Goal: Task Accomplishment & Management: Complete application form

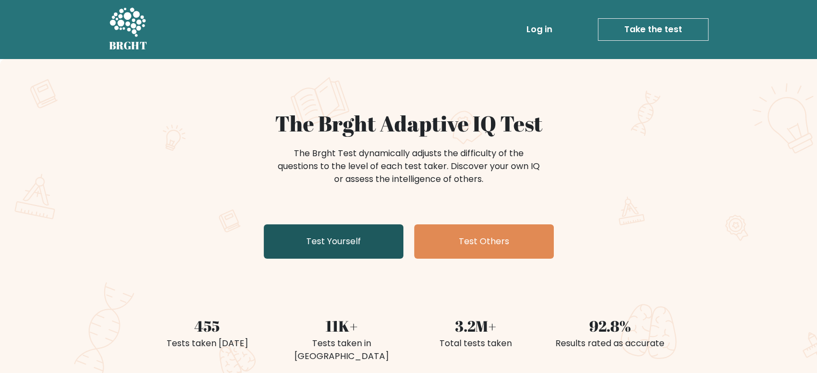
click at [320, 238] on link "Test Yourself" at bounding box center [334, 241] width 140 height 34
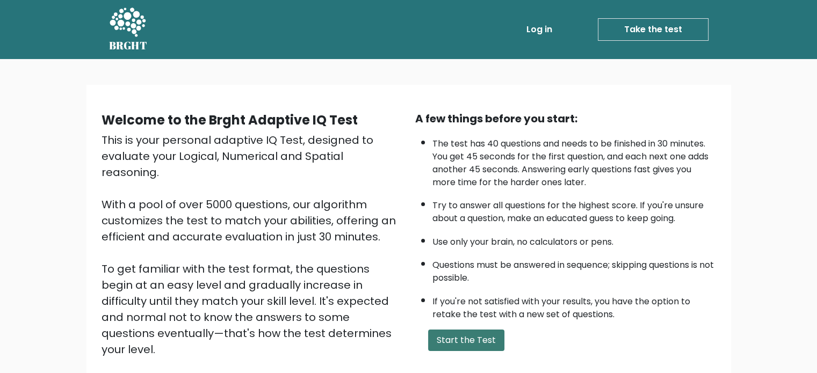
click at [454, 336] on button "Start the Test" at bounding box center [466, 340] width 76 height 21
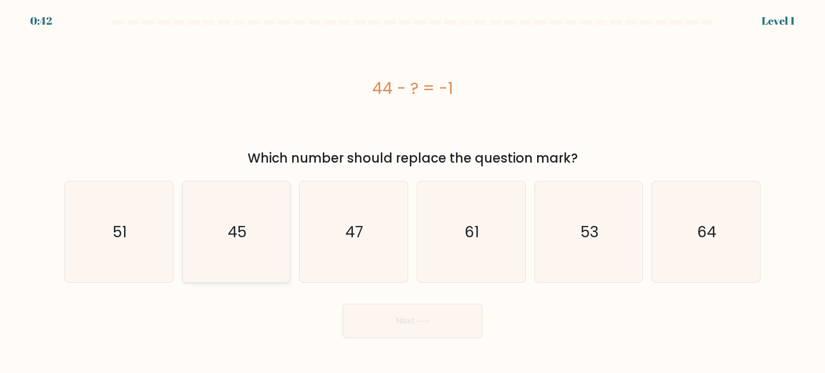
click at [218, 238] on icon "45" at bounding box center [236, 232] width 101 height 101
click at [412, 192] on input "b. 45" at bounding box center [412, 189] width 1 height 5
radio input "true"
click at [409, 316] on button "Next" at bounding box center [413, 321] width 140 height 34
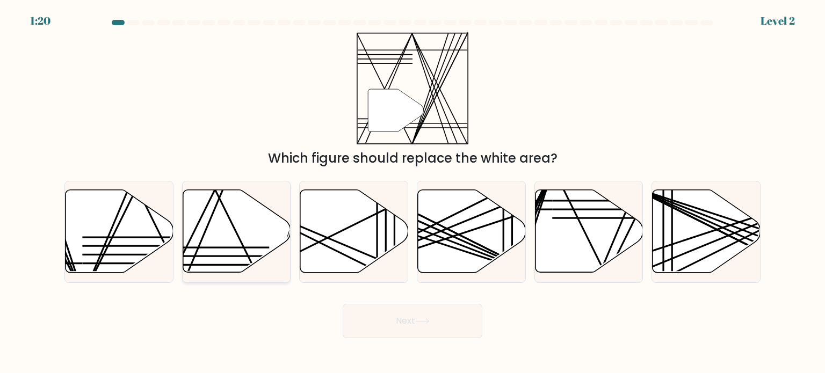
click at [234, 235] on icon at bounding box center [237, 231] width 108 height 83
click at [412, 192] on input "b." at bounding box center [412, 189] width 1 height 5
radio input "true"
click at [377, 316] on button "Next" at bounding box center [413, 321] width 140 height 34
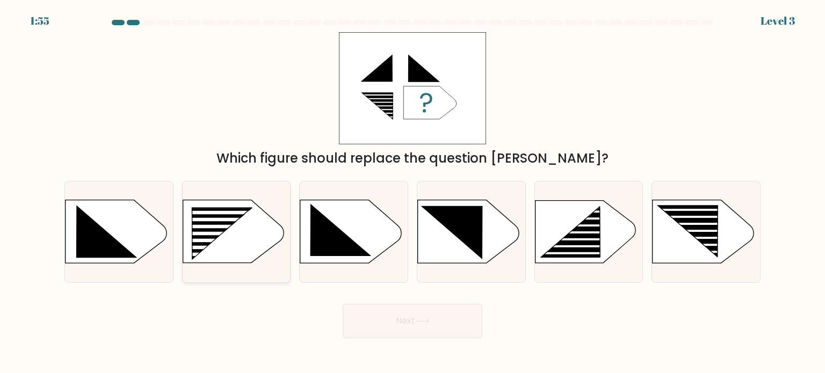
click at [232, 236] on rect at bounding box center [187, 208] width 280 height 213
click at [412, 192] on input "b." at bounding box center [412, 189] width 1 height 5
radio input "true"
click at [392, 322] on button "Next" at bounding box center [413, 321] width 140 height 34
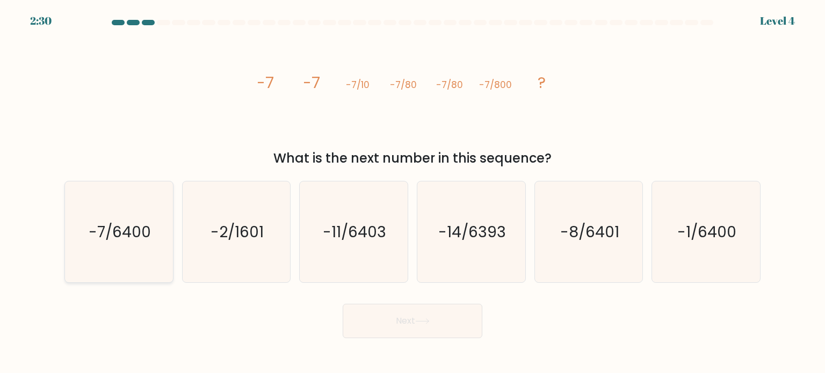
click at [143, 213] on icon "-7/6400" at bounding box center [118, 232] width 101 height 101
click at [412, 192] on input "a. -7/6400" at bounding box center [412, 189] width 1 height 5
radio input "true"
click at [377, 323] on button "Next" at bounding box center [413, 321] width 140 height 34
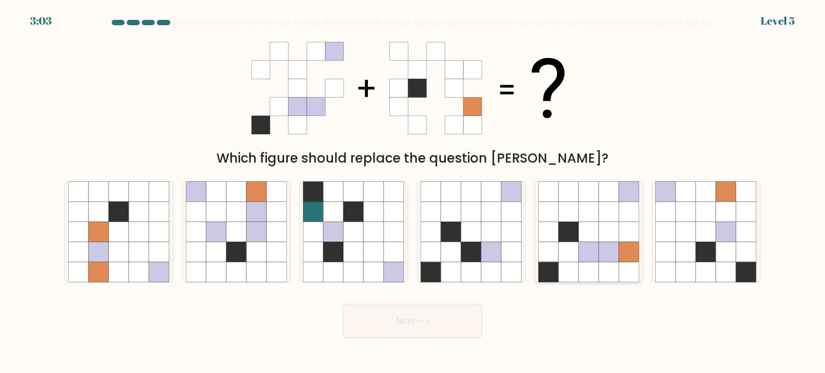
click at [572, 234] on icon at bounding box center [569, 232] width 20 height 20
click at [413, 192] on input "e." at bounding box center [412, 189] width 1 height 5
radio input "true"
click at [440, 321] on button "Next" at bounding box center [413, 321] width 140 height 34
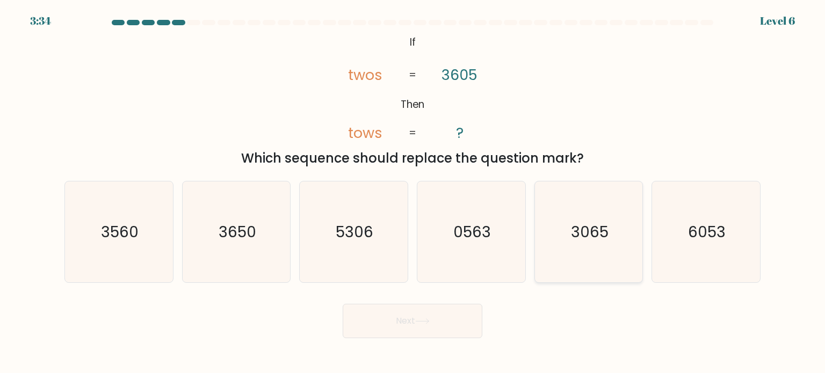
click at [584, 232] on text "3065" at bounding box center [590, 231] width 38 height 21
click at [413, 192] on input "e. 3065" at bounding box center [412, 189] width 1 height 5
radio input "true"
click at [440, 328] on button "Next" at bounding box center [413, 321] width 140 height 34
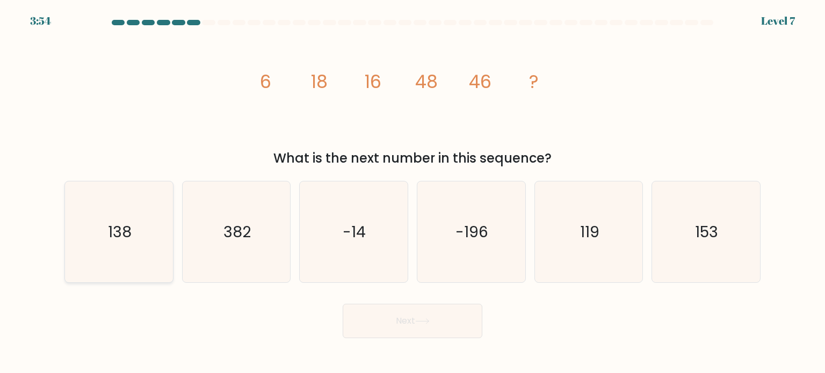
click at [121, 229] on text "138" at bounding box center [120, 231] width 24 height 21
click at [412, 192] on input "a. 138" at bounding box center [412, 189] width 1 height 5
radio input "true"
click at [372, 314] on button "Next" at bounding box center [413, 321] width 140 height 34
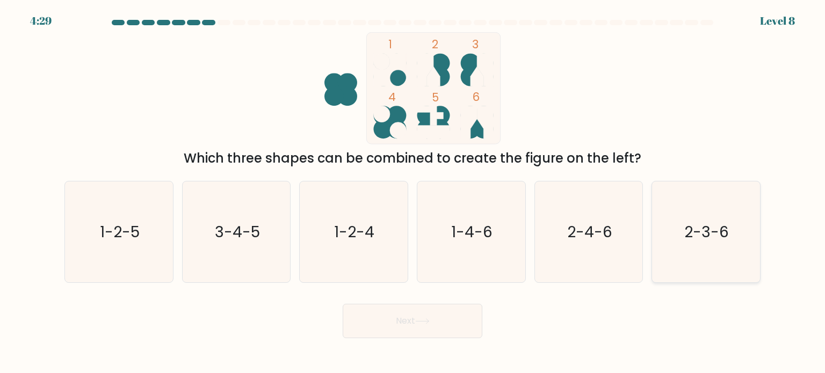
click at [713, 257] on icon "2-3-6" at bounding box center [705, 232] width 101 height 101
click at [413, 192] on input "f. 2-3-6" at bounding box center [412, 189] width 1 height 5
radio input "true"
click at [444, 317] on button "Next" at bounding box center [413, 321] width 140 height 34
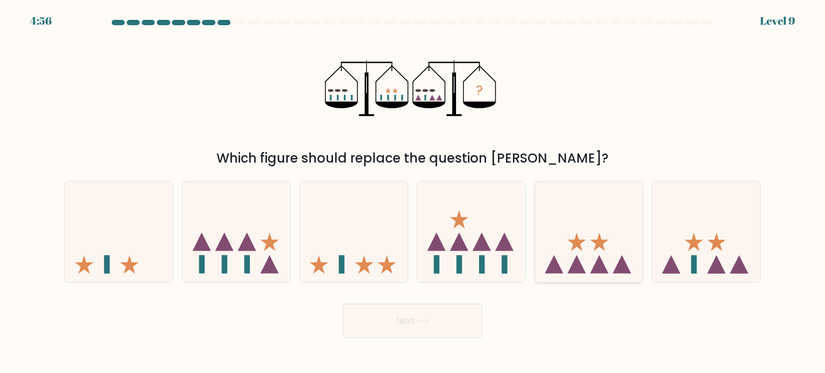
click at [586, 258] on icon at bounding box center [589, 231] width 108 height 89
click at [413, 192] on input "e." at bounding box center [412, 189] width 1 height 5
radio input "true"
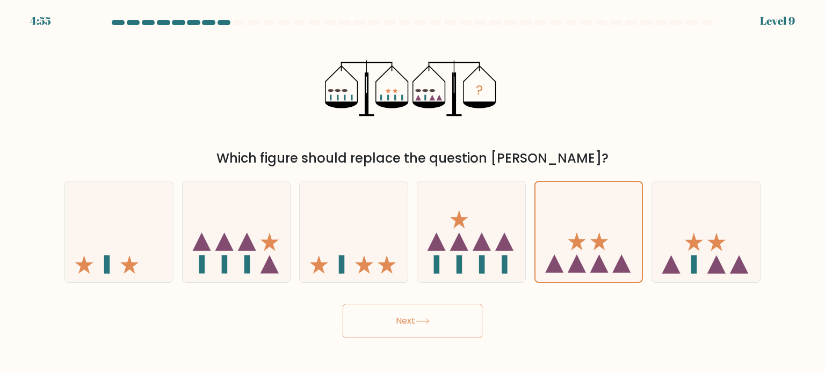
click at [423, 315] on button "Next" at bounding box center [413, 321] width 140 height 34
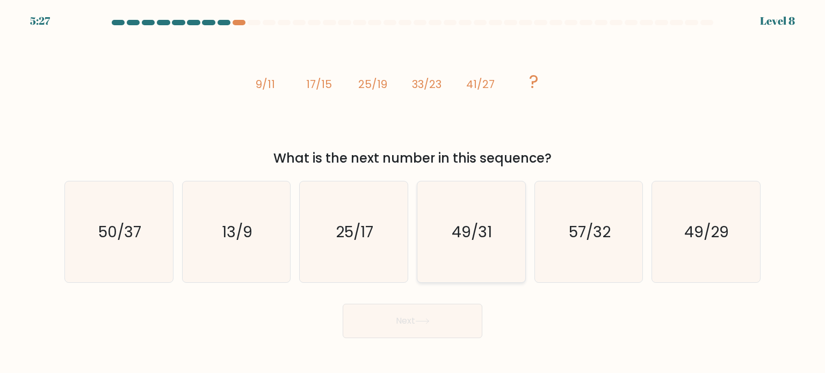
click at [483, 236] on text "49/31" at bounding box center [472, 231] width 40 height 21
click at [413, 192] on input "d. 49/31" at bounding box center [412, 189] width 1 height 5
radio input "true"
click at [430, 316] on button "Next" at bounding box center [413, 321] width 140 height 34
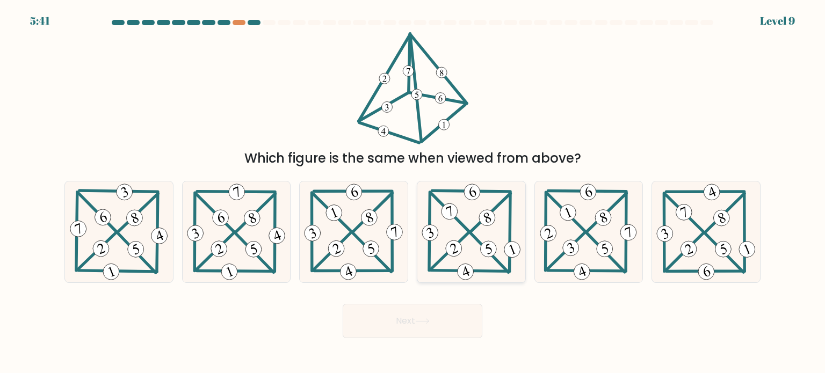
click at [482, 211] on icon at bounding box center [471, 232] width 104 height 101
click at [413, 192] on input "d." at bounding box center [412, 189] width 1 height 5
radio input "true"
click at [422, 330] on button "Next" at bounding box center [413, 321] width 140 height 34
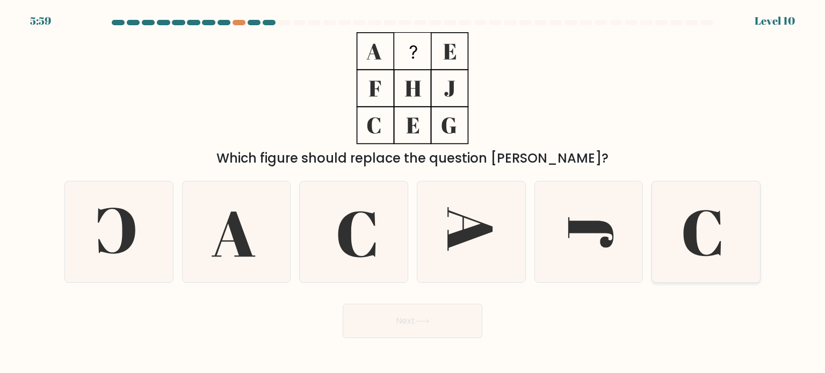
click at [692, 214] on icon at bounding box center [703, 233] width 38 height 46
click at [413, 192] on input "f." at bounding box center [412, 189] width 1 height 5
radio input "true"
click at [427, 335] on button "Next" at bounding box center [413, 321] width 140 height 34
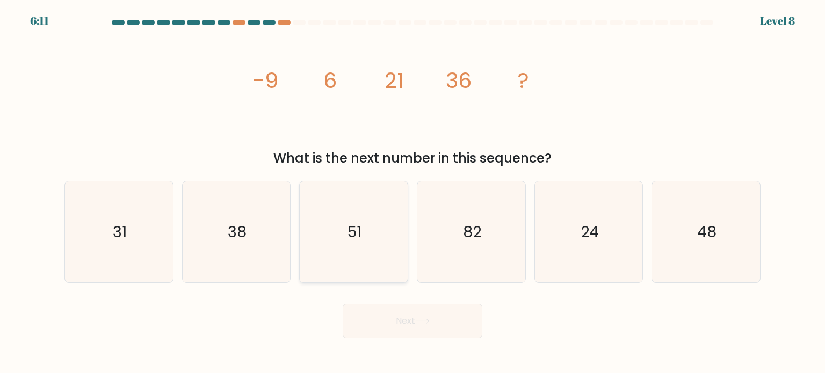
click at [335, 241] on icon "51" at bounding box center [353, 232] width 101 height 101
click at [412, 192] on input "c. 51" at bounding box center [412, 189] width 1 height 5
radio input "true"
click at [412, 328] on button "Next" at bounding box center [413, 321] width 140 height 34
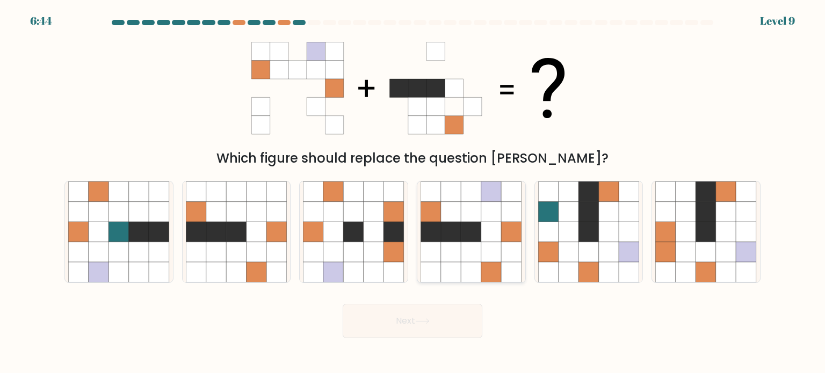
click at [458, 249] on icon at bounding box center [451, 252] width 20 height 20
click at [413, 192] on input "d." at bounding box center [412, 189] width 1 height 5
radio input "true"
click at [409, 324] on button "Next" at bounding box center [413, 321] width 140 height 34
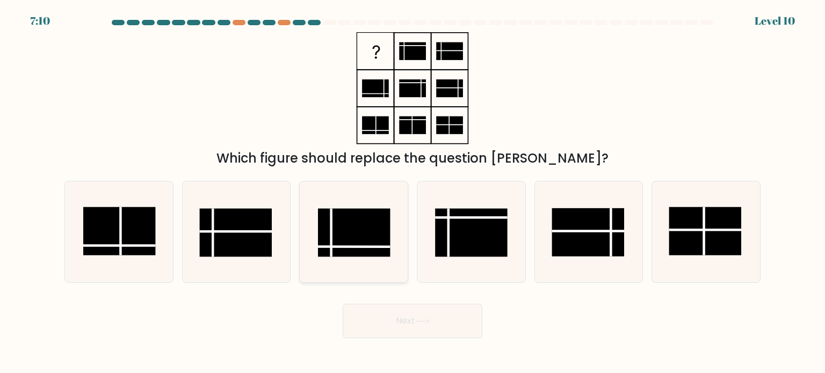
click at [372, 261] on icon at bounding box center [353, 232] width 101 height 101
click at [412, 192] on input "c." at bounding box center [412, 189] width 1 height 5
radio input "true"
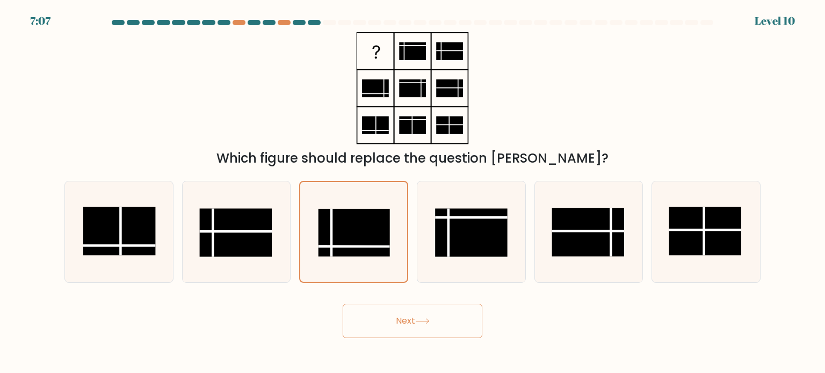
click at [375, 330] on button "Next" at bounding box center [413, 321] width 140 height 34
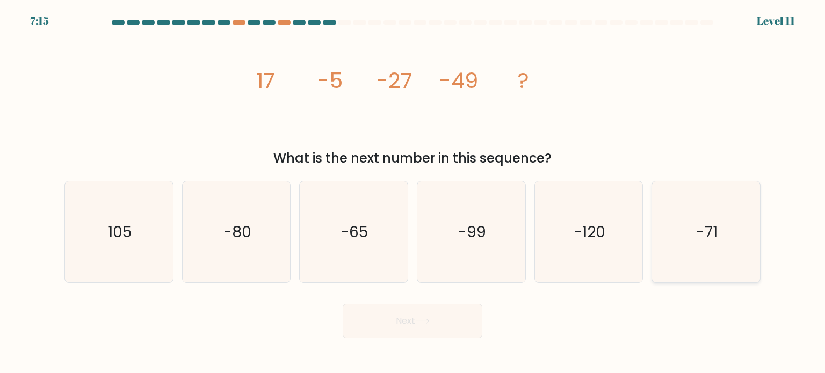
click at [718, 229] on icon "-71" at bounding box center [705, 232] width 101 height 101
click at [413, 192] on input "f. -71" at bounding box center [412, 189] width 1 height 5
radio input "true"
click at [460, 321] on button "Next" at bounding box center [413, 321] width 140 height 34
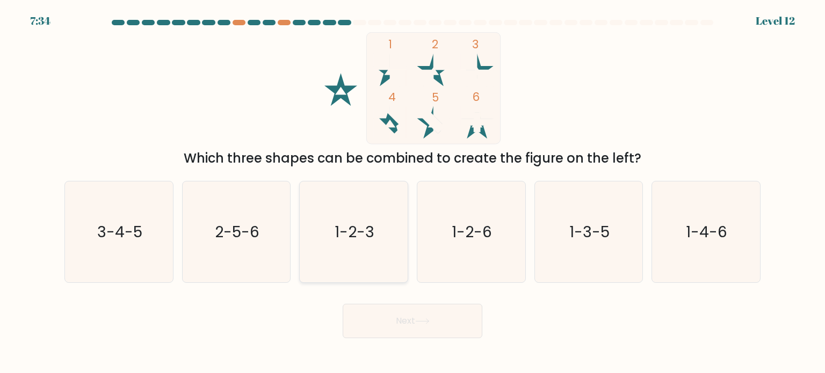
click at [347, 257] on icon "1-2-3" at bounding box center [353, 232] width 101 height 101
click at [412, 192] on input "c. 1-2-3" at bounding box center [412, 189] width 1 height 5
radio input "true"
click at [388, 316] on button "Next" at bounding box center [413, 321] width 140 height 34
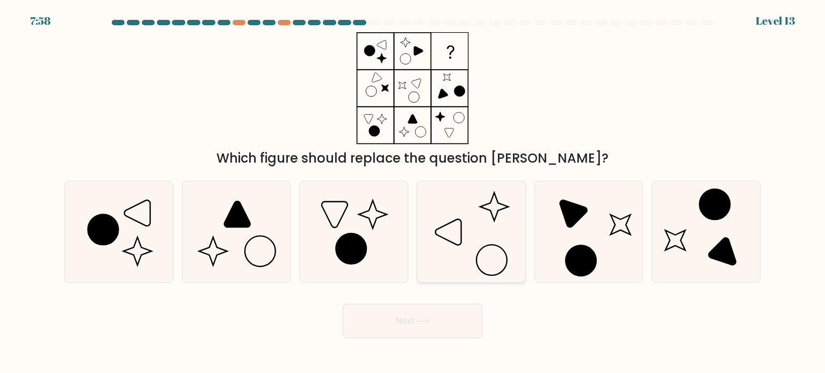
click at [456, 237] on icon at bounding box center [471, 232] width 101 height 101
click at [413, 192] on input "d." at bounding box center [412, 189] width 1 height 5
radio input "true"
click at [415, 328] on button "Next" at bounding box center [413, 321] width 140 height 34
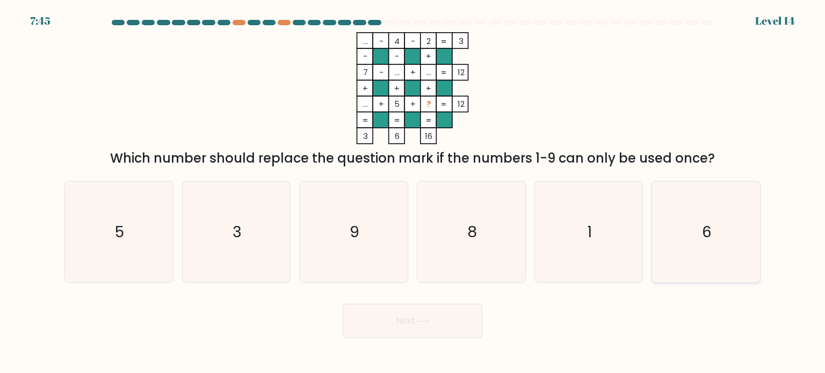
click at [735, 200] on icon "6" at bounding box center [705, 232] width 101 height 101
click at [413, 192] on input "f. 6" at bounding box center [412, 189] width 1 height 5
radio input "true"
click at [434, 330] on button "Next" at bounding box center [413, 321] width 140 height 34
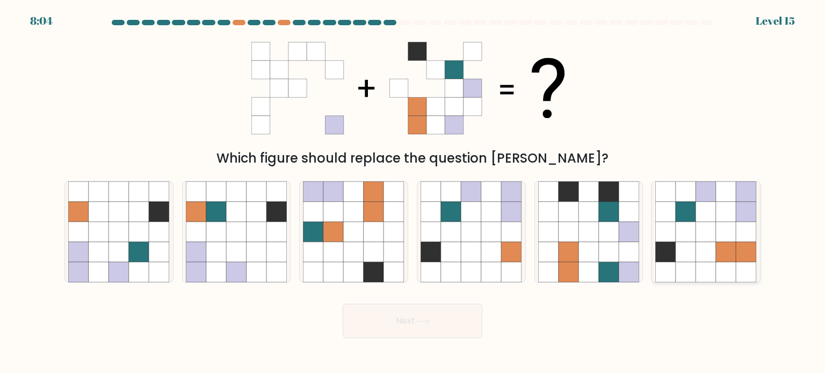
click at [735, 262] on icon at bounding box center [726, 272] width 20 height 20
click at [413, 192] on input "f." at bounding box center [412, 189] width 1 height 5
radio input "true"
click at [451, 314] on button "Next" at bounding box center [413, 321] width 140 height 34
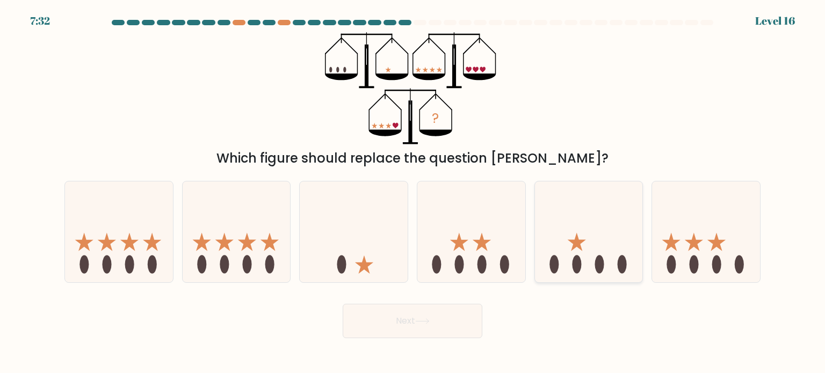
click at [559, 215] on icon at bounding box center [589, 231] width 108 height 89
click at [413, 192] on input "e." at bounding box center [412, 189] width 1 height 5
radio input "true"
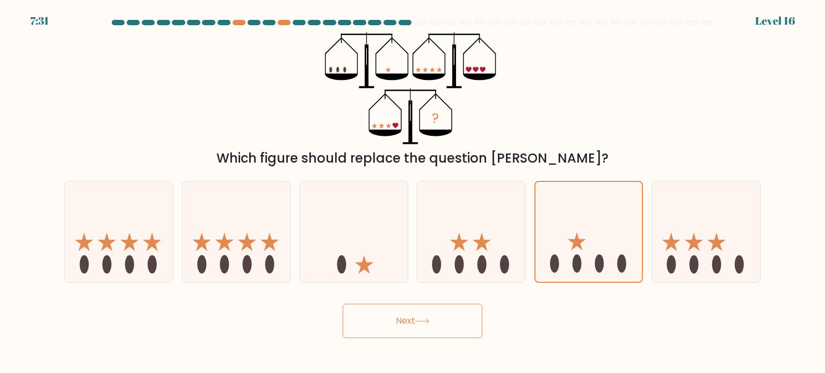
click at [409, 320] on button "Next" at bounding box center [413, 321] width 140 height 34
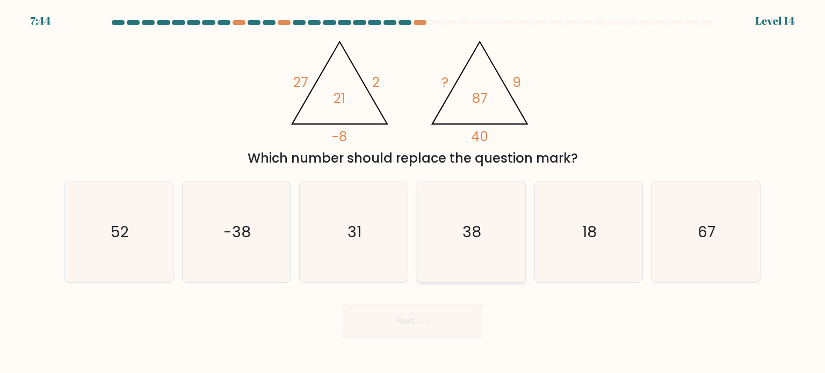
click at [466, 243] on icon "38" at bounding box center [471, 232] width 101 height 101
click at [413, 192] on input "d. 38" at bounding box center [412, 189] width 1 height 5
radio input "true"
click at [423, 319] on icon at bounding box center [422, 321] width 15 height 6
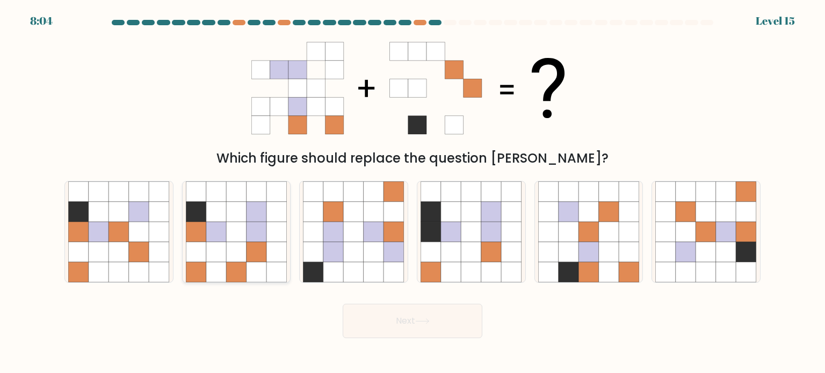
click at [245, 257] on icon at bounding box center [236, 252] width 20 height 20
click at [412, 192] on input "b." at bounding box center [412, 189] width 1 height 5
radio input "true"
click at [386, 317] on button "Next" at bounding box center [413, 321] width 140 height 34
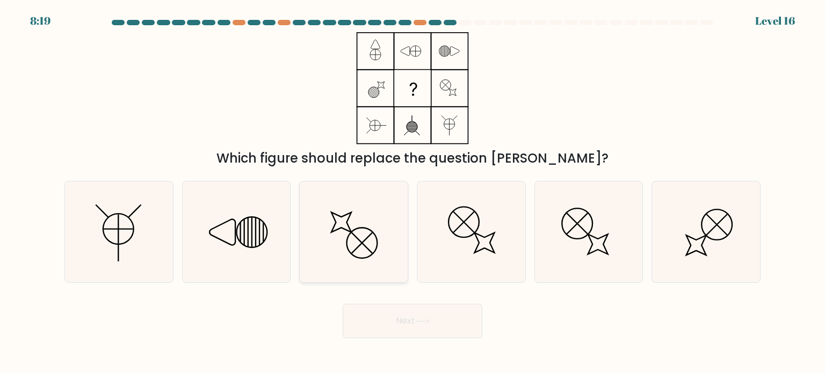
click at [344, 260] on icon at bounding box center [353, 232] width 101 height 101
click at [412, 192] on input "c." at bounding box center [412, 189] width 1 height 5
radio input "true"
click at [368, 318] on button "Next" at bounding box center [413, 321] width 140 height 34
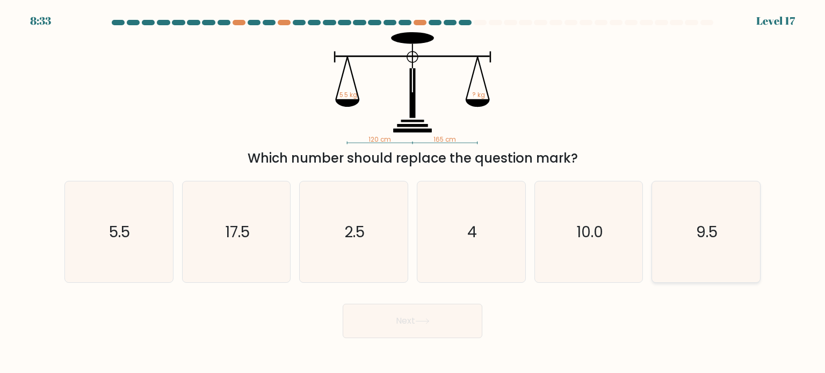
click at [685, 247] on icon "9.5" at bounding box center [705, 232] width 101 height 101
click at [413, 192] on input "f. 9.5" at bounding box center [412, 189] width 1 height 5
radio input "true"
click at [458, 318] on button "Next" at bounding box center [413, 321] width 140 height 34
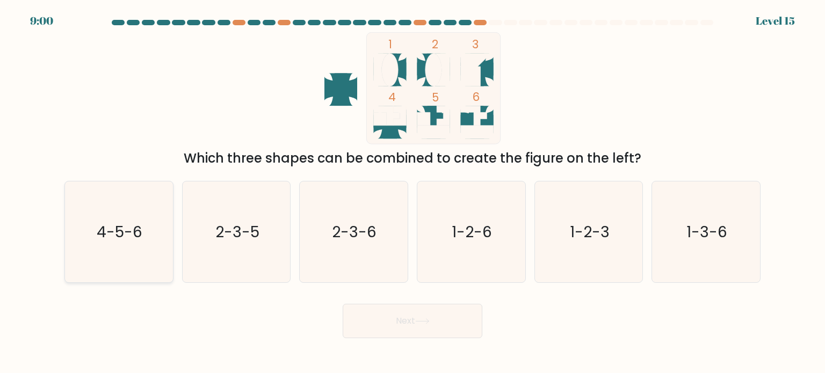
click at [115, 240] on text "4-5-6" at bounding box center [120, 231] width 46 height 21
click at [412, 192] on input "a. 4-5-6" at bounding box center [412, 189] width 1 height 5
radio input "true"
click at [377, 328] on button "Next" at bounding box center [413, 321] width 140 height 34
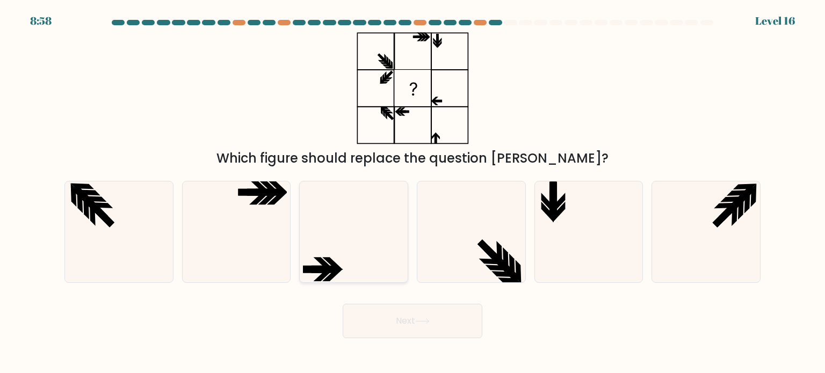
click at [329, 260] on icon at bounding box center [333, 263] width 20 height 12
click at [412, 192] on input "c." at bounding box center [412, 189] width 1 height 5
radio input "true"
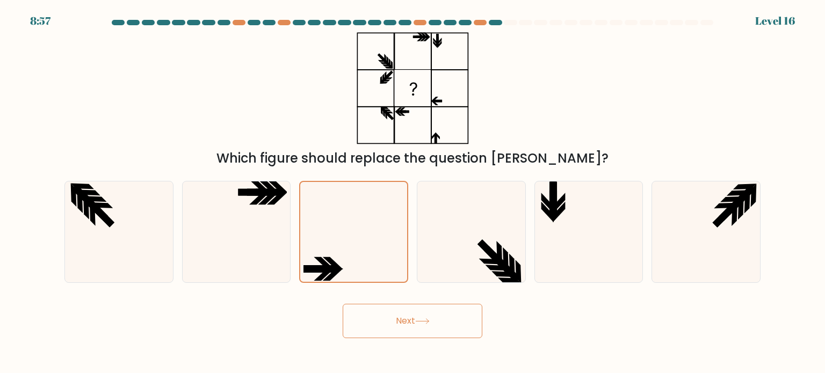
click at [367, 324] on button "Next" at bounding box center [413, 321] width 140 height 34
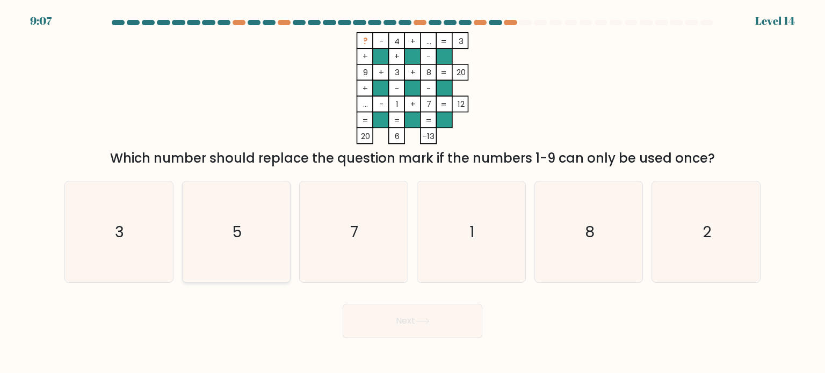
click at [235, 230] on text "5" at bounding box center [237, 231] width 9 height 21
click at [412, 192] on input "b. 5" at bounding box center [412, 189] width 1 height 5
radio input "true"
click at [385, 315] on button "Next" at bounding box center [413, 321] width 140 height 34
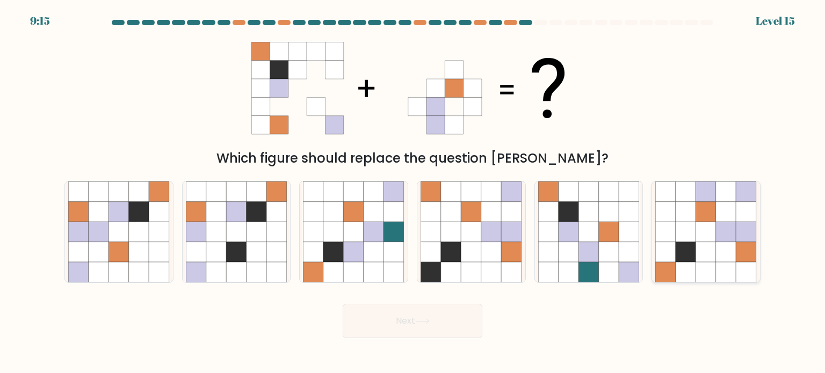
click at [710, 240] on icon at bounding box center [706, 232] width 20 height 20
click at [413, 192] on input "f." at bounding box center [412, 189] width 1 height 5
radio input "true"
click at [454, 326] on button "Next" at bounding box center [413, 321] width 140 height 34
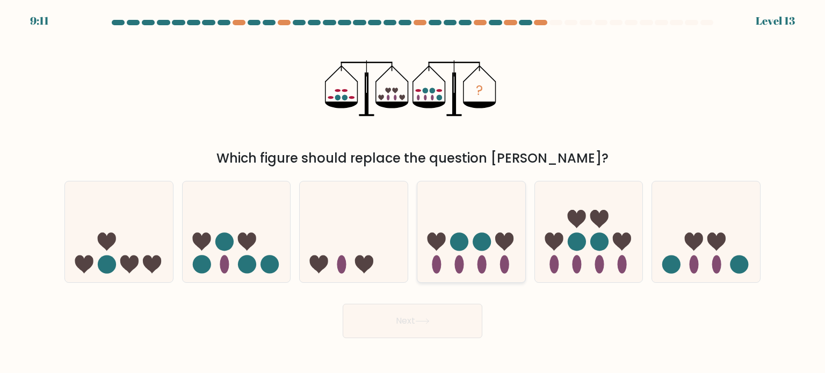
click at [481, 256] on ellipse at bounding box center [481, 264] width 9 height 18
click at [413, 192] on input "d." at bounding box center [412, 189] width 1 height 5
radio input "true"
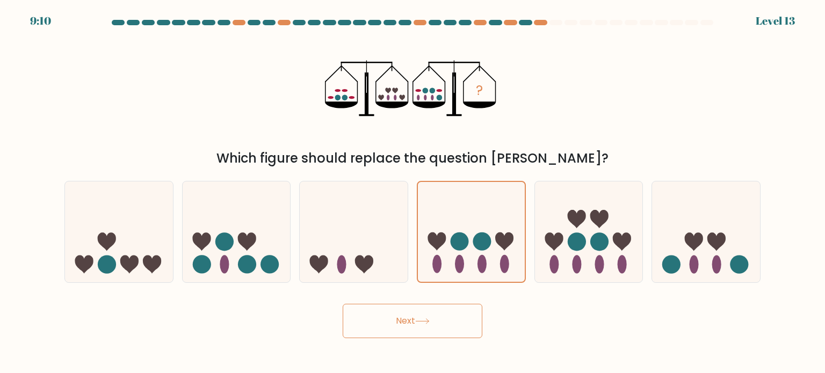
click at [433, 311] on button "Next" at bounding box center [413, 321] width 140 height 34
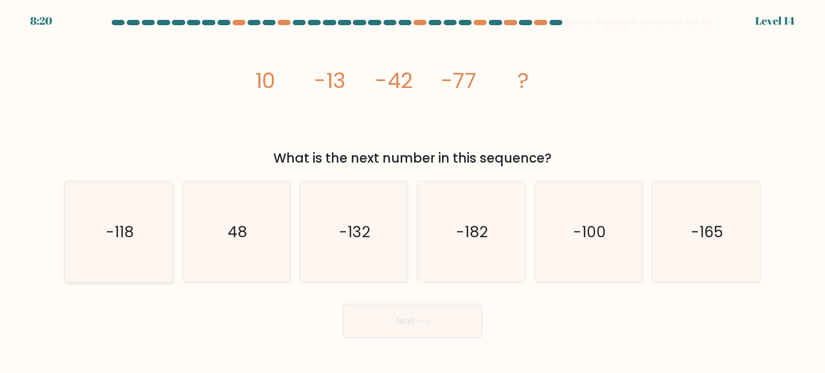
click at [127, 207] on icon "-118" at bounding box center [118, 232] width 101 height 101
click at [412, 192] on input "a. -118" at bounding box center [412, 189] width 1 height 5
radio input "true"
click at [380, 327] on button "Next" at bounding box center [413, 321] width 140 height 34
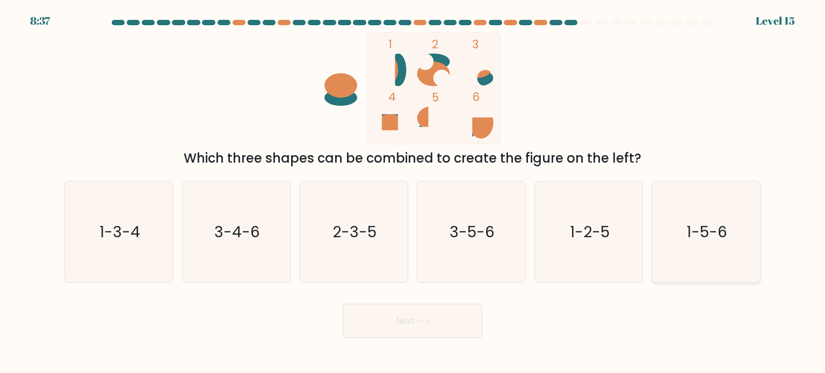
click at [709, 262] on icon "1-5-6" at bounding box center [705, 232] width 101 height 101
click at [413, 192] on input "f. 1-5-6" at bounding box center [412, 189] width 1 height 5
radio input "true"
click at [435, 317] on button "Next" at bounding box center [413, 321] width 140 height 34
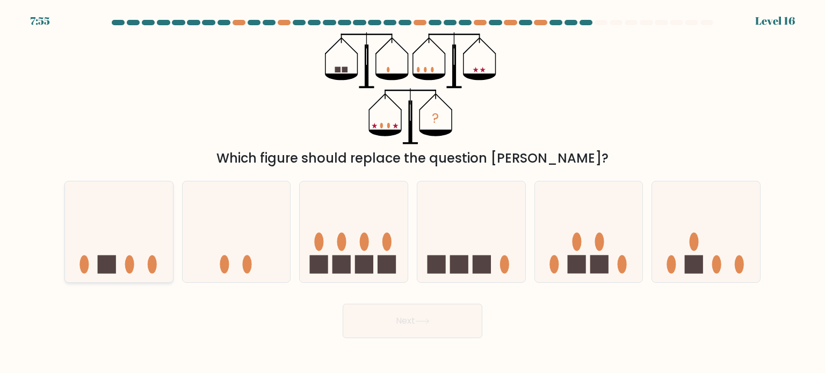
click at [111, 278] on div at bounding box center [118, 232] width 109 height 102
click at [412, 192] on input "a." at bounding box center [412, 189] width 1 height 5
radio input "true"
click at [368, 332] on button "Next" at bounding box center [413, 321] width 140 height 34
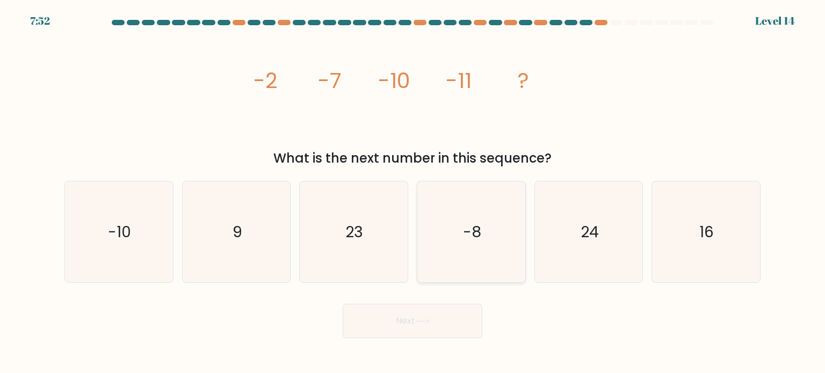
click at [444, 239] on icon "-8" at bounding box center [471, 232] width 101 height 101
click at [413, 192] on input "d. -8" at bounding box center [412, 189] width 1 height 5
radio input "true"
click at [249, 329] on div "Next" at bounding box center [412, 317] width 709 height 42
click at [387, 322] on button "Next" at bounding box center [413, 321] width 140 height 34
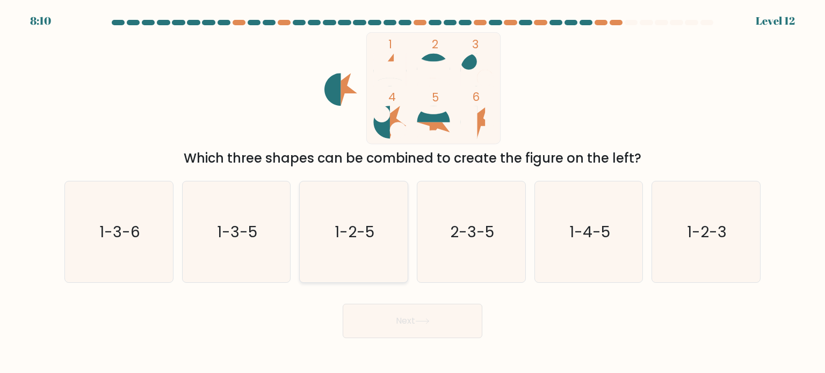
click at [354, 249] on icon "1-2-5" at bounding box center [353, 232] width 101 height 101
click at [412, 192] on input "c. 1-2-5" at bounding box center [412, 189] width 1 height 5
radio input "true"
click at [379, 320] on button "Next" at bounding box center [413, 321] width 140 height 34
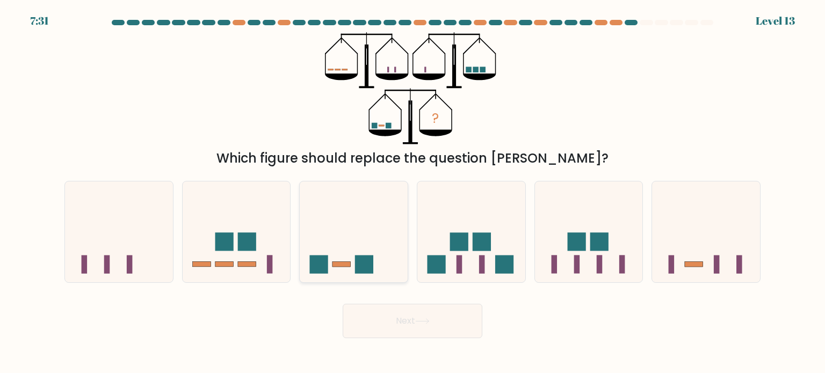
click at [329, 244] on icon at bounding box center [354, 231] width 108 height 89
click at [412, 192] on input "c." at bounding box center [412, 189] width 1 height 5
radio input "true"
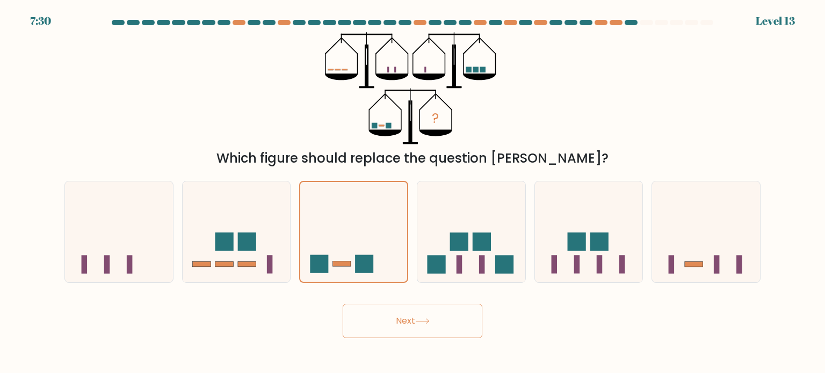
click at [399, 317] on button "Next" at bounding box center [413, 321] width 140 height 34
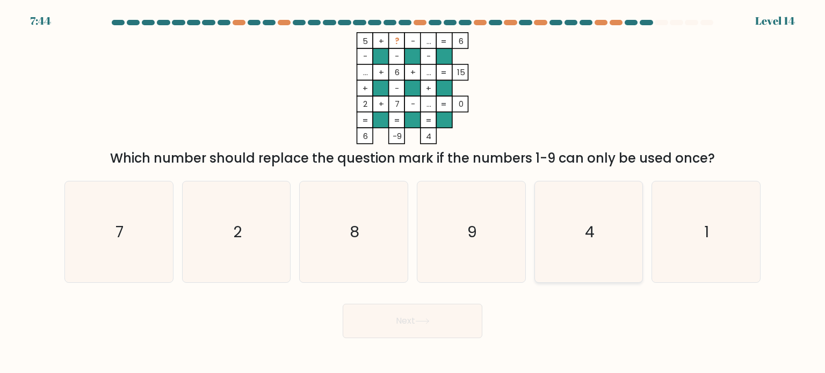
click at [606, 233] on icon "4" at bounding box center [588, 232] width 101 height 101
click at [413, 192] on input "e. 4" at bounding box center [412, 189] width 1 height 5
radio input "true"
click at [436, 322] on button "Next" at bounding box center [413, 321] width 140 height 34
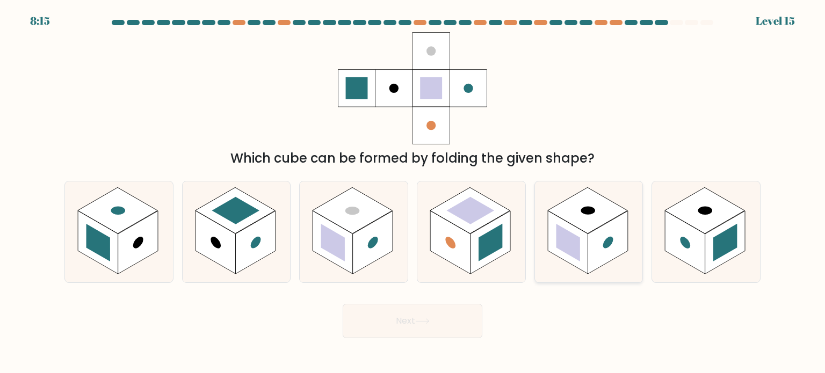
click at [618, 234] on rect at bounding box center [608, 242] width 40 height 63
click at [413, 192] on input "e." at bounding box center [412, 189] width 1 height 5
radio input "true"
click at [448, 315] on button "Next" at bounding box center [413, 321] width 140 height 34
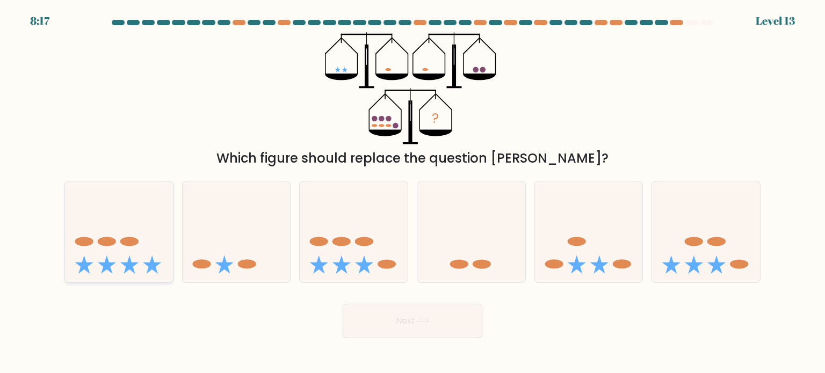
click at [114, 216] on icon at bounding box center [119, 231] width 108 height 89
click at [412, 192] on input "a." at bounding box center [412, 189] width 1 height 5
radio input "true"
click at [381, 333] on button "Next" at bounding box center [413, 321] width 140 height 34
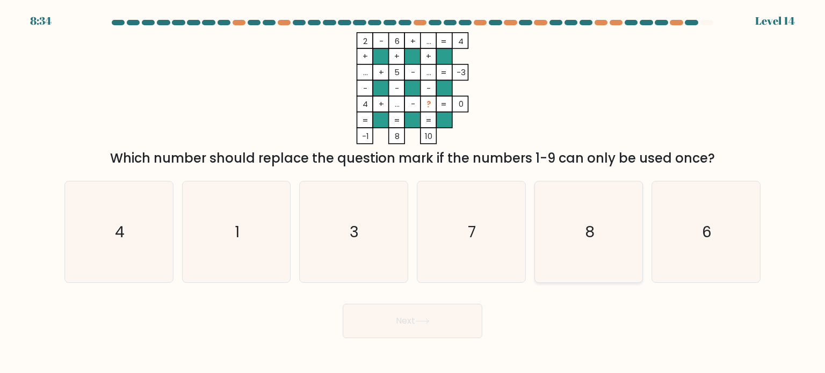
click at [629, 257] on icon "8" at bounding box center [588, 232] width 101 height 101
click at [413, 192] on input "e. 8" at bounding box center [412, 189] width 1 height 5
radio input "true"
click at [467, 317] on button "Next" at bounding box center [413, 321] width 140 height 34
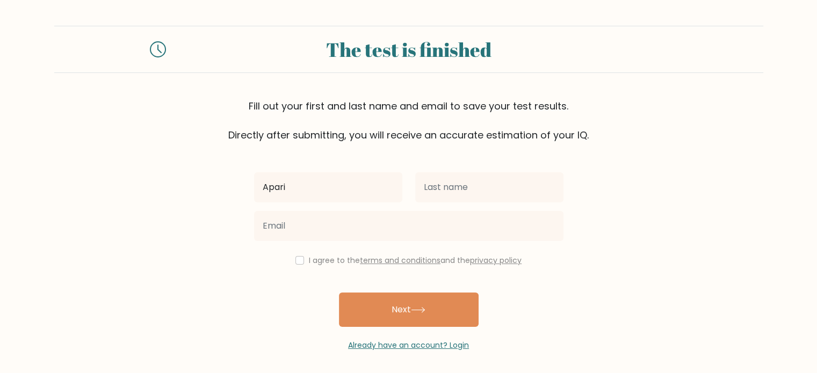
type input "Apari"
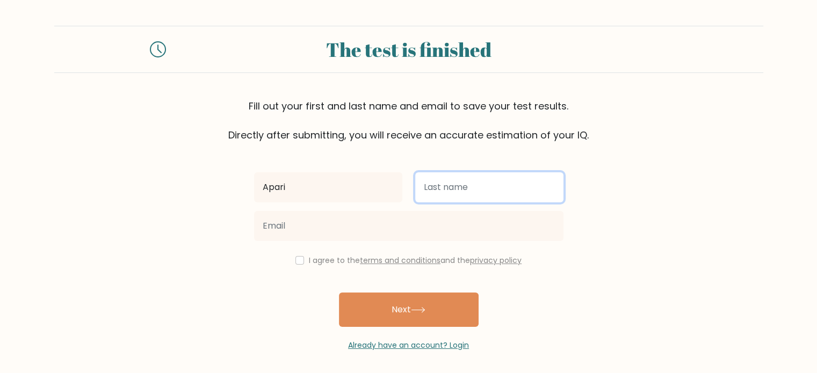
click at [446, 189] on input "text" at bounding box center [489, 187] width 148 height 30
type input "Pedro"
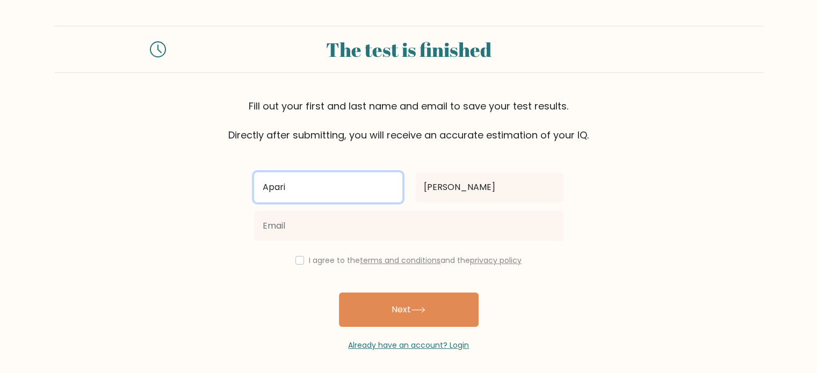
click at [346, 191] on input "Apari" at bounding box center [328, 187] width 148 height 30
type input "A"
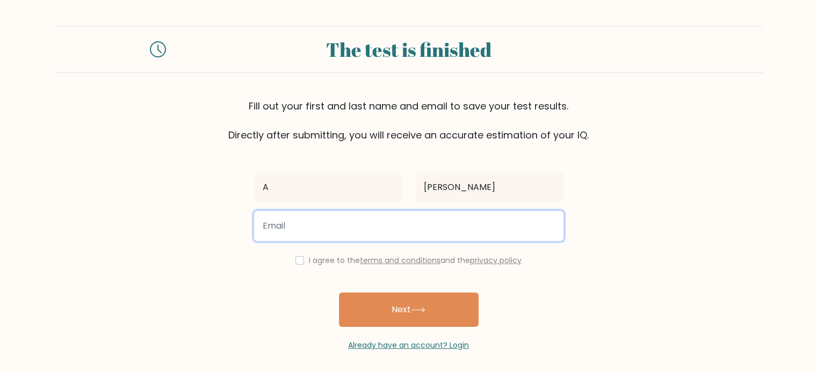
click at [347, 221] on input "email" at bounding box center [408, 226] width 309 height 30
type input "peterapari@gmail.com"
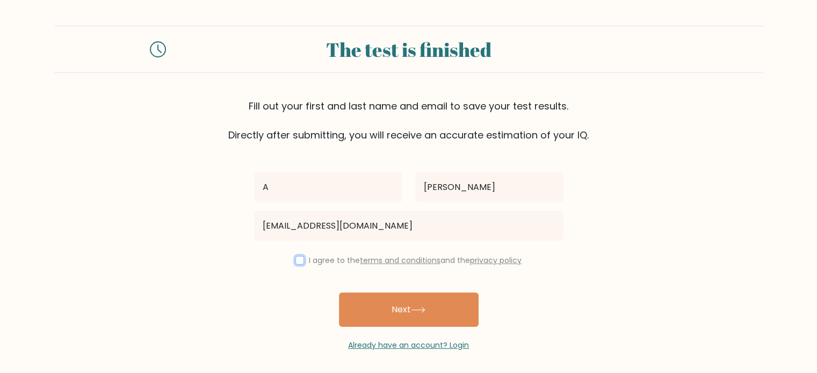
click at [296, 261] on input "checkbox" at bounding box center [299, 260] width 9 height 9
checkbox input "true"
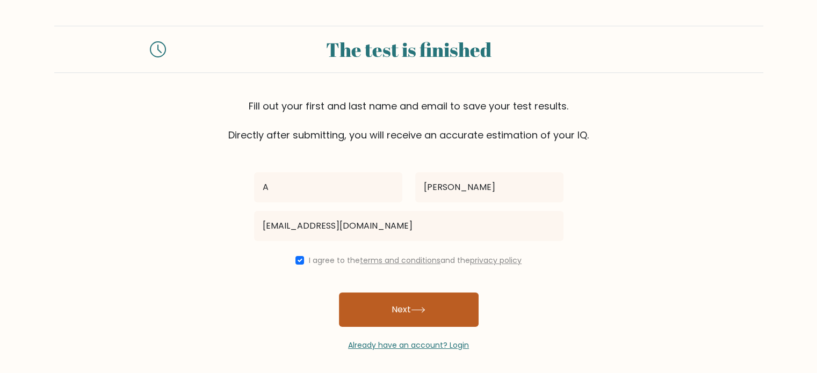
click at [364, 303] on button "Next" at bounding box center [409, 310] width 140 height 34
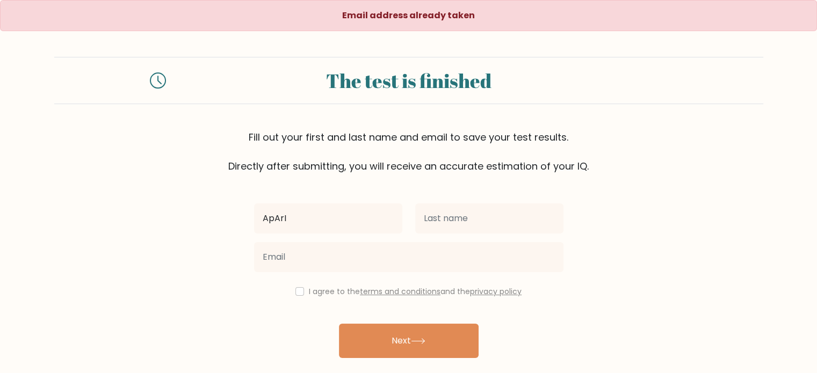
type input "ApArI"
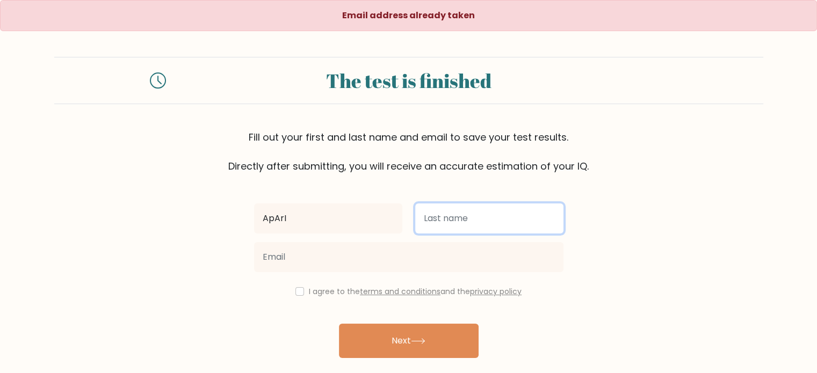
click at [434, 217] on input "text" at bounding box center [489, 219] width 148 height 30
drag, startPoint x: 434, startPoint y: 217, endPoint x: 455, endPoint y: 215, distance: 21.6
click at [455, 215] on input "text" at bounding box center [489, 219] width 148 height 30
type input "Pedro"
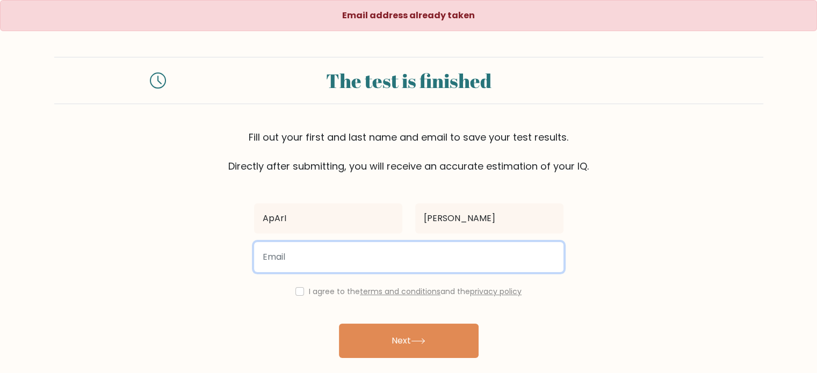
click at [372, 257] on input "email" at bounding box center [408, 257] width 309 height 30
type input "peterapari@gmail.com"
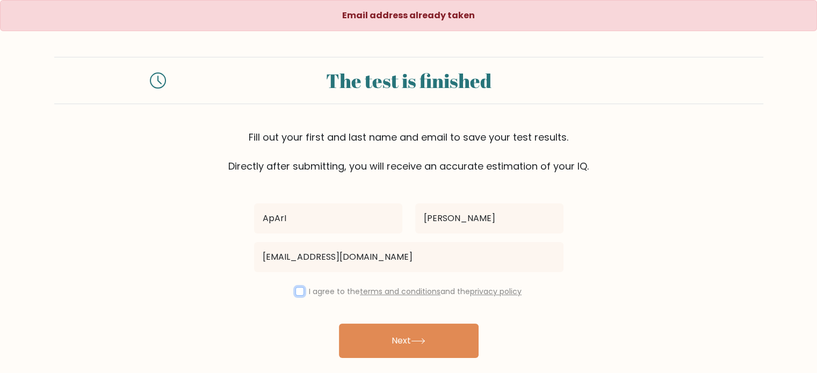
click at [298, 290] on input "checkbox" at bounding box center [299, 291] width 9 height 9
checkbox input "true"
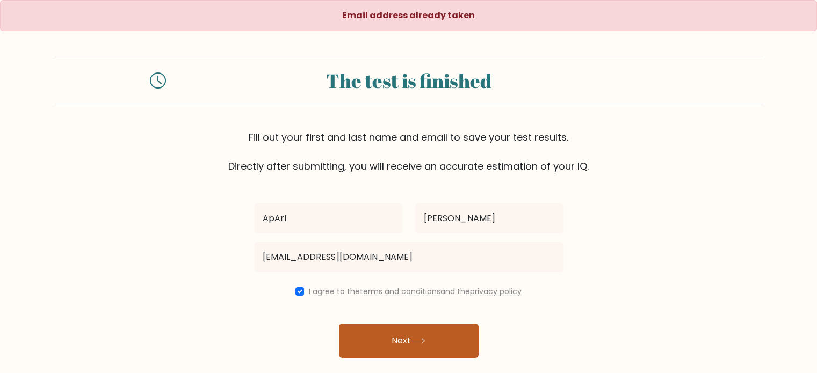
click at [384, 340] on button "Next" at bounding box center [409, 341] width 140 height 34
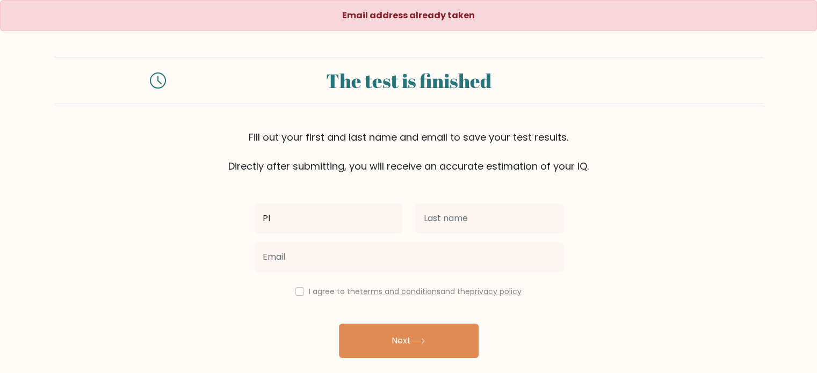
type input "P"
type input "[PERSON_NAME]"
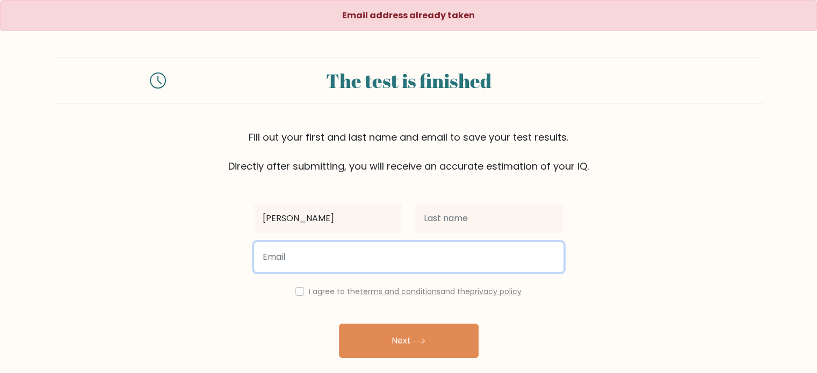
click at [402, 269] on input "email" at bounding box center [408, 257] width 309 height 30
type input "a"
click at [359, 270] on input "email" at bounding box center [408, 257] width 309 height 30
type input "[EMAIL_ADDRESS][DOMAIN_NAME]"
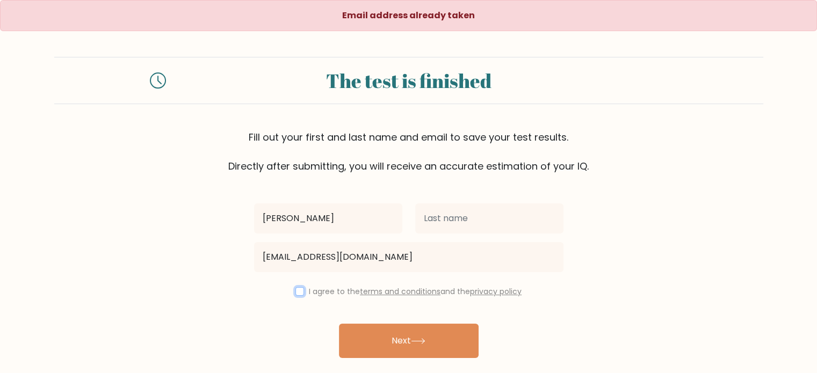
click at [297, 288] on input "checkbox" at bounding box center [299, 291] width 9 height 9
checkbox input "true"
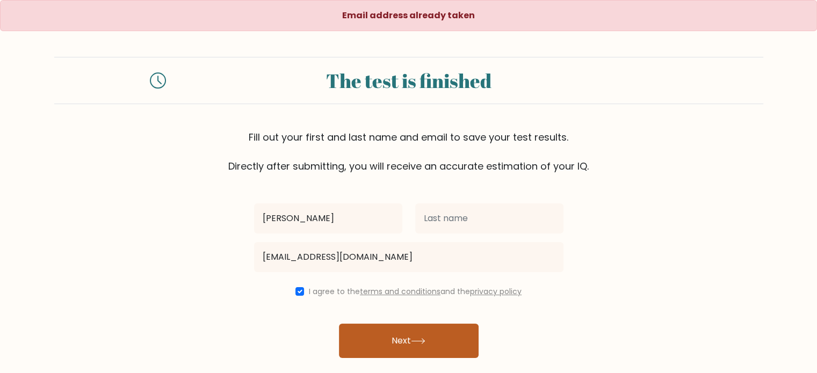
click at [387, 331] on button "Next" at bounding box center [409, 341] width 140 height 34
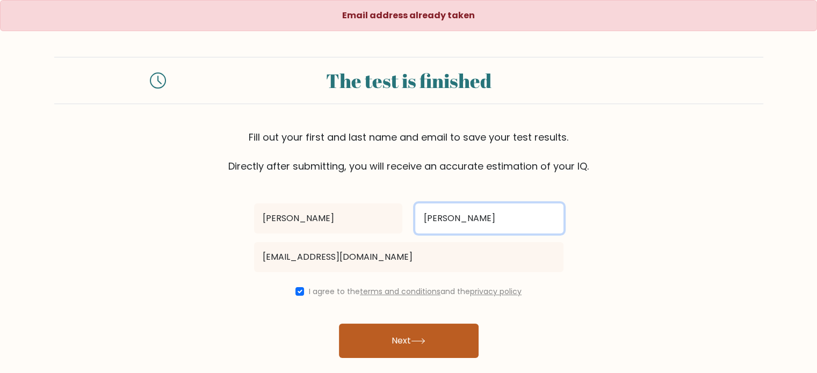
type input "Pietro"
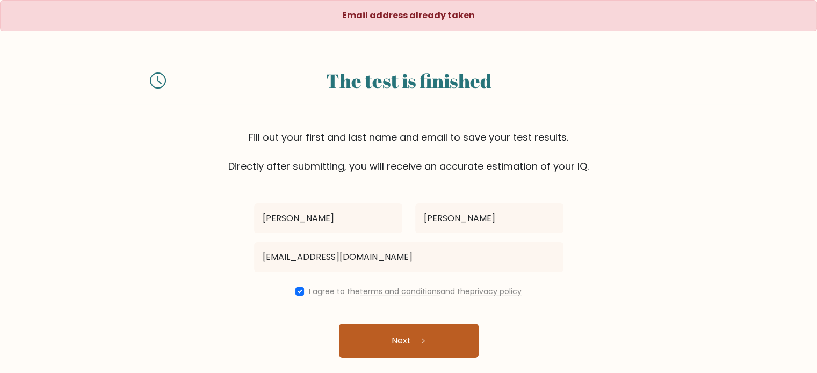
click at [389, 341] on button "Next" at bounding box center [409, 341] width 140 height 34
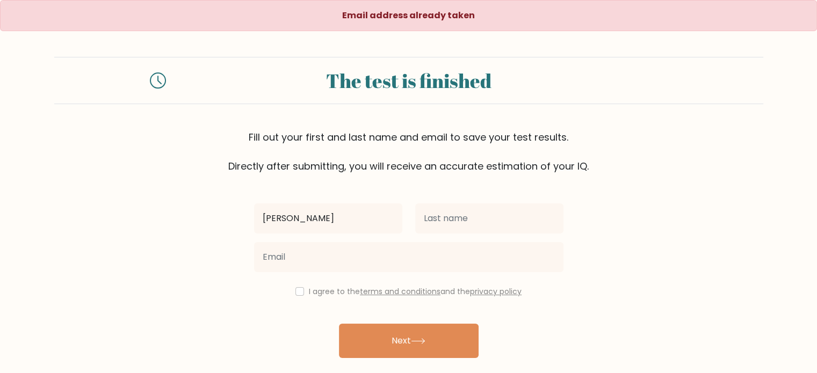
type input "[PERSON_NAME]"
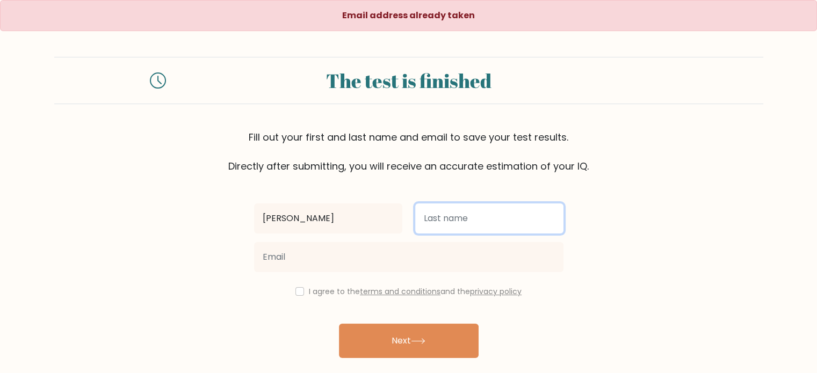
click at [431, 218] on input "text" at bounding box center [489, 219] width 148 height 30
type input "[PERSON_NAME]"
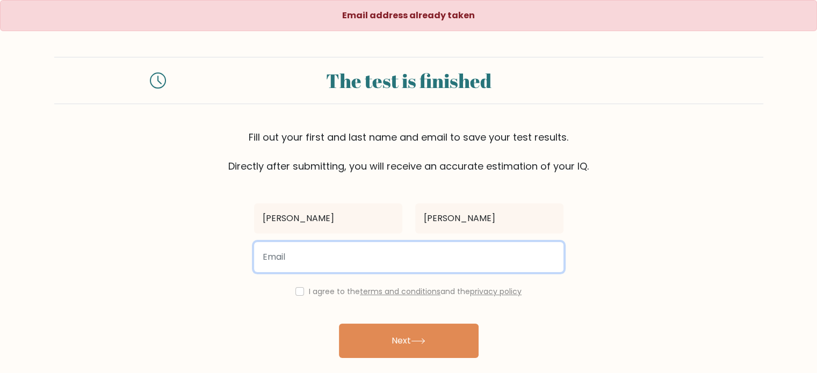
click at [389, 252] on input "email" at bounding box center [408, 257] width 309 height 30
type input "[EMAIL_ADDRESS][DOMAIN_NAME]"
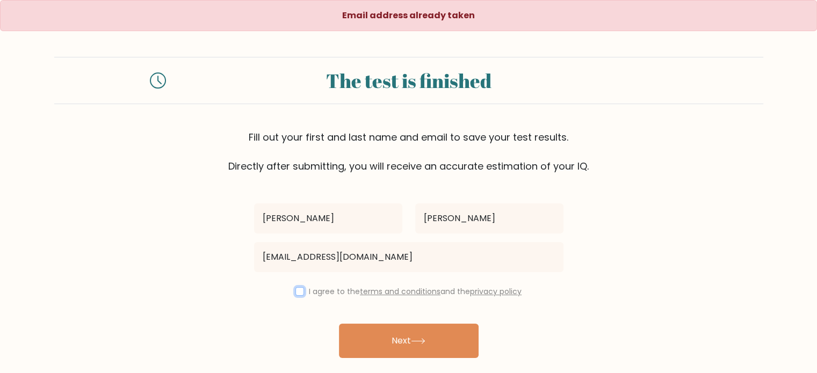
click at [296, 289] on input "checkbox" at bounding box center [299, 291] width 9 height 9
checkbox input "true"
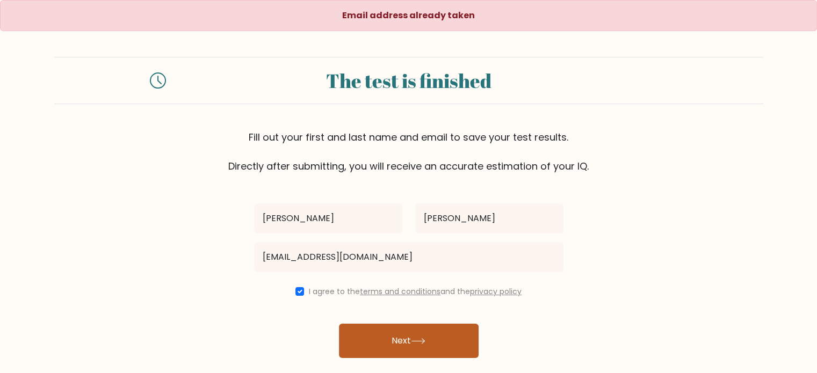
click at [389, 331] on button "Next" at bounding box center [409, 341] width 140 height 34
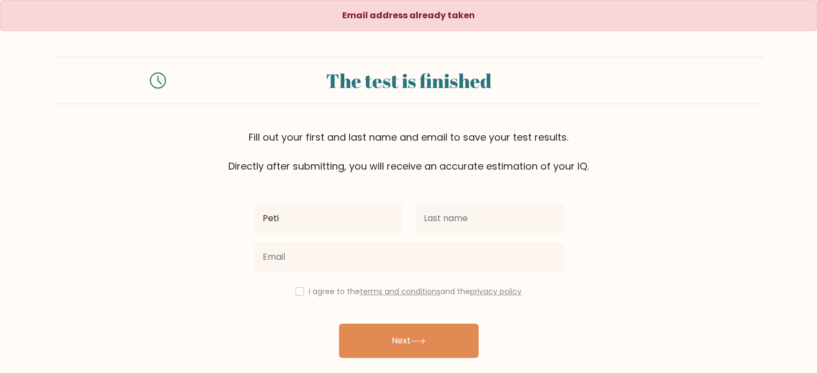
type input "Peti"
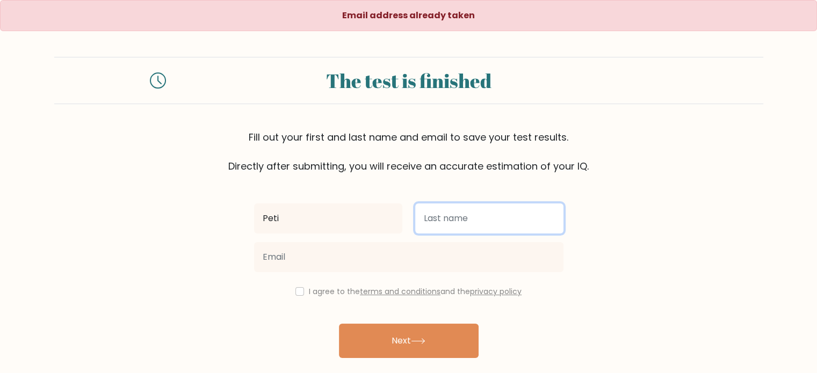
click at [467, 221] on input "text" at bounding box center [489, 219] width 148 height 30
type input "Peti"
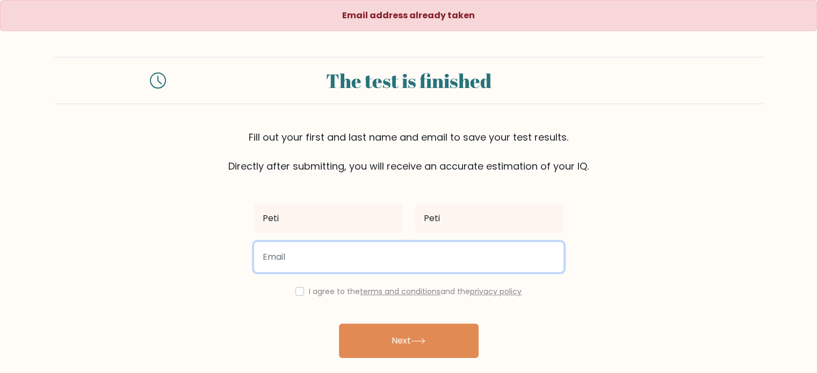
click at [432, 257] on input "email" at bounding box center [408, 257] width 309 height 30
type input "p"
type input "ApariPietro@gmail.com"
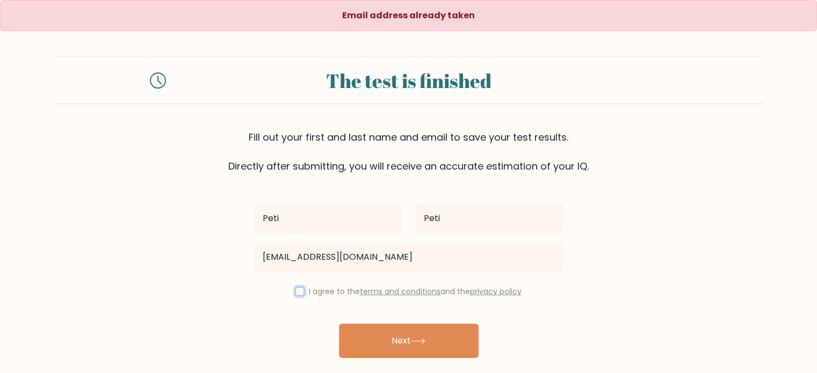
click at [296, 288] on input "checkbox" at bounding box center [299, 291] width 9 height 9
checkbox input "true"
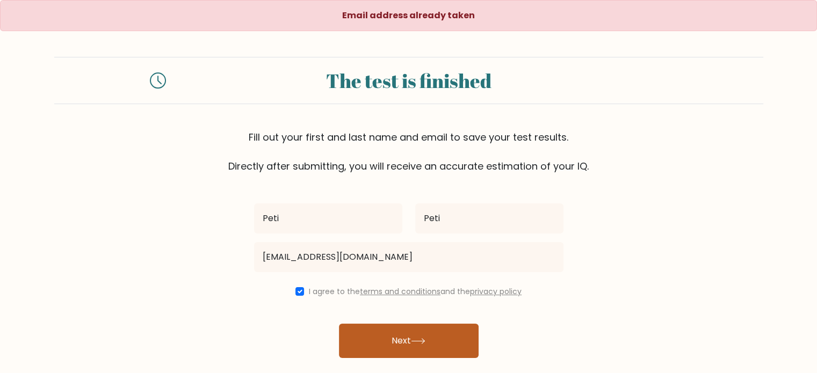
click at [386, 335] on button "Next" at bounding box center [409, 341] width 140 height 34
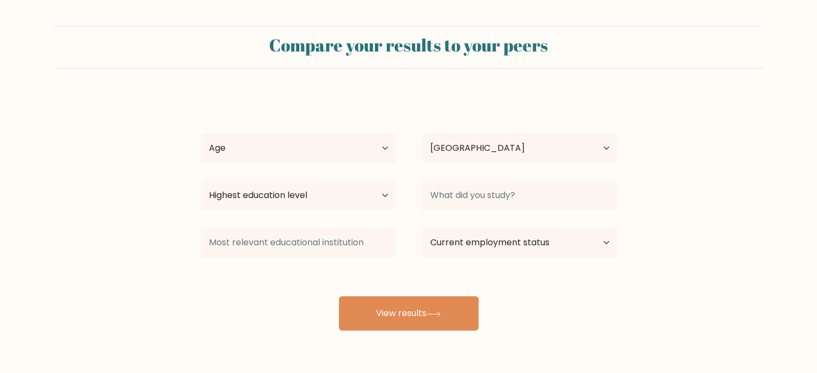
select select "HU"
click at [387, 148] on select "Age Under [DEMOGRAPHIC_DATA] [DEMOGRAPHIC_DATA] [DEMOGRAPHIC_DATA] [DEMOGRAPHIC…" at bounding box center [297, 148] width 195 height 30
select select "45_54"
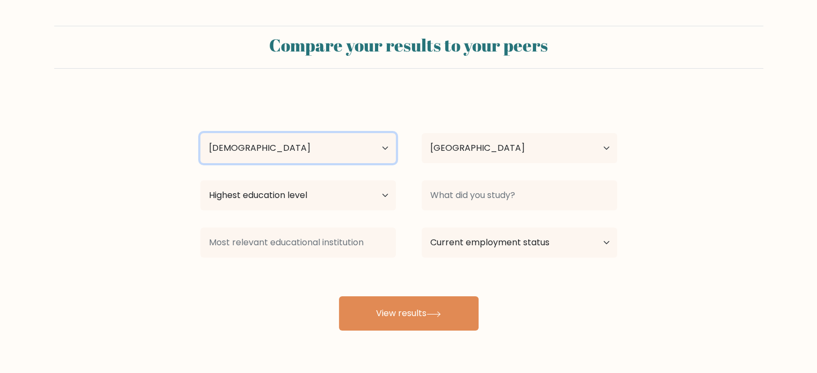
click at [200, 133] on select "Age Under [DEMOGRAPHIC_DATA] [DEMOGRAPHIC_DATA] [DEMOGRAPHIC_DATA] [DEMOGRAPHIC…" at bounding box center [297, 148] width 195 height 30
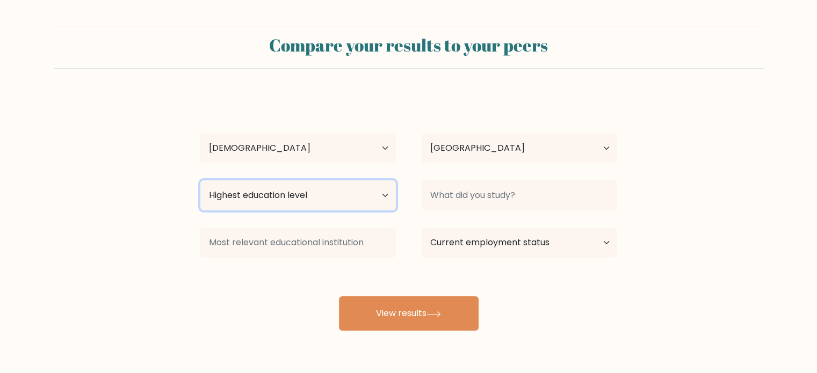
click at [382, 193] on select "Highest education level No schooling Primary Lower Secondary Upper Secondary Oc…" at bounding box center [297, 195] width 195 height 30
select select "doctoral_degree"
click at [200, 180] on select "Highest education level No schooling Primary Lower Secondary Upper Secondary Oc…" at bounding box center [297, 195] width 195 height 30
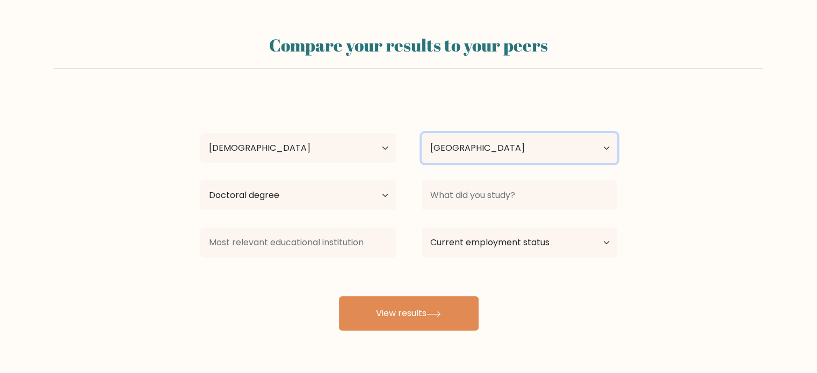
click at [604, 147] on select "Country [GEOGRAPHIC_DATA] [GEOGRAPHIC_DATA] [GEOGRAPHIC_DATA] [US_STATE] [GEOGR…" at bounding box center [519, 148] width 195 height 30
click at [545, 139] on select "Country [GEOGRAPHIC_DATA] [GEOGRAPHIC_DATA] [GEOGRAPHIC_DATA] [US_STATE] [GEOGR…" at bounding box center [519, 148] width 195 height 30
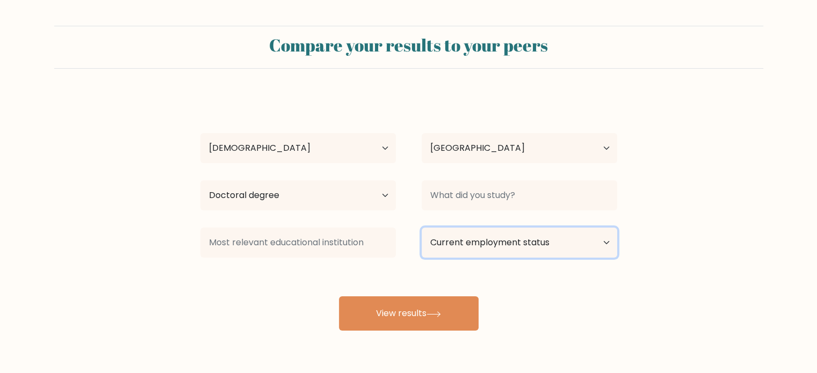
click at [605, 241] on select "Current employment status Employed Student Retired Other / prefer not to answer" at bounding box center [519, 243] width 195 height 30
select select "other"
click at [422, 228] on select "Current employment status Employed Student Retired Other / prefer not to answer" at bounding box center [519, 243] width 195 height 30
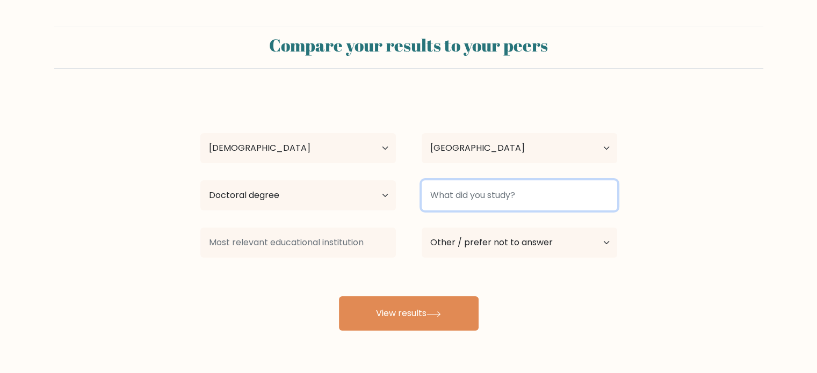
click at [520, 193] on input at bounding box center [519, 195] width 195 height 30
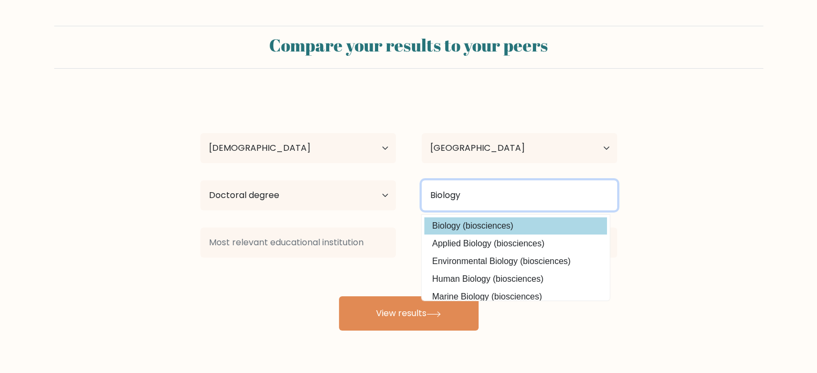
type input "Biology"
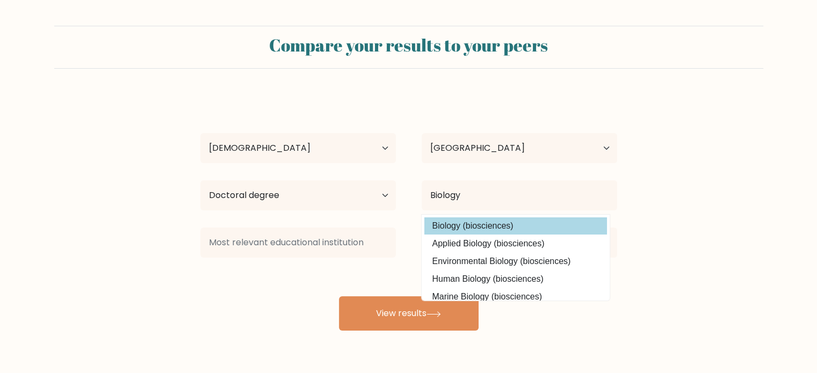
click at [496, 229] on div "Peti Peti Age Under [DEMOGRAPHIC_DATA] [DEMOGRAPHIC_DATA] [DEMOGRAPHIC_DATA] [D…" at bounding box center [409, 213] width 430 height 236
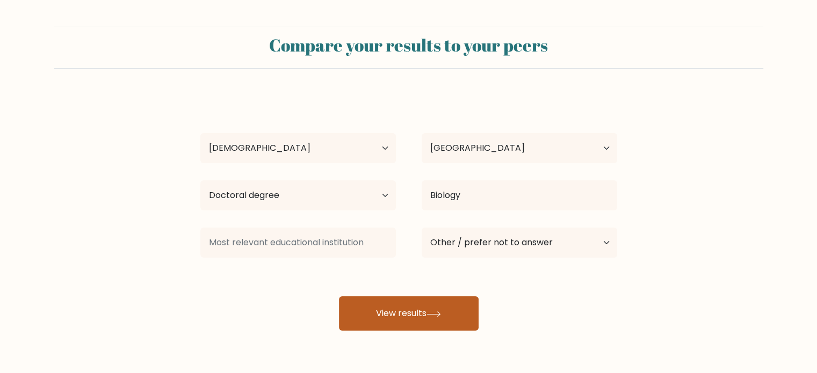
click at [423, 303] on button "View results" at bounding box center [409, 313] width 140 height 34
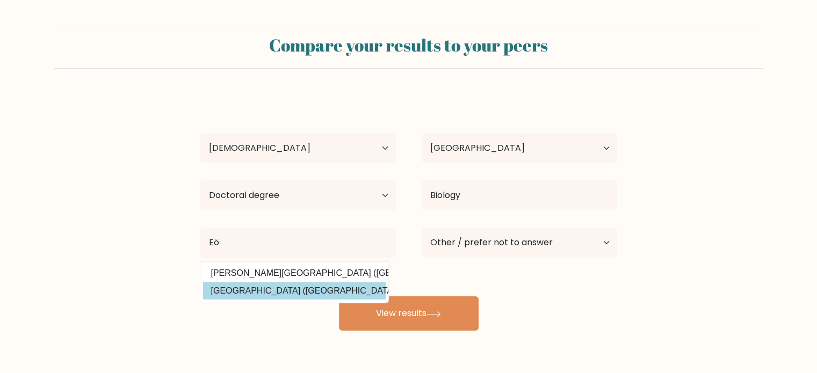
click at [350, 293] on div "Peti Peti Age Under [DEMOGRAPHIC_DATA] [DEMOGRAPHIC_DATA] [DEMOGRAPHIC_DATA] [D…" at bounding box center [409, 213] width 430 height 236
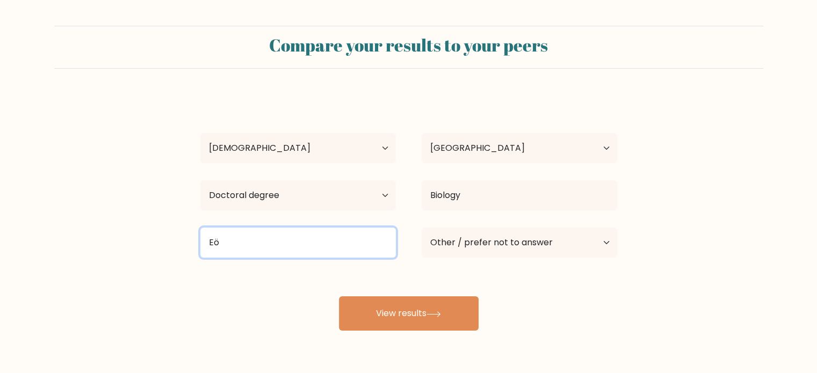
click at [299, 251] on input "Eö" at bounding box center [297, 243] width 195 height 30
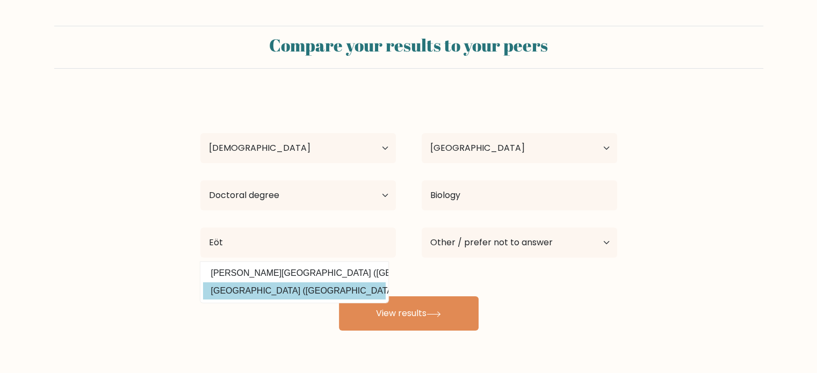
click at [296, 292] on option "Eötvös Loránd Tudományegyetem (Hungary)" at bounding box center [294, 290] width 183 height 17
type input "[GEOGRAPHIC_DATA]"
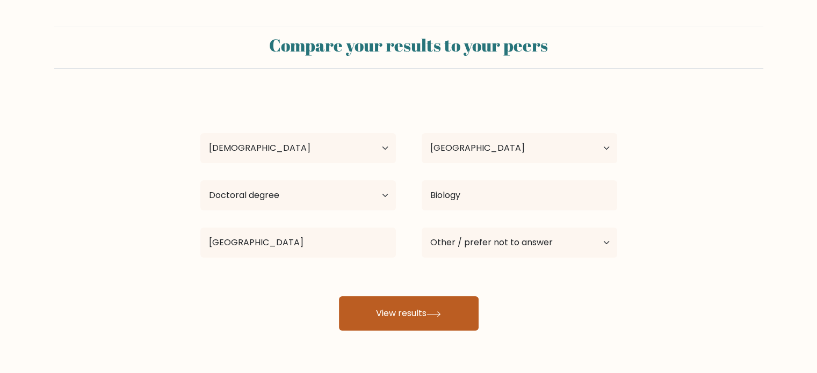
click at [400, 310] on button "View results" at bounding box center [409, 313] width 140 height 34
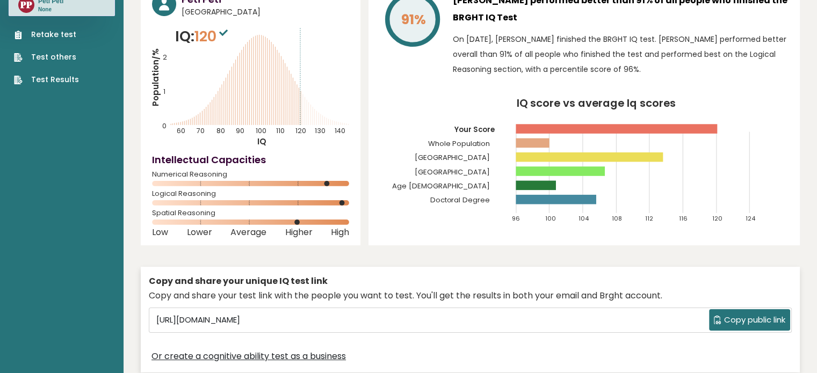
scroll to position [64, 0]
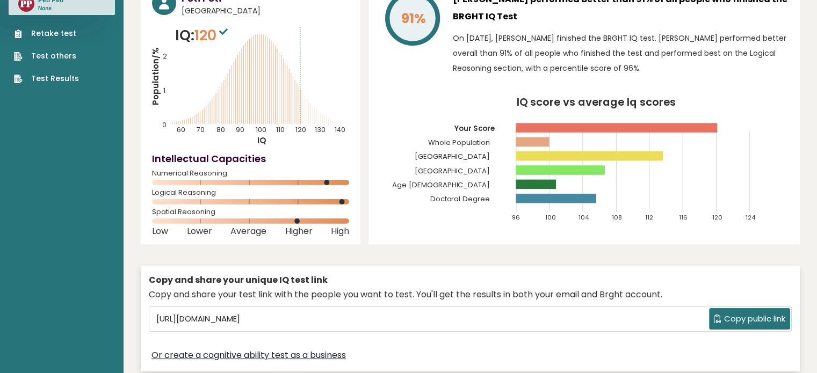
click at [47, 34] on link "Retake test" at bounding box center [46, 33] width 65 height 11
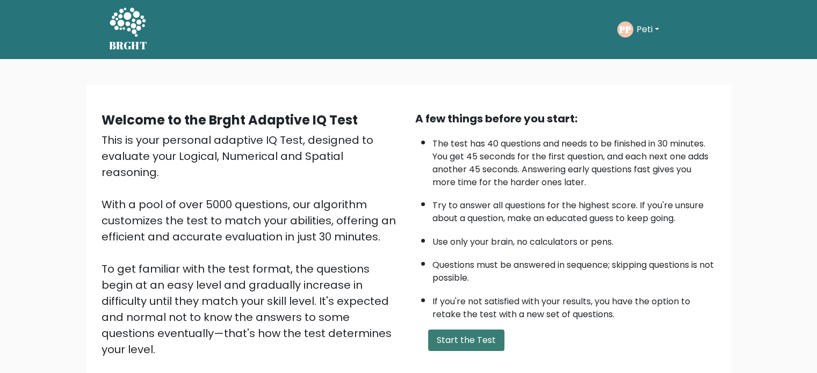
click at [451, 335] on button "Start the Test" at bounding box center [466, 340] width 76 height 21
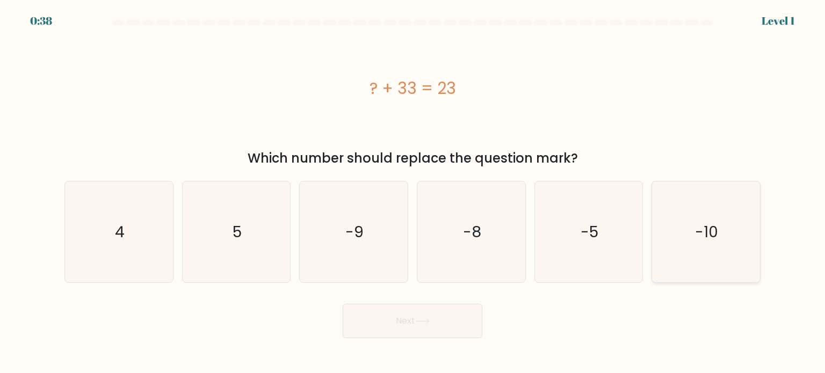
click at [683, 251] on icon "-10" at bounding box center [705, 232] width 101 height 101
click at [413, 192] on input "f. -10" at bounding box center [412, 189] width 1 height 5
radio input "true"
click at [461, 321] on button "Next" at bounding box center [413, 321] width 140 height 34
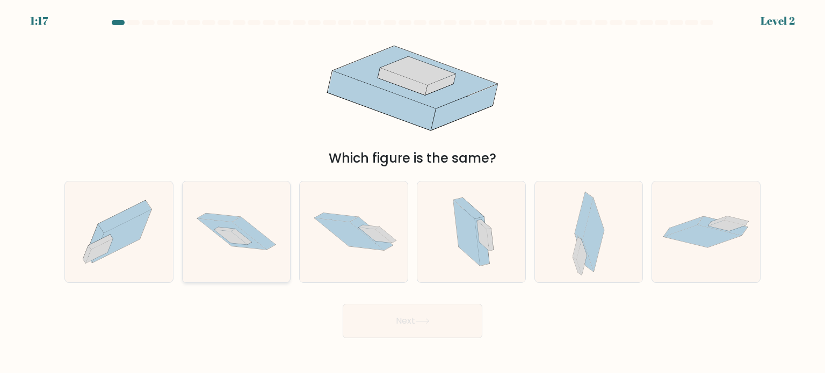
click at [270, 253] on icon at bounding box center [237, 231] width 108 height 71
click at [412, 192] on input "b." at bounding box center [412, 189] width 1 height 5
radio input "true"
click at [378, 328] on button "Next" at bounding box center [413, 321] width 140 height 34
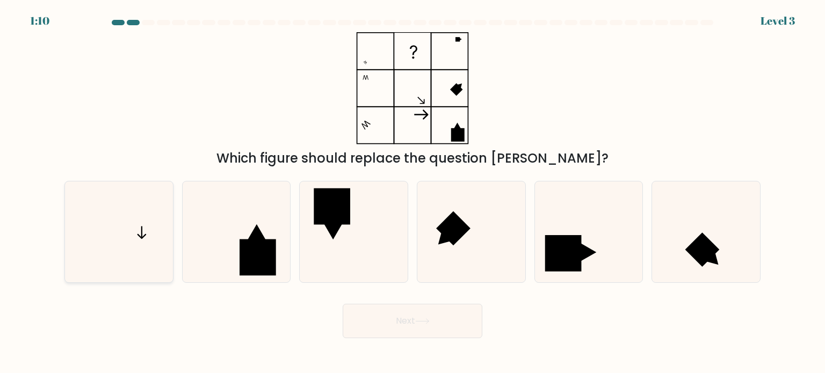
click at [112, 266] on icon at bounding box center [118, 232] width 101 height 101
click at [412, 192] on input "a." at bounding box center [412, 189] width 1 height 5
radio input "true"
click at [385, 323] on button "Next" at bounding box center [413, 321] width 140 height 34
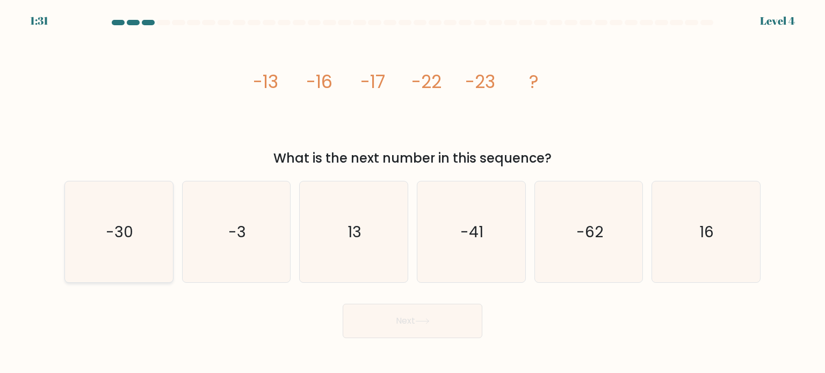
click at [131, 227] on text "-30" at bounding box center [119, 231] width 27 height 21
click at [412, 192] on input "a. -30" at bounding box center [412, 189] width 1 height 5
radio input "true"
click at [363, 318] on button "Next" at bounding box center [413, 321] width 140 height 34
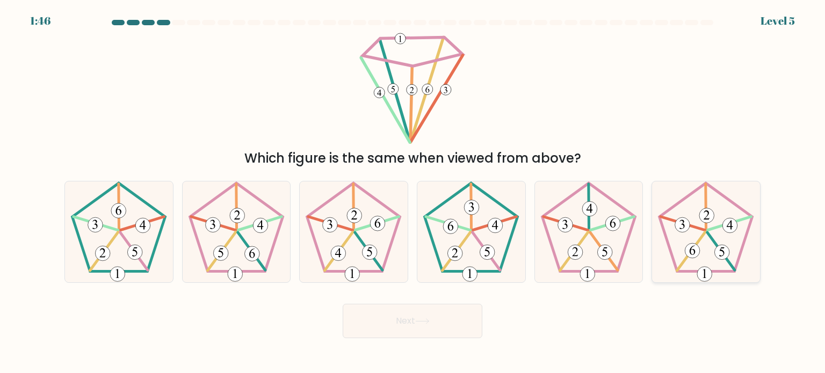
click at [701, 240] on icon at bounding box center [705, 232] width 101 height 101
click at [413, 192] on input "f." at bounding box center [412, 189] width 1 height 5
radio input "true"
click at [446, 318] on button "Next" at bounding box center [413, 321] width 140 height 34
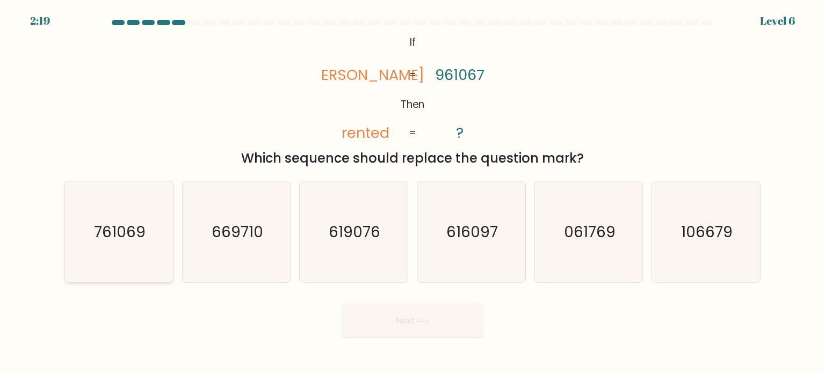
click at [117, 252] on icon "761069" at bounding box center [118, 232] width 101 height 101
click at [412, 192] on input "a. 761069" at bounding box center [412, 189] width 1 height 5
radio input "true"
click at [386, 328] on button "Next" at bounding box center [413, 321] width 140 height 34
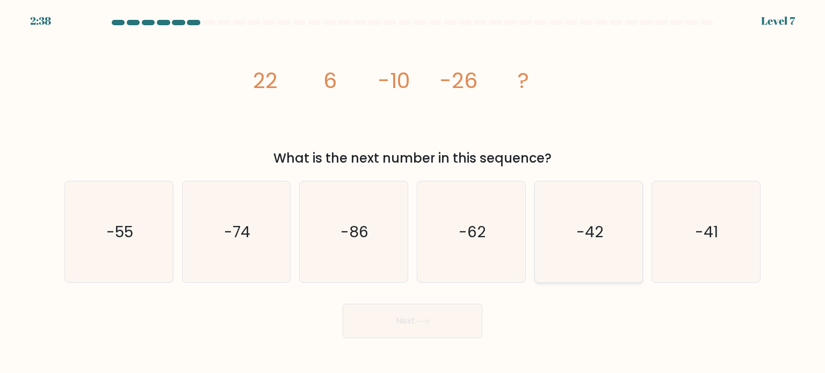
click at [563, 247] on icon "-42" at bounding box center [588, 232] width 101 height 101
click at [413, 192] on input "e. -42" at bounding box center [412, 189] width 1 height 5
radio input "true"
click at [435, 314] on button "Next" at bounding box center [413, 321] width 140 height 34
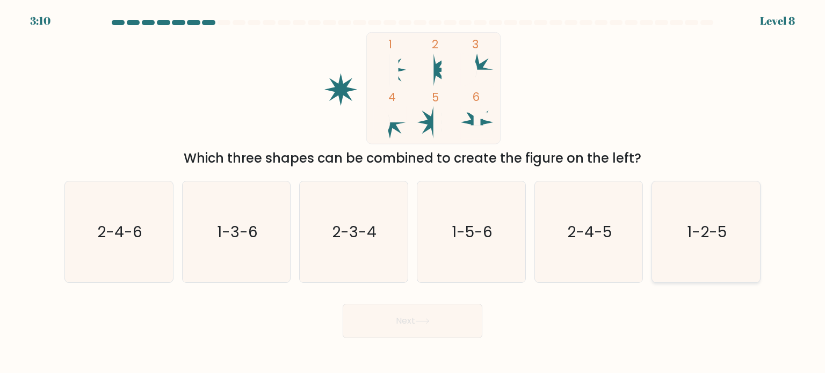
click at [671, 212] on icon "1-2-5" at bounding box center [705, 232] width 101 height 101
click at [413, 192] on input "f. 1-2-5" at bounding box center [412, 189] width 1 height 5
radio input "true"
click at [418, 327] on button "Next" at bounding box center [413, 321] width 140 height 34
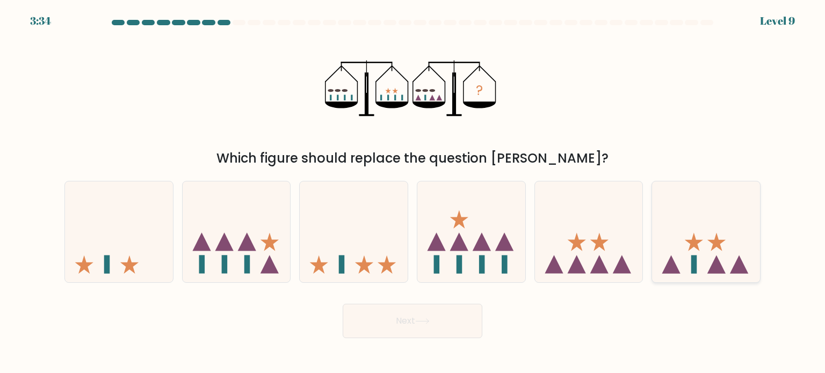
click at [705, 241] on icon at bounding box center [706, 231] width 108 height 89
click at [413, 192] on input "f." at bounding box center [412, 189] width 1 height 5
radio input "true"
click at [465, 310] on button "Next" at bounding box center [413, 321] width 140 height 34
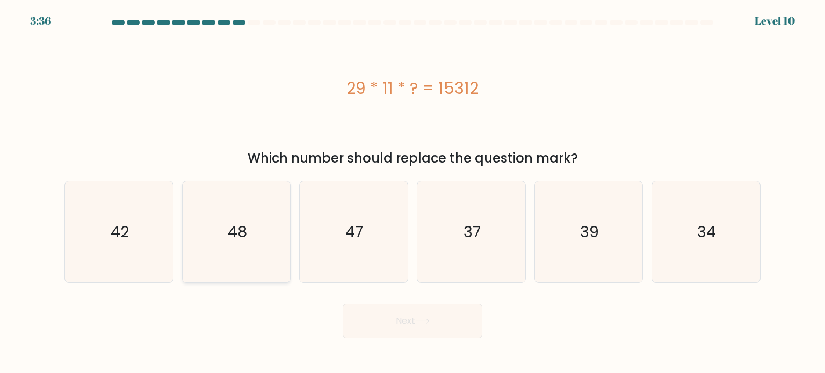
click at [240, 264] on icon "48" at bounding box center [236, 232] width 101 height 101
click at [412, 192] on input "b. 48" at bounding box center [412, 189] width 1 height 5
radio input "true"
click at [443, 324] on button "Next" at bounding box center [413, 321] width 140 height 34
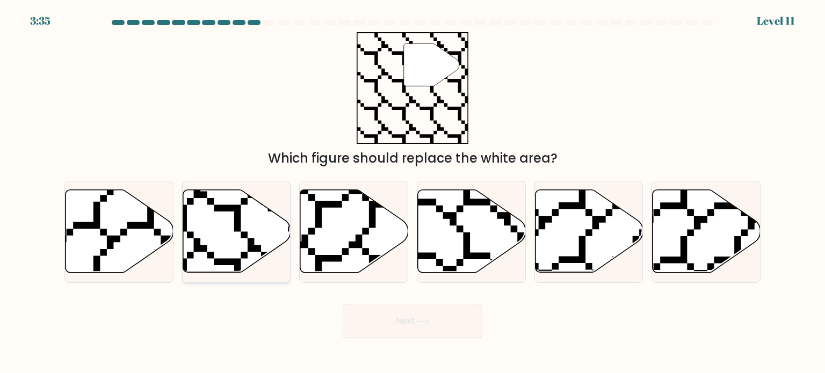
click at [235, 244] on icon at bounding box center [237, 231] width 108 height 83
click at [412, 192] on input "b." at bounding box center [412, 189] width 1 height 5
radio input "true"
click at [383, 310] on button "Next" at bounding box center [413, 321] width 140 height 34
click at [396, 325] on button "Next" at bounding box center [413, 321] width 140 height 34
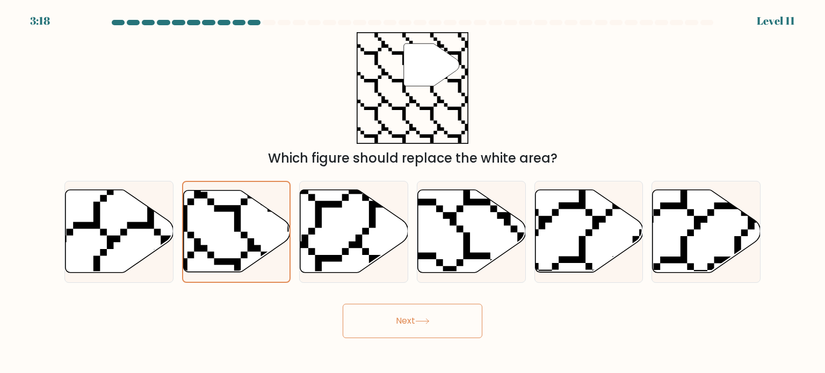
click at [396, 325] on button "Next" at bounding box center [413, 321] width 140 height 34
click at [251, 252] on icon at bounding box center [236, 232] width 107 height 82
click at [412, 192] on input "b." at bounding box center [412, 189] width 1 height 5
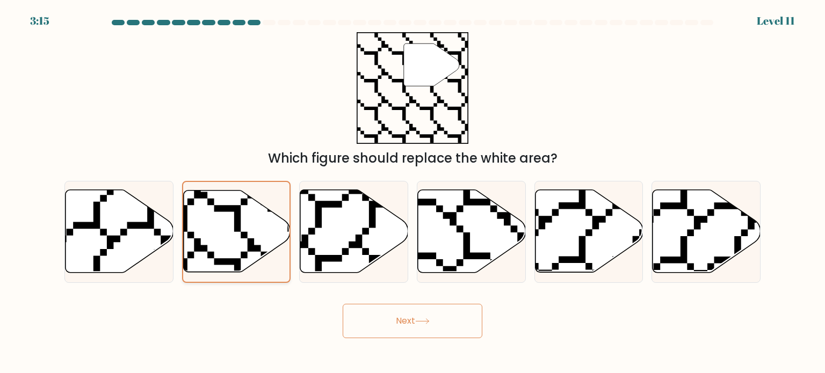
click at [251, 252] on icon at bounding box center [236, 232] width 107 height 82
click at [412, 192] on input "b." at bounding box center [412, 189] width 1 height 5
click at [367, 323] on button "Next" at bounding box center [413, 321] width 140 height 34
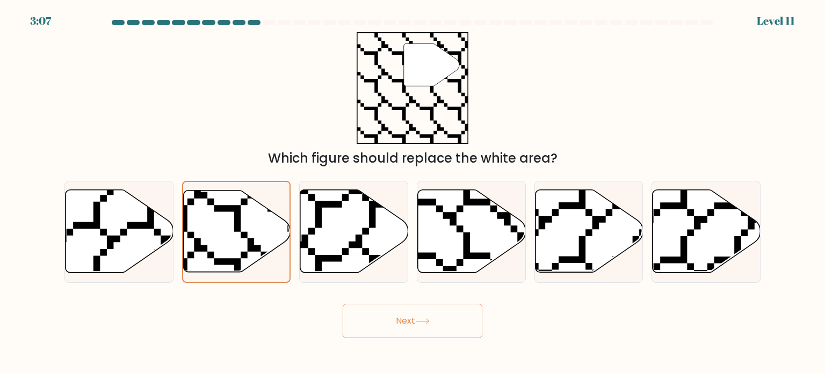
click at [367, 323] on button "Next" at bounding box center [413, 321] width 140 height 34
click at [240, 212] on icon at bounding box center [200, 275] width 214 height 213
click at [412, 192] on input "b." at bounding box center [412, 189] width 1 height 5
click at [377, 324] on button "Next" at bounding box center [413, 321] width 140 height 34
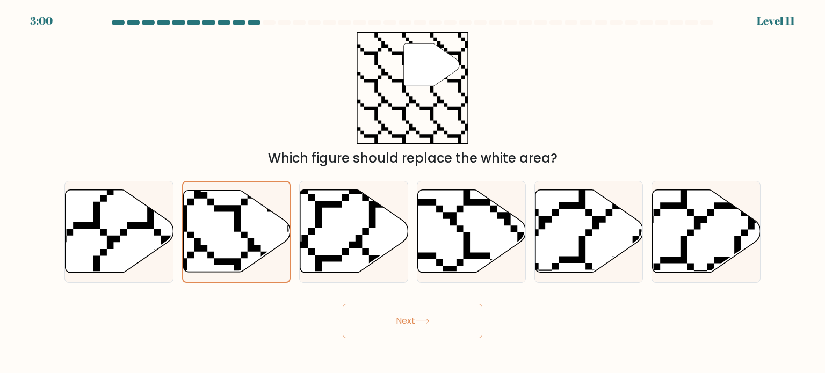
click at [377, 324] on button "Next" at bounding box center [413, 321] width 140 height 34
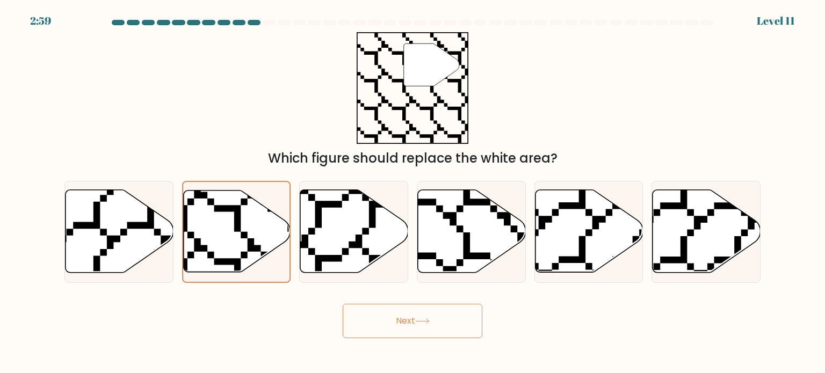
click at [377, 324] on button "Next" at bounding box center [413, 321] width 140 height 34
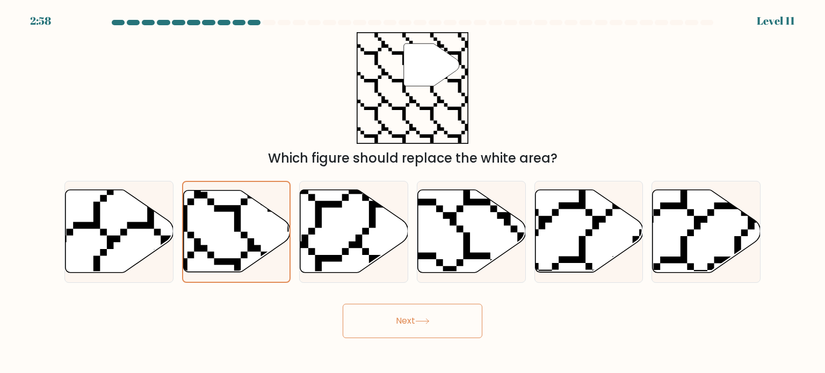
click at [377, 324] on button "Next" at bounding box center [413, 321] width 140 height 34
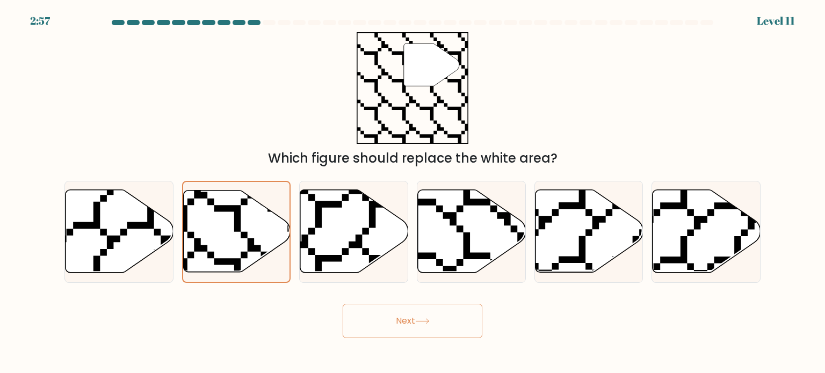
click at [377, 324] on button "Next" at bounding box center [413, 321] width 140 height 34
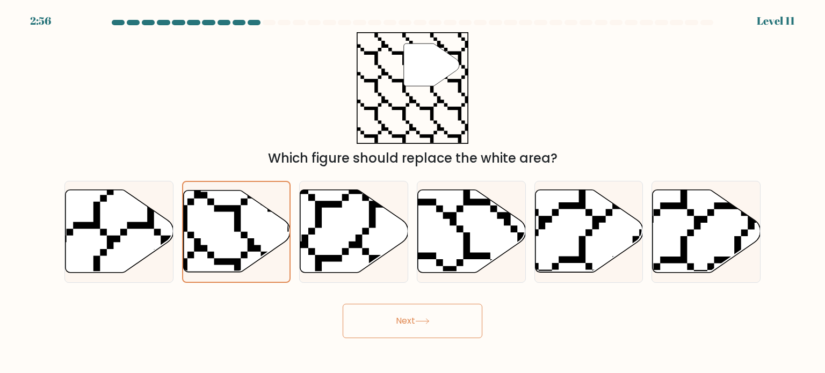
click at [377, 324] on button "Next" at bounding box center [413, 321] width 140 height 34
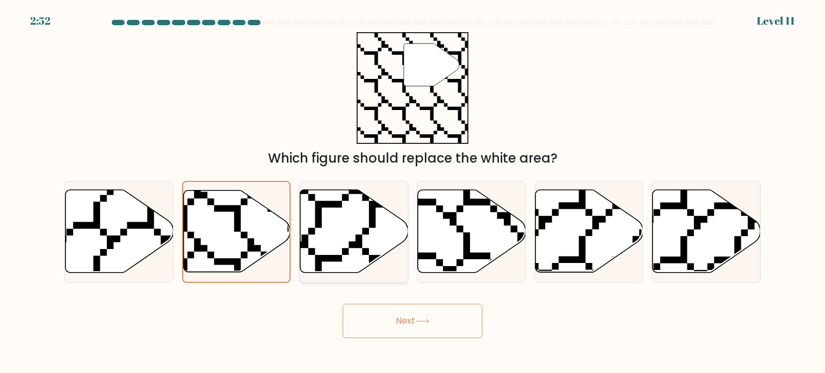
click at [324, 231] on icon at bounding box center [354, 231] width 108 height 83
click at [412, 192] on input "c." at bounding box center [412, 189] width 1 height 5
radio input "true"
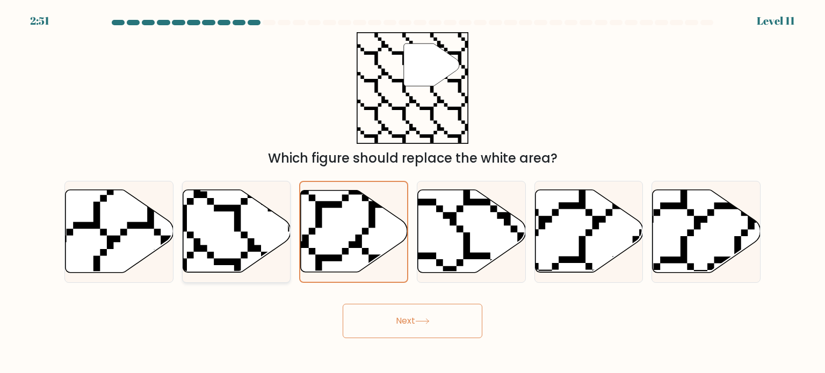
click at [261, 222] on icon at bounding box center [237, 231] width 108 height 83
click at [412, 192] on input "b." at bounding box center [412, 189] width 1 height 5
radio input "true"
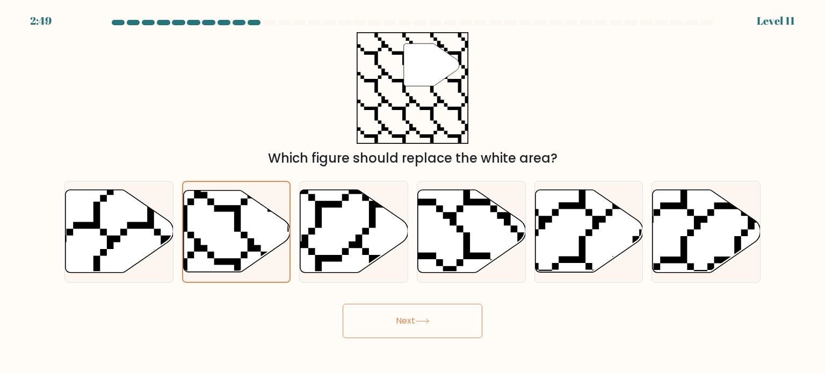
click at [371, 317] on button "Next" at bounding box center [413, 321] width 140 height 34
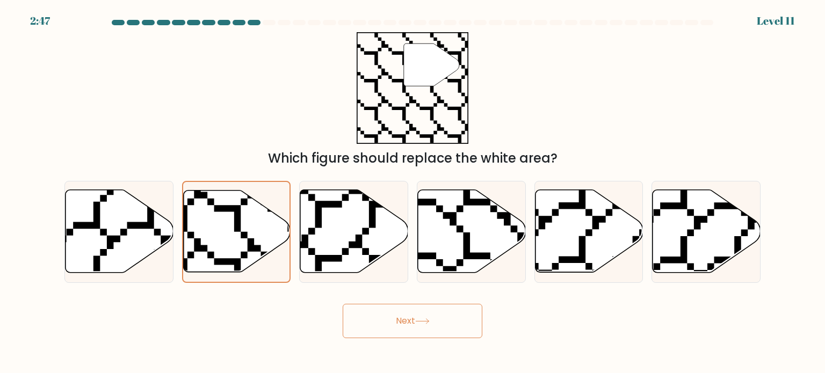
click at [371, 317] on button "Next" at bounding box center [413, 321] width 140 height 34
click at [394, 93] on icon """ at bounding box center [413, 88] width 112 height 112
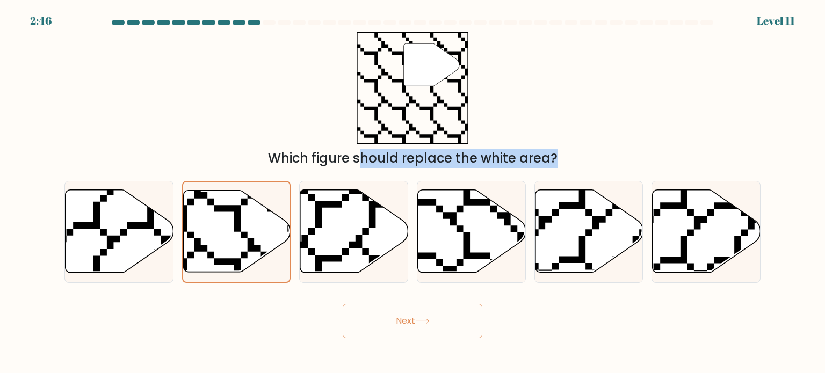
click at [394, 93] on icon """ at bounding box center [413, 88] width 112 height 112
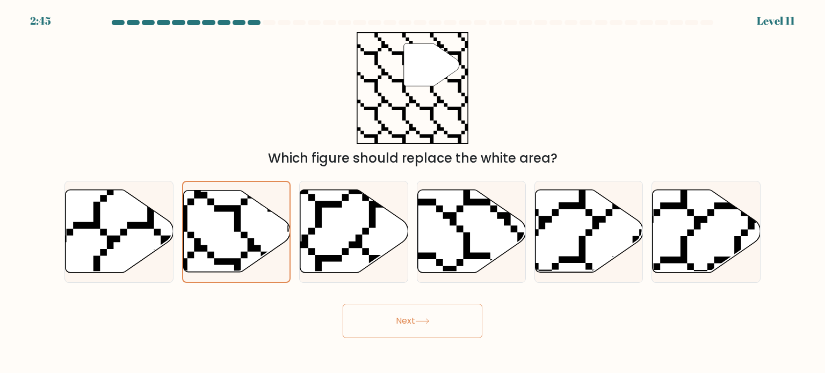
click at [221, 111] on div "" Which figure should replace the white area?" at bounding box center [412, 100] width 709 height 136
click at [236, 250] on icon at bounding box center [236, 232] width 107 height 82
click at [412, 192] on input "b." at bounding box center [412, 189] width 1 height 5
click at [236, 250] on icon at bounding box center [236, 232] width 107 height 82
click at [412, 192] on input "b." at bounding box center [412, 189] width 1 height 5
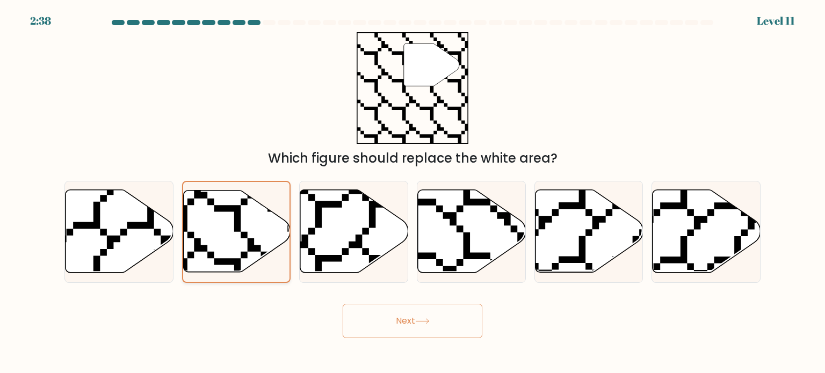
click at [236, 250] on icon at bounding box center [236, 232] width 107 height 82
click at [412, 192] on input "b." at bounding box center [412, 189] width 1 height 5
click at [236, 250] on icon at bounding box center [236, 232] width 107 height 82
click at [412, 192] on input "b." at bounding box center [412, 189] width 1 height 5
click at [236, 250] on icon at bounding box center [236, 232] width 107 height 82
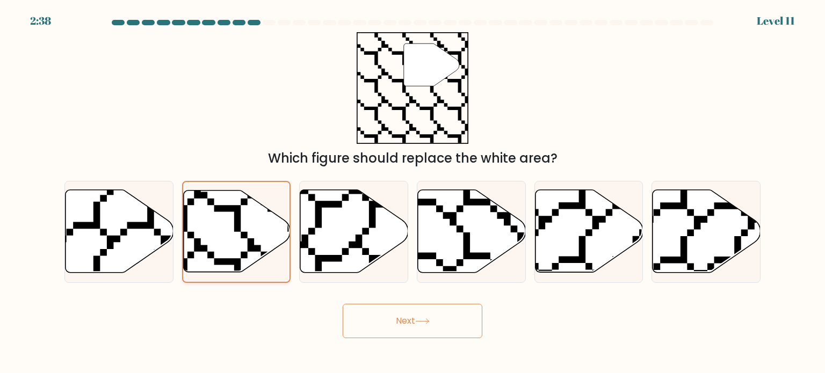
click at [412, 192] on input "b." at bounding box center [412, 189] width 1 height 5
click at [236, 250] on icon at bounding box center [236, 232] width 107 height 82
click at [412, 192] on input "b." at bounding box center [412, 189] width 1 height 5
click at [236, 250] on icon at bounding box center [236, 232] width 107 height 82
click at [412, 192] on input "b." at bounding box center [412, 189] width 1 height 5
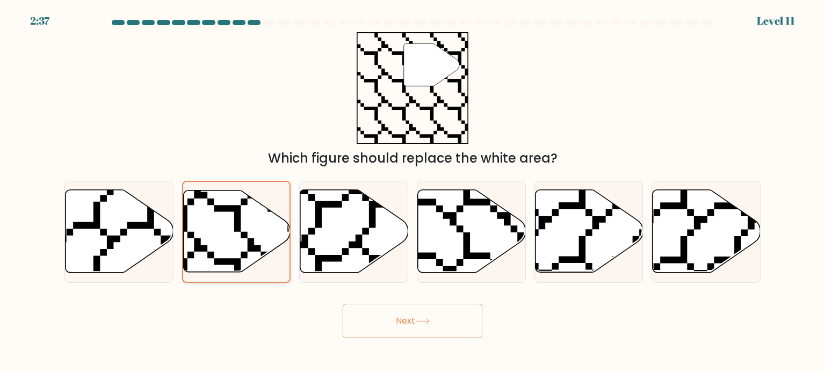
click at [236, 250] on icon at bounding box center [236, 232] width 107 height 82
click at [412, 192] on input "b." at bounding box center [412, 189] width 1 height 5
click at [236, 250] on icon at bounding box center [236, 232] width 107 height 82
click at [412, 192] on input "b." at bounding box center [412, 189] width 1 height 5
click at [402, 324] on button "Next" at bounding box center [413, 321] width 140 height 34
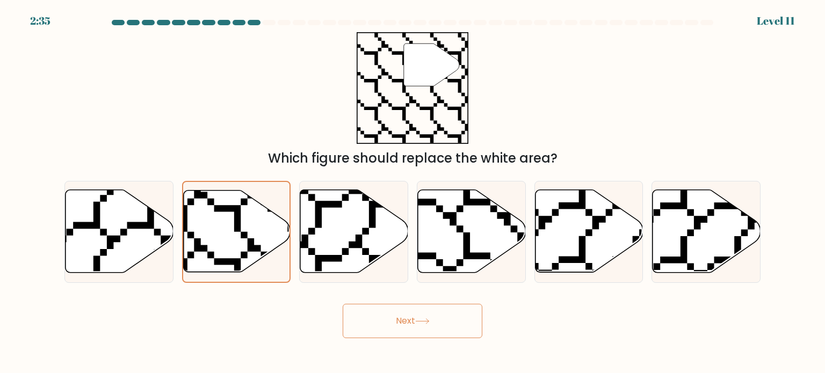
click at [402, 324] on button "Next" at bounding box center [413, 321] width 140 height 34
click at [221, 221] on icon at bounding box center [236, 232] width 107 height 82
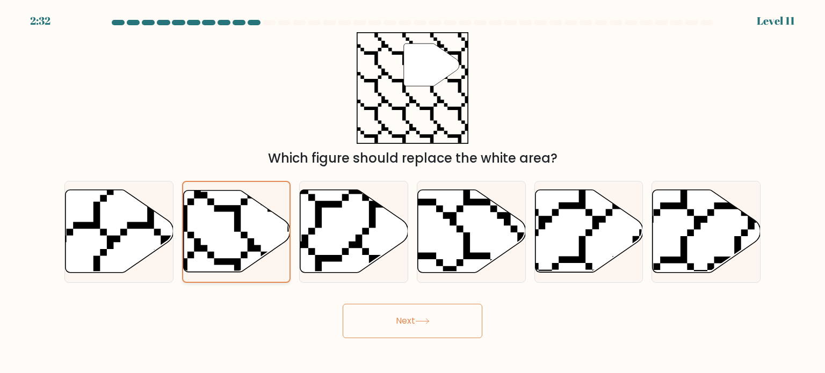
click at [412, 192] on input "b." at bounding box center [412, 189] width 1 height 5
click at [221, 221] on icon at bounding box center [236, 232] width 107 height 82
click at [412, 192] on input "b." at bounding box center [412, 189] width 1 height 5
click at [221, 221] on icon at bounding box center [236, 232] width 107 height 82
click at [412, 192] on input "b." at bounding box center [412, 189] width 1 height 5
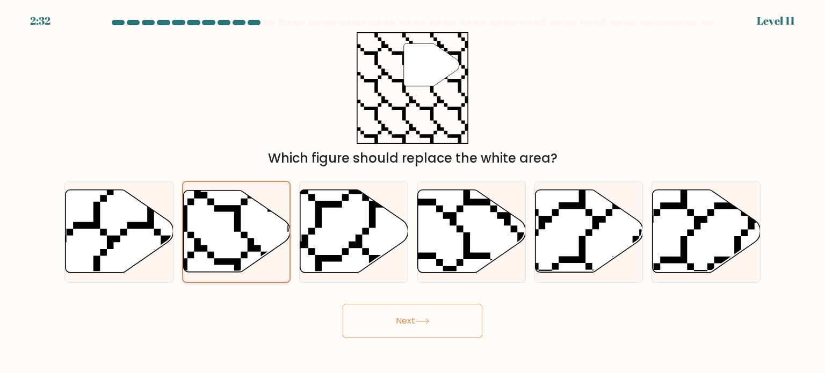
click at [221, 221] on icon at bounding box center [236, 232] width 107 height 82
click at [412, 192] on input "b." at bounding box center [412, 189] width 1 height 5
click at [221, 221] on icon at bounding box center [236, 232] width 107 height 82
click at [412, 192] on input "b." at bounding box center [412, 189] width 1 height 5
click at [221, 221] on icon at bounding box center [236, 232] width 107 height 82
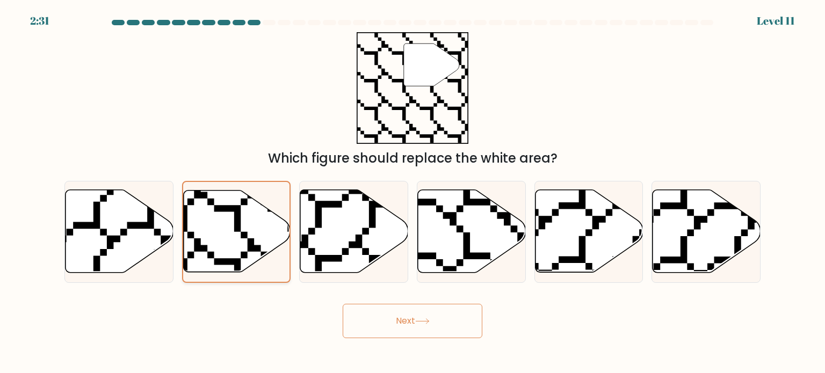
click at [412, 192] on input "b." at bounding box center [412, 189] width 1 height 5
click at [221, 221] on icon at bounding box center [236, 232] width 107 height 82
click at [412, 192] on input "b." at bounding box center [412, 189] width 1 height 5
click at [369, 315] on button "Next" at bounding box center [413, 321] width 140 height 34
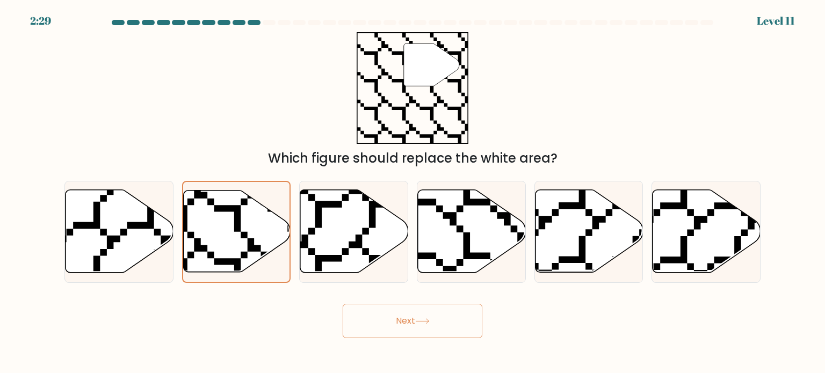
click at [266, 23] on div at bounding box center [269, 22] width 13 height 5
click at [249, 229] on icon at bounding box center [237, 231] width 108 height 83
click at [412, 192] on input "b." at bounding box center [412, 189] width 1 height 5
radio input "true"
click at [371, 313] on button "Next" at bounding box center [413, 321] width 140 height 34
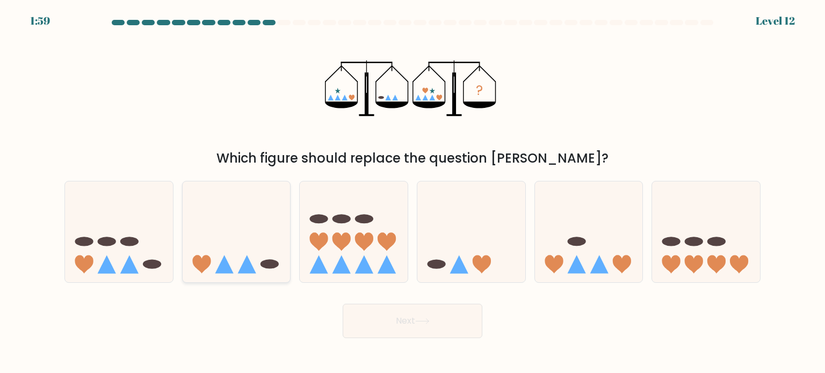
click at [246, 262] on icon at bounding box center [247, 264] width 18 height 18
click at [412, 192] on input "b." at bounding box center [412, 189] width 1 height 5
radio input "true"
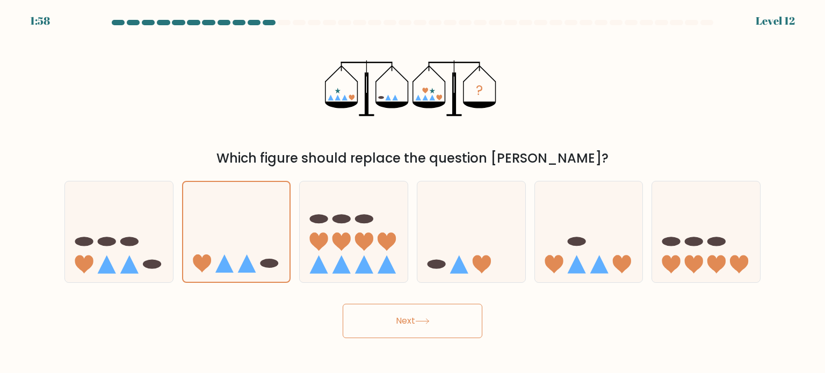
click at [386, 326] on button "Next" at bounding box center [413, 321] width 140 height 34
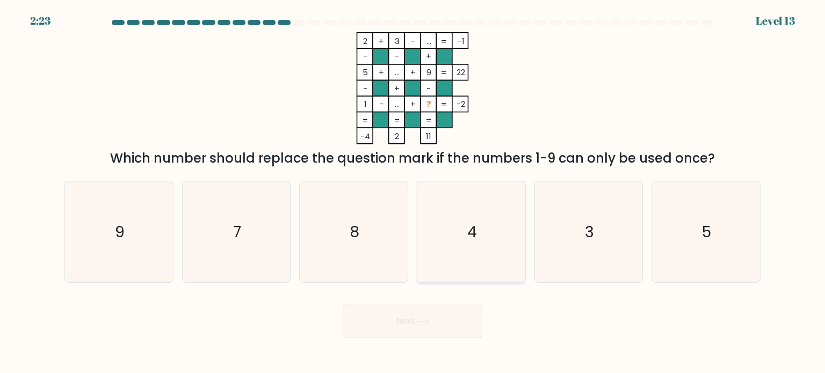
click at [467, 259] on icon "4" at bounding box center [471, 232] width 101 height 101
click at [413, 192] on input "d. 4" at bounding box center [412, 189] width 1 height 5
radio input "true"
click at [433, 323] on button "Next" at bounding box center [413, 321] width 140 height 34
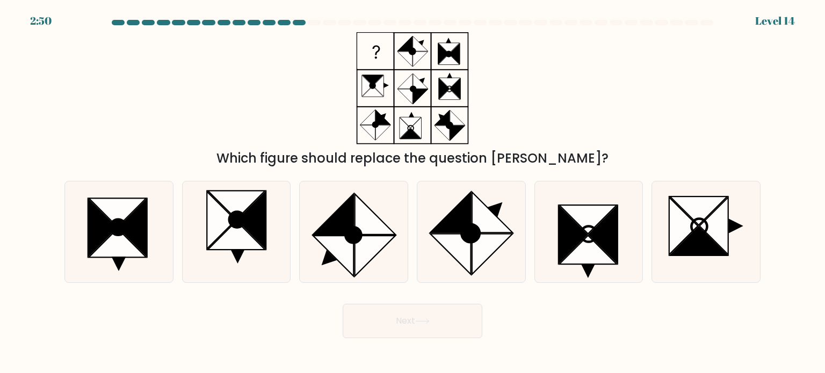
drag, startPoint x: 273, startPoint y: 319, endPoint x: 534, endPoint y: 290, distance: 263.1
click at [534, 290] on form at bounding box center [412, 179] width 825 height 318
click at [690, 256] on icon at bounding box center [705, 232] width 101 height 101
click at [413, 192] on input "f." at bounding box center [412, 189] width 1 height 5
radio input "true"
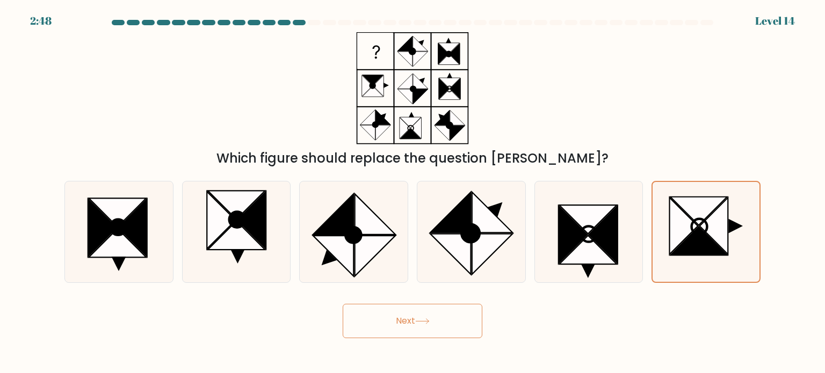
click at [460, 321] on button "Next" at bounding box center [413, 321] width 140 height 34
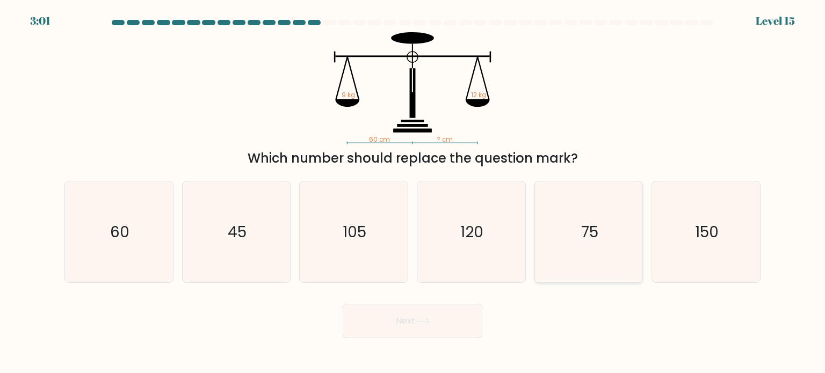
click at [591, 234] on text "75" at bounding box center [589, 231] width 17 height 21
click at [413, 192] on input "e. 75" at bounding box center [412, 189] width 1 height 5
radio input "true"
click at [426, 317] on button "Next" at bounding box center [413, 321] width 140 height 34
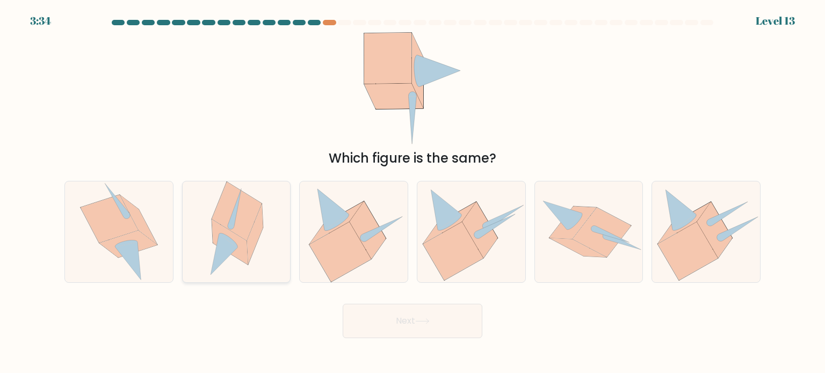
click at [244, 249] on icon at bounding box center [230, 242] width 36 height 45
click at [412, 192] on input "b." at bounding box center [412, 189] width 1 height 5
radio input "true"
click at [382, 324] on button "Next" at bounding box center [413, 321] width 140 height 34
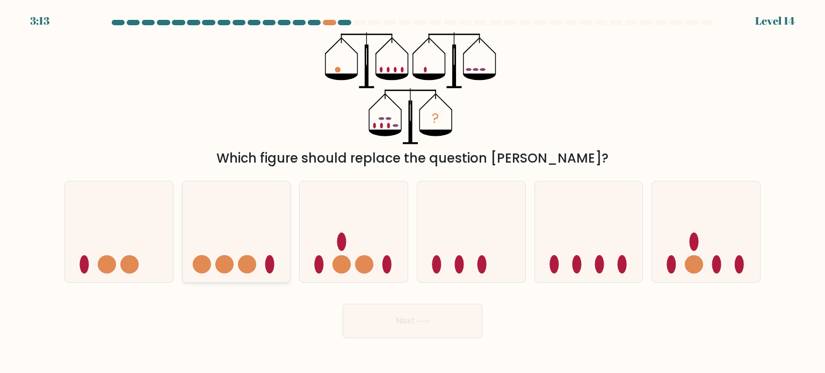
click at [237, 264] on icon at bounding box center [237, 231] width 108 height 89
click at [412, 192] on input "b." at bounding box center [412, 189] width 1 height 5
radio input "true"
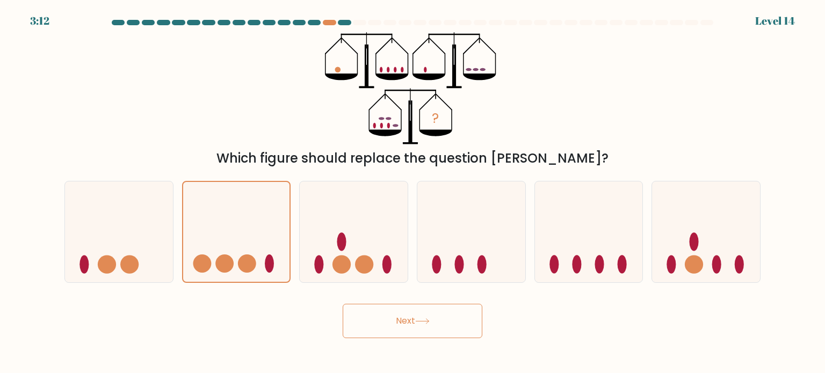
click at [411, 331] on button "Next" at bounding box center [413, 321] width 140 height 34
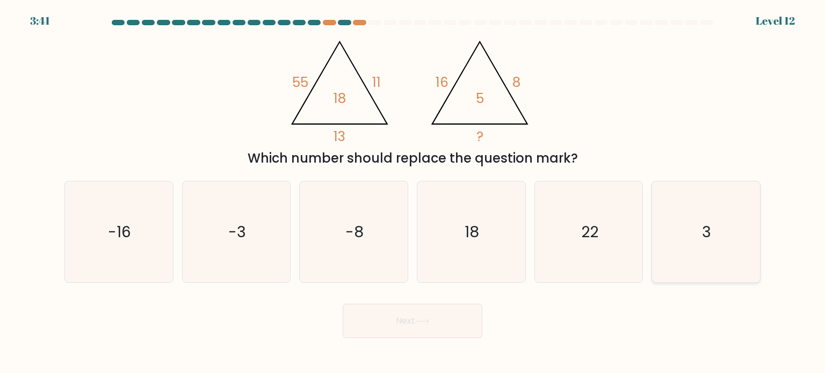
click at [707, 236] on text "3" at bounding box center [706, 231] width 9 height 21
click at [413, 192] on input "f. 3" at bounding box center [412, 189] width 1 height 5
radio input "true"
click at [466, 316] on button "Next" at bounding box center [413, 321] width 140 height 34
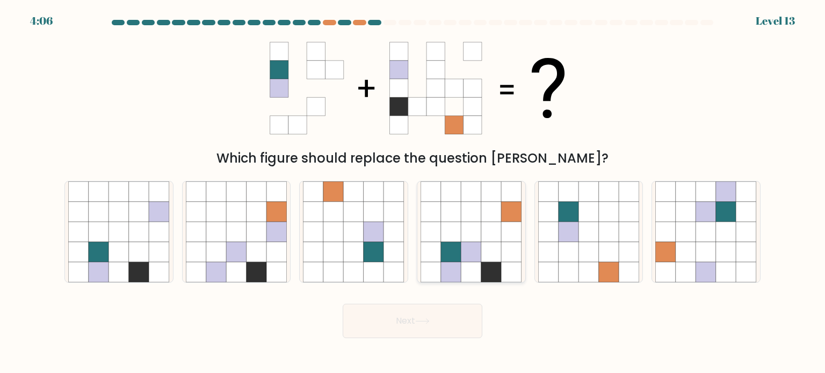
click at [464, 235] on icon at bounding box center [471, 232] width 20 height 20
click at [413, 192] on input "d." at bounding box center [412, 189] width 1 height 5
radio input "true"
click at [437, 314] on button "Next" at bounding box center [413, 321] width 140 height 34
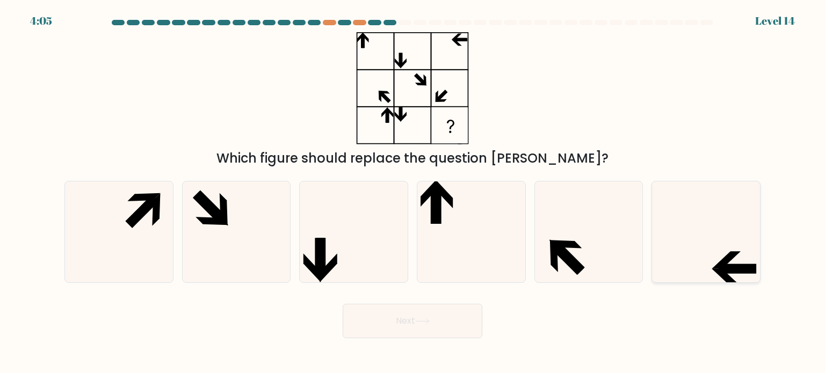
click at [732, 248] on icon at bounding box center [705, 232] width 101 height 101
click at [413, 192] on input "f." at bounding box center [412, 189] width 1 height 5
radio input "true"
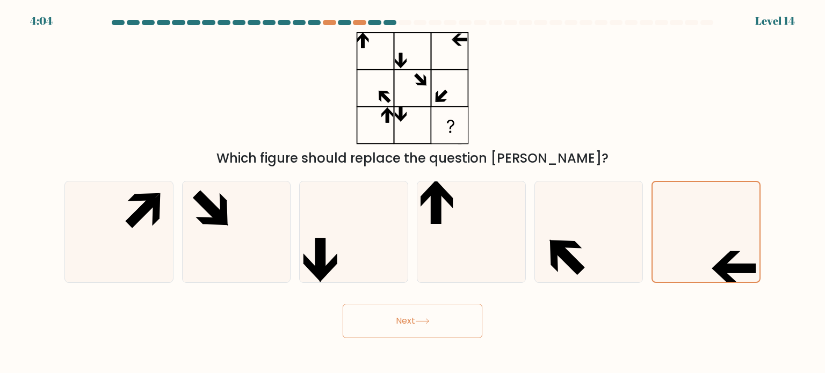
click at [453, 320] on button "Next" at bounding box center [413, 321] width 140 height 34
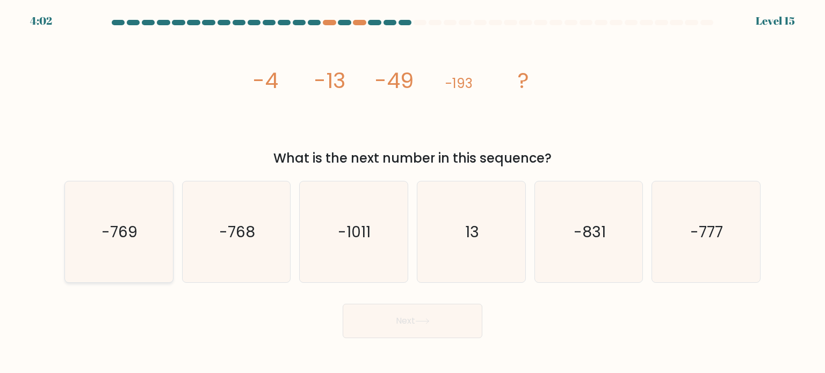
click at [164, 253] on icon "-769" at bounding box center [118, 232] width 101 height 101
click at [412, 192] on input "a. -769" at bounding box center [412, 189] width 1 height 5
radio input "true"
click at [411, 322] on button "Next" at bounding box center [413, 321] width 140 height 34
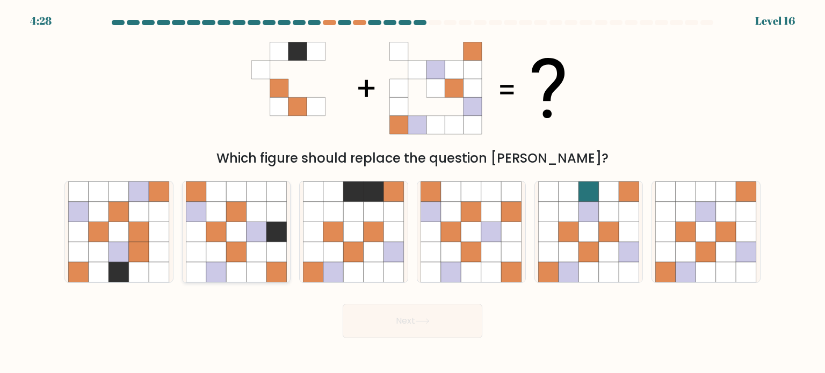
click at [249, 260] on icon at bounding box center [257, 252] width 20 height 20
click at [412, 192] on input "b." at bounding box center [412, 189] width 1 height 5
radio input "true"
click at [378, 317] on button "Next" at bounding box center [413, 321] width 140 height 34
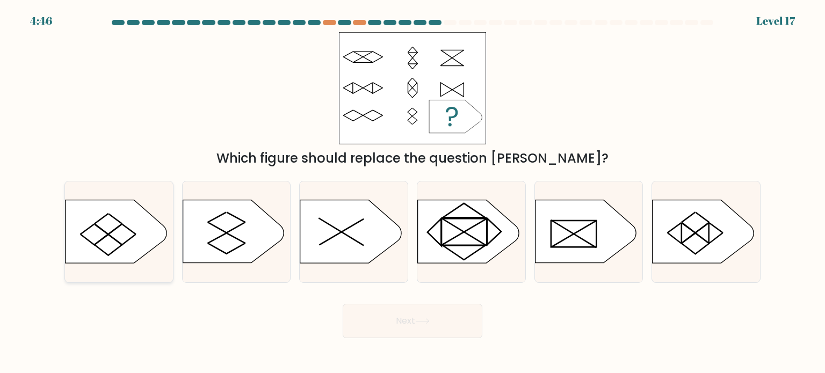
click at [95, 242] on icon at bounding box center [116, 231] width 101 height 63
click at [412, 192] on input "a." at bounding box center [412, 189] width 1 height 5
radio input "true"
click at [376, 316] on button "Next" at bounding box center [413, 321] width 140 height 34
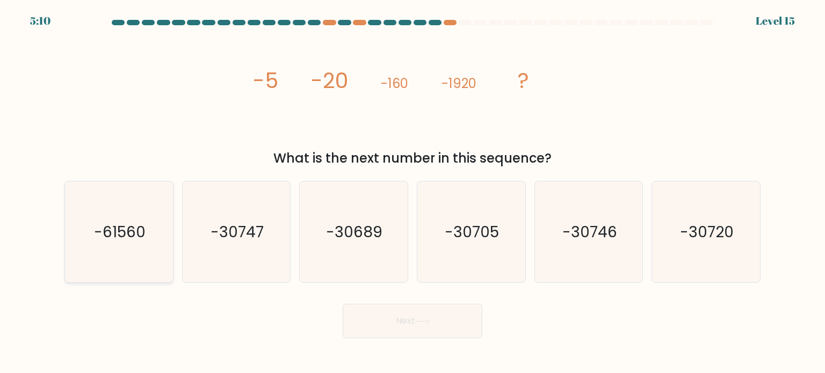
click at [118, 228] on text "-61560" at bounding box center [120, 231] width 52 height 21
click at [412, 192] on input "a. -61560" at bounding box center [412, 189] width 1 height 5
radio input "true"
click at [364, 325] on button "Next" at bounding box center [413, 321] width 140 height 34
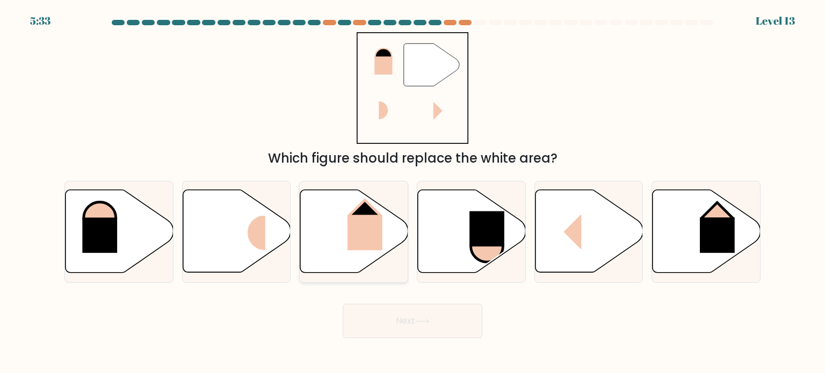
click at [356, 240] on rect at bounding box center [364, 232] width 35 height 35
click at [412, 192] on input "c." at bounding box center [412, 189] width 1 height 5
radio input "true"
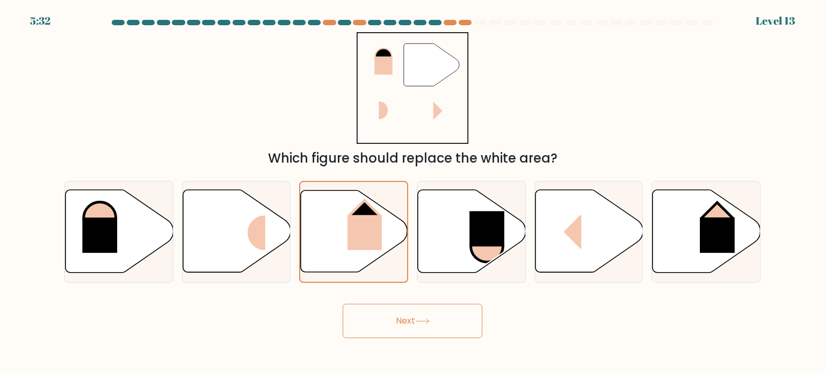
click at [405, 322] on button "Next" at bounding box center [413, 321] width 140 height 34
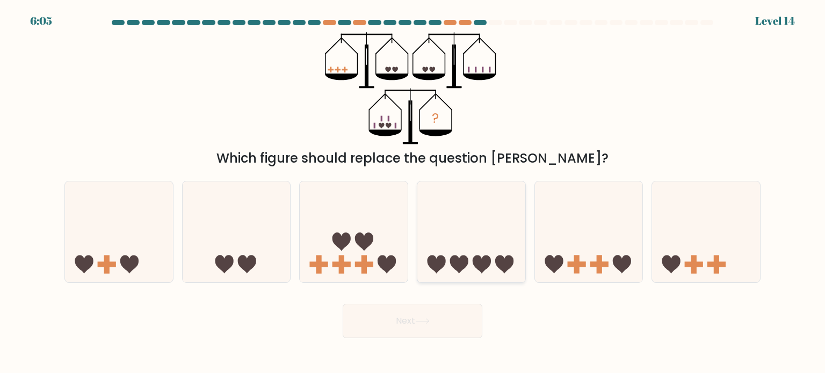
click at [477, 249] on icon at bounding box center [471, 231] width 108 height 89
click at [413, 192] on input "d." at bounding box center [412, 189] width 1 height 5
radio input "true"
click at [432, 320] on button "Next" at bounding box center [413, 321] width 140 height 34
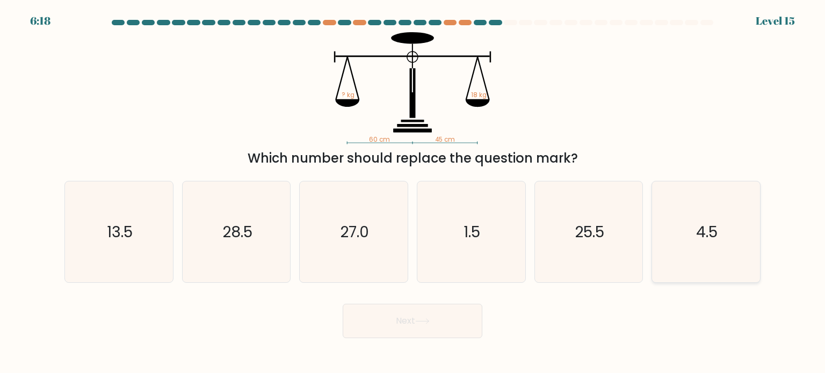
click at [709, 238] on text "4.5" at bounding box center [706, 231] width 21 height 21
click at [413, 192] on input "f. 4.5" at bounding box center [412, 189] width 1 height 5
radio input "true"
click at [448, 315] on button "Next" at bounding box center [413, 321] width 140 height 34
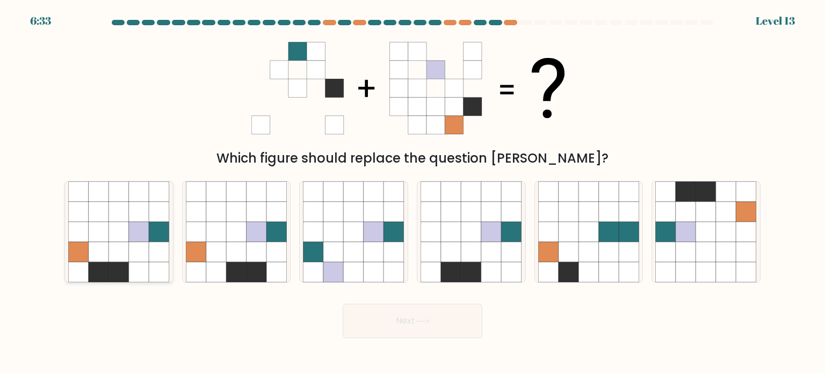
click at [92, 241] on icon at bounding box center [99, 232] width 20 height 20
click at [412, 192] on input "a." at bounding box center [412, 189] width 1 height 5
radio input "true"
click at [385, 324] on button "Next" at bounding box center [413, 321] width 140 height 34
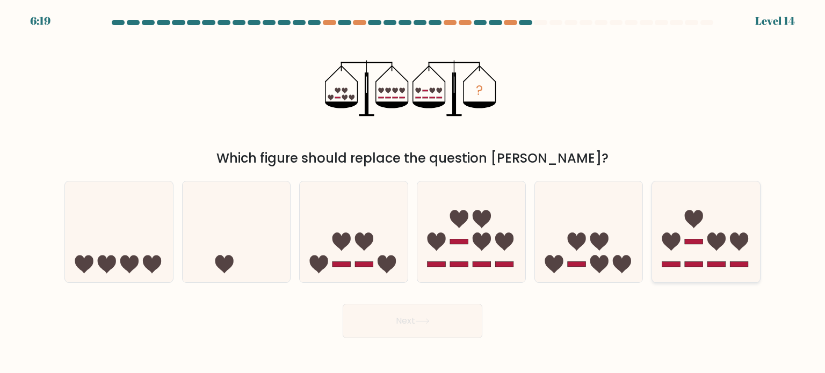
click at [688, 237] on icon at bounding box center [706, 231] width 108 height 89
click at [413, 192] on input "f." at bounding box center [412, 189] width 1 height 5
radio input "true"
click at [454, 319] on button "Next" at bounding box center [413, 321] width 140 height 34
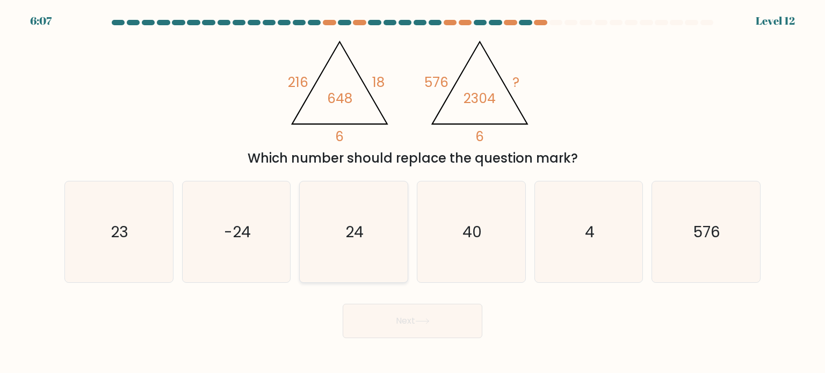
click at [362, 250] on icon "24" at bounding box center [353, 232] width 101 height 101
click at [412, 192] on input "c. 24" at bounding box center [412, 189] width 1 height 5
radio input "true"
click at [401, 324] on button "Next" at bounding box center [413, 321] width 140 height 34
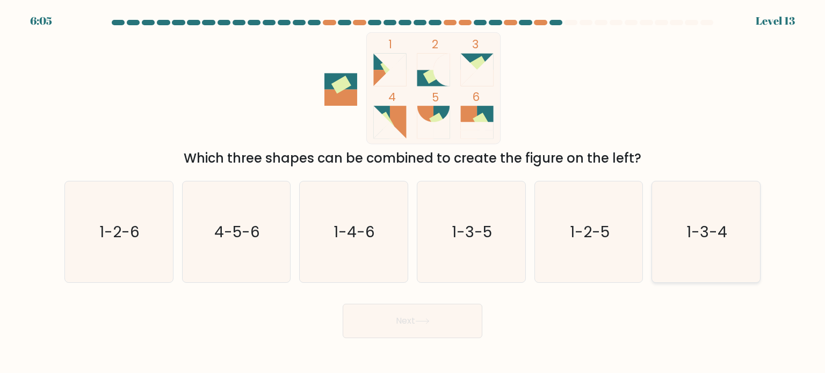
click at [741, 220] on icon "1-3-4" at bounding box center [705, 232] width 101 height 101
click at [413, 192] on input "f. 1-3-4" at bounding box center [412, 189] width 1 height 5
radio input "true"
click at [447, 326] on button "Next" at bounding box center [413, 321] width 140 height 34
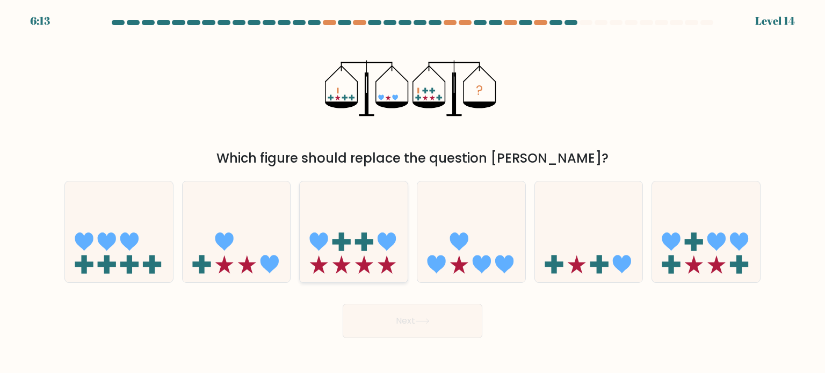
click at [356, 239] on rect at bounding box center [364, 241] width 18 height 5
click at [412, 192] on input "c." at bounding box center [412, 189] width 1 height 5
radio input "true"
click at [393, 312] on button "Next" at bounding box center [413, 321] width 140 height 34
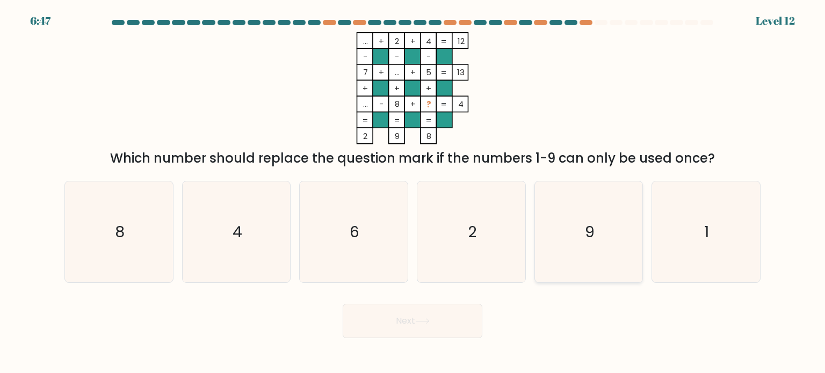
click at [553, 244] on icon "9" at bounding box center [588, 232] width 101 height 101
click at [413, 192] on input "e. 9" at bounding box center [412, 189] width 1 height 5
radio input "true"
click at [441, 327] on button "Next" at bounding box center [413, 321] width 140 height 34
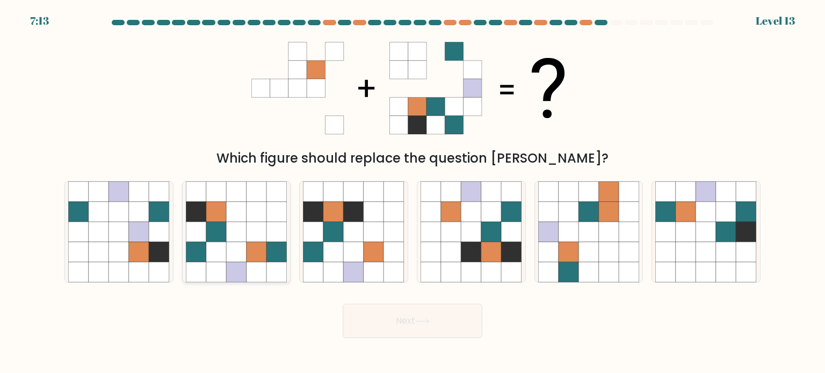
click at [255, 249] on icon at bounding box center [257, 252] width 20 height 20
click at [412, 192] on input "b." at bounding box center [412, 189] width 1 height 5
radio input "true"
click at [397, 324] on button "Next" at bounding box center [413, 321] width 140 height 34
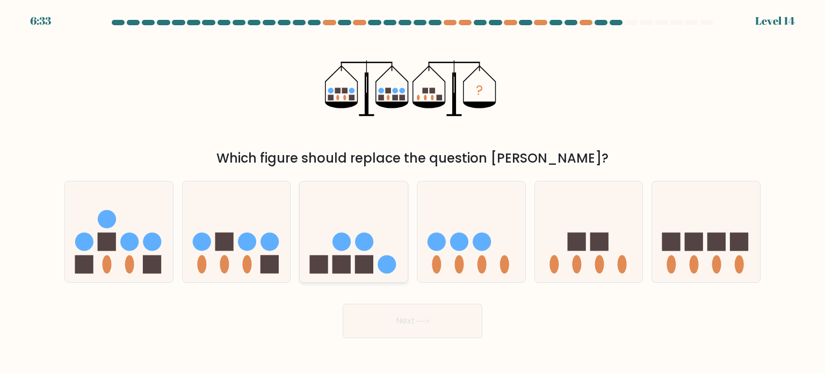
click at [331, 229] on icon at bounding box center [354, 231] width 108 height 89
click at [412, 192] on input "c." at bounding box center [412, 189] width 1 height 5
radio input "true"
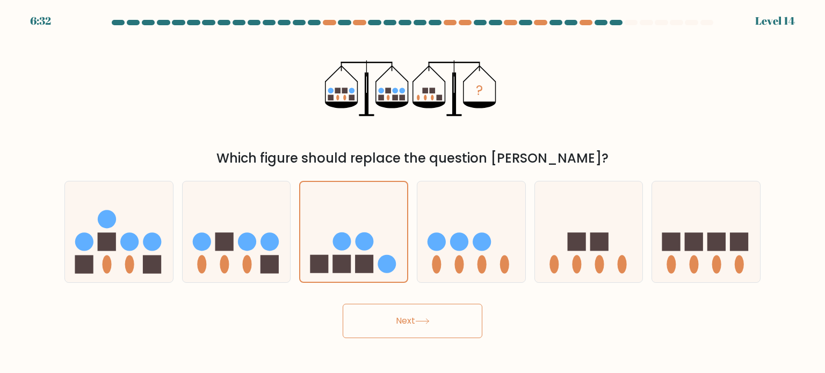
click at [369, 328] on button "Next" at bounding box center [413, 321] width 140 height 34
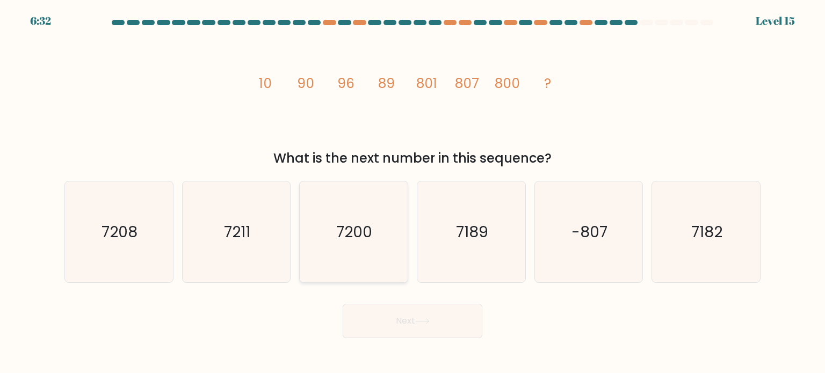
click at [336, 251] on icon "7200" at bounding box center [353, 232] width 101 height 101
click at [412, 192] on input "c. 7200" at bounding box center [412, 189] width 1 height 5
radio input "true"
click at [376, 308] on button "Next" at bounding box center [413, 321] width 140 height 34
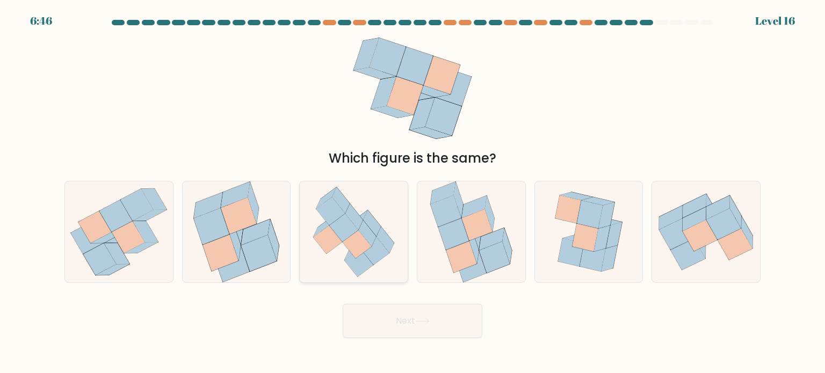
click at [354, 259] on icon at bounding box center [358, 263] width 29 height 28
click at [412, 192] on input "c." at bounding box center [412, 189] width 1 height 5
radio input "true"
click at [378, 323] on button "Next" at bounding box center [413, 321] width 140 height 34
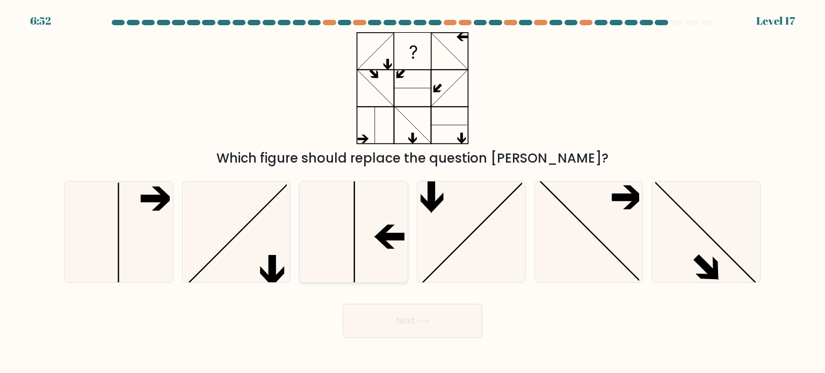
click at [342, 236] on icon at bounding box center [353, 232] width 101 height 101
click at [412, 192] on input "c." at bounding box center [412, 189] width 1 height 5
radio input "true"
click at [378, 317] on button "Next" at bounding box center [413, 321] width 140 height 34
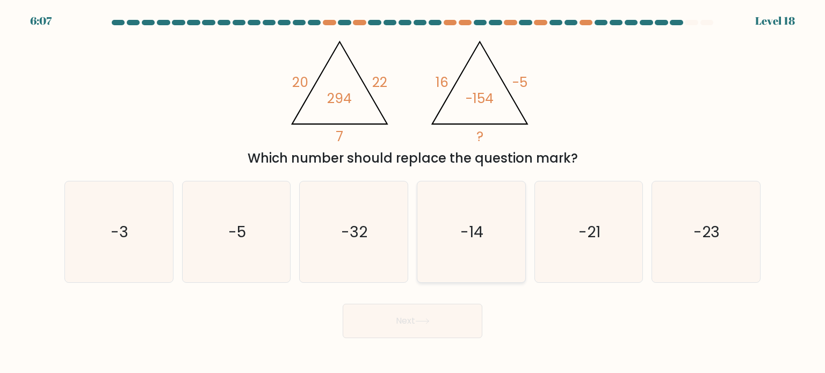
click at [454, 251] on icon "-14" at bounding box center [471, 232] width 101 height 101
click at [413, 192] on input "d. -14" at bounding box center [412, 189] width 1 height 5
radio input "true"
click at [427, 328] on button "Next" at bounding box center [413, 321] width 140 height 34
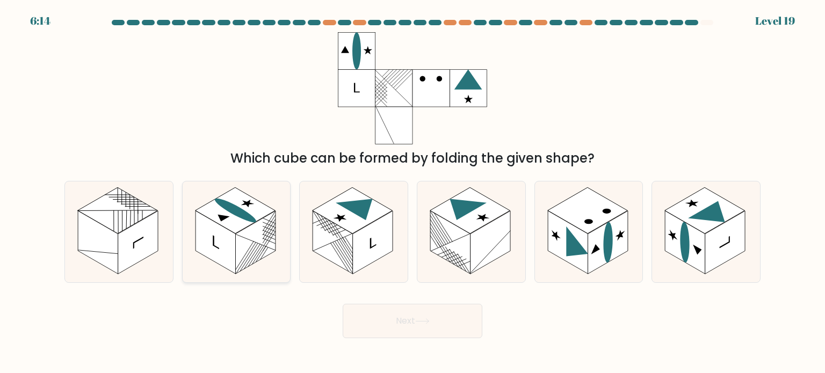
click at [228, 258] on rect at bounding box center [215, 242] width 40 height 63
click at [412, 192] on input "b." at bounding box center [412, 189] width 1 height 5
radio input "true"
click at [387, 326] on button "Next" at bounding box center [413, 321] width 140 height 34
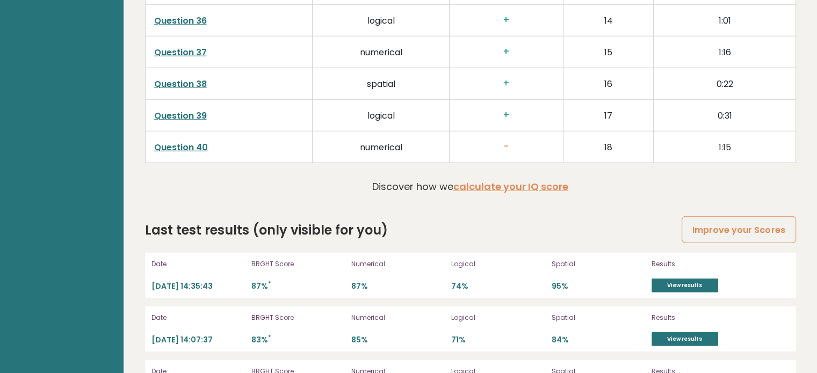
scroll to position [2888, 0]
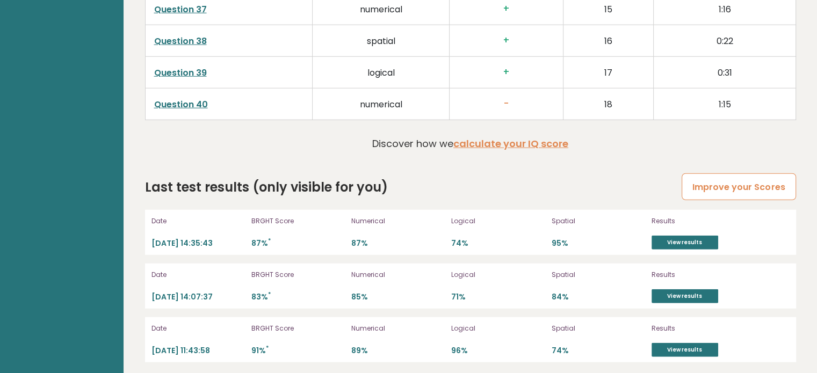
click at [726, 183] on link "Improve your Scores" at bounding box center [739, 186] width 114 height 27
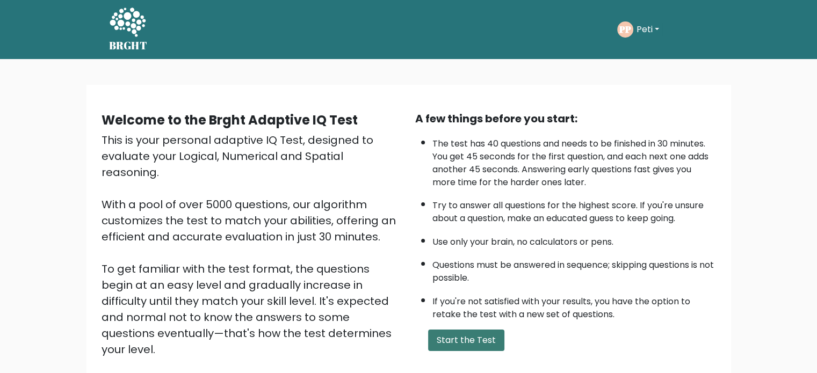
click at [443, 332] on button "Start the Test" at bounding box center [466, 340] width 76 height 21
click at [458, 338] on button "Start the Test" at bounding box center [466, 340] width 76 height 21
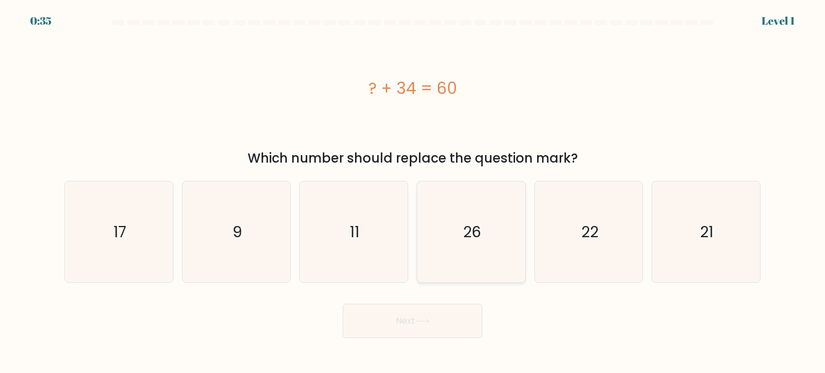
click at [481, 234] on icon "26" at bounding box center [471, 232] width 101 height 101
click at [413, 192] on input "d. 26" at bounding box center [412, 189] width 1 height 5
radio input "true"
click at [438, 315] on button "Next" at bounding box center [413, 321] width 140 height 34
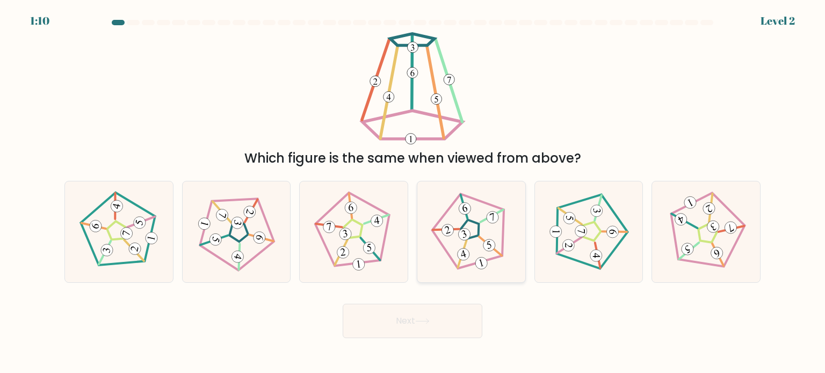
click at [461, 253] on 782 at bounding box center [463, 254] width 15 height 15
click at [413, 192] on input "d." at bounding box center [412, 189] width 1 height 5
radio input "true"
click at [428, 322] on icon at bounding box center [422, 321] width 15 height 6
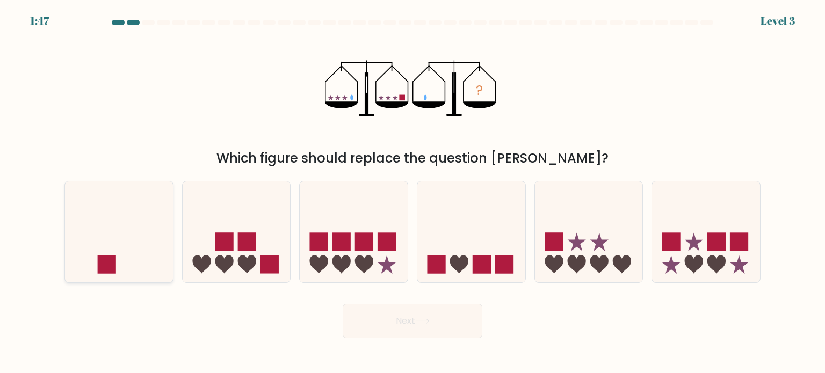
click at [131, 220] on icon at bounding box center [119, 231] width 108 height 89
click at [412, 192] on input "a." at bounding box center [412, 189] width 1 height 5
radio input "true"
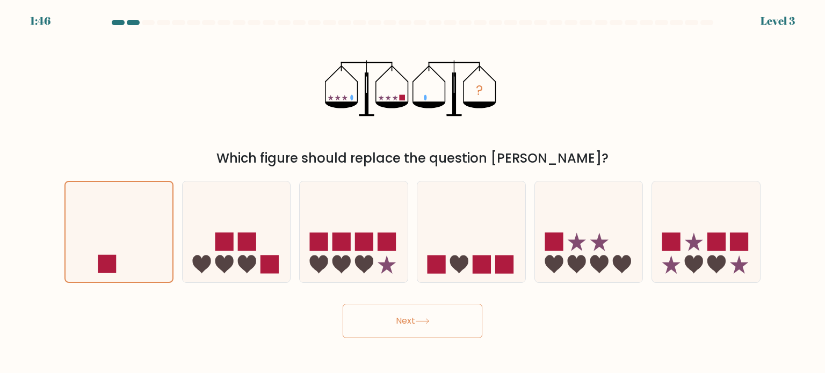
click at [405, 315] on button "Next" at bounding box center [413, 321] width 140 height 34
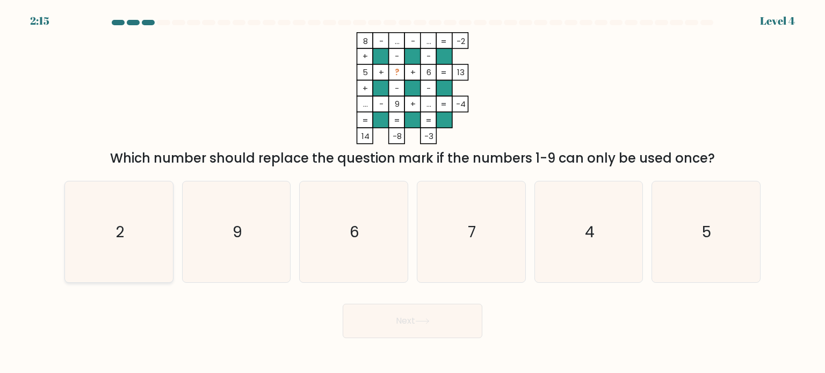
click at [155, 277] on icon "2" at bounding box center [118, 232] width 101 height 101
click at [412, 192] on input "a. 2" at bounding box center [412, 189] width 1 height 5
radio input "true"
click at [363, 318] on button "Next" at bounding box center [413, 321] width 140 height 34
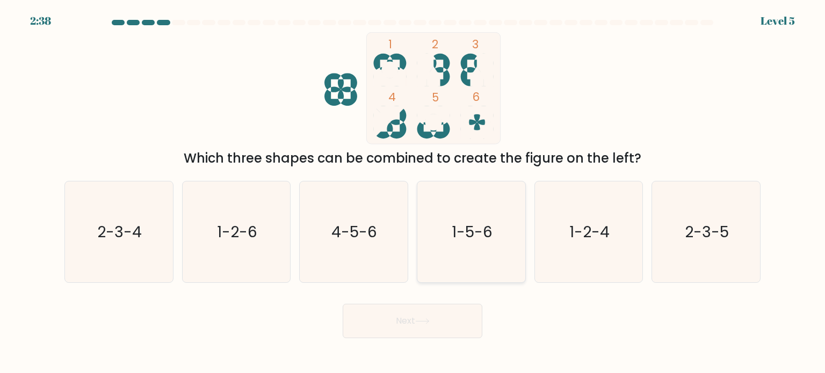
click at [474, 247] on icon "1-5-6" at bounding box center [471, 232] width 101 height 101
click at [413, 192] on input "d. 1-5-6" at bounding box center [412, 189] width 1 height 5
radio input "true"
click at [440, 308] on button "Next" at bounding box center [413, 321] width 140 height 34
click at [411, 320] on button "Next" at bounding box center [413, 321] width 140 height 34
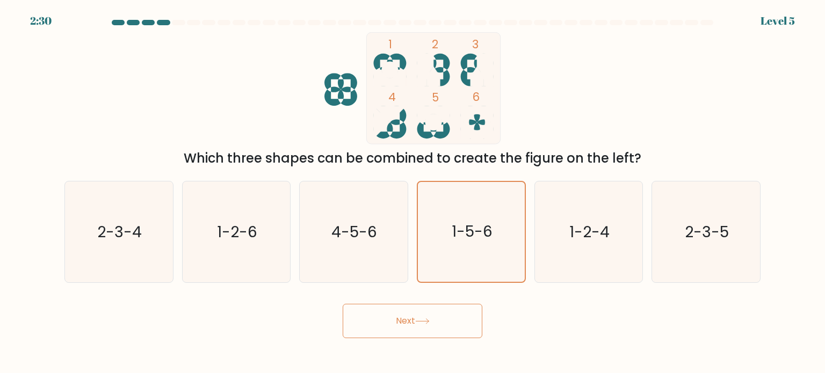
click at [343, 304] on button "Next" at bounding box center [413, 321] width 140 height 34
click at [473, 240] on text "1-5-6" at bounding box center [472, 231] width 41 height 21
click at [413, 192] on input "d. 1-5-6" at bounding box center [412, 189] width 1 height 5
click at [432, 328] on button "Next" at bounding box center [413, 321] width 140 height 34
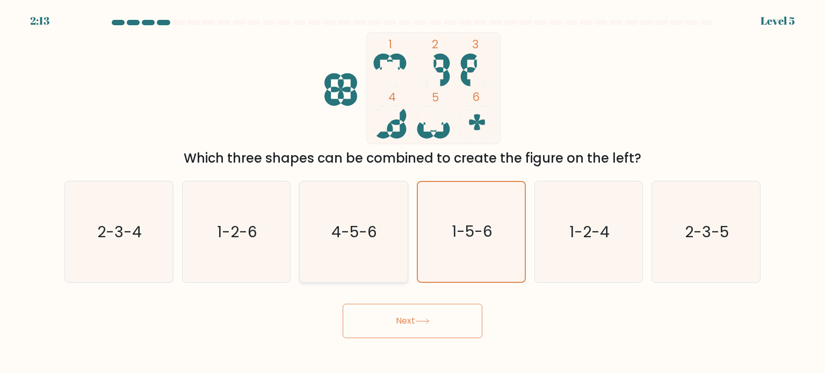
click at [368, 228] on text "4-5-6" at bounding box center [355, 231] width 46 height 21
click at [412, 192] on input "c. 4-5-6" at bounding box center [412, 189] width 1 height 5
radio input "true"
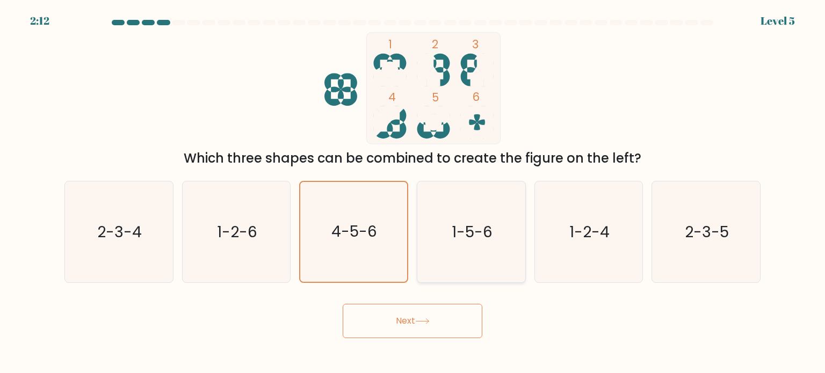
click at [451, 219] on icon "1-5-6" at bounding box center [471, 232] width 101 height 101
click at [413, 192] on input "d. 1-5-6" at bounding box center [412, 189] width 1 height 5
radio input "true"
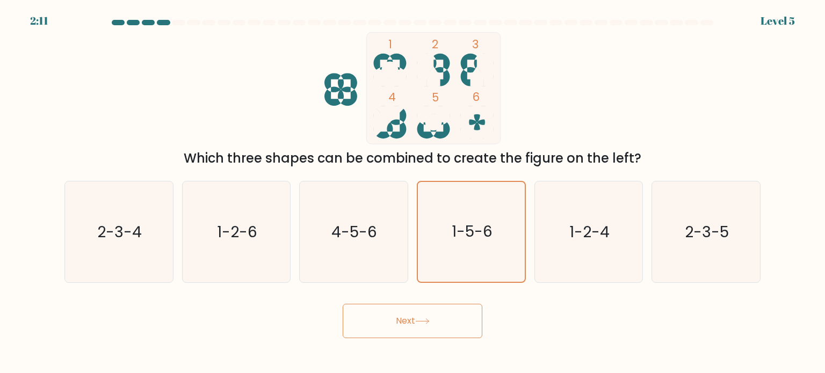
click at [417, 315] on button "Next" at bounding box center [413, 321] width 140 height 34
click at [457, 235] on text "1-5-6" at bounding box center [472, 231] width 41 height 21
click at [413, 192] on input "d. 1-5-6" at bounding box center [412, 189] width 1 height 5
click at [457, 235] on text "1-5-6" at bounding box center [472, 231] width 41 height 21
click at [413, 192] on input "d. 1-5-6" at bounding box center [412, 189] width 1 height 5
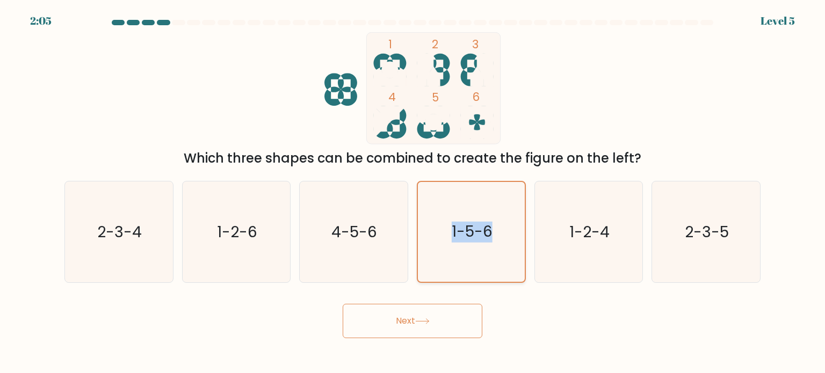
click at [457, 235] on text "1-5-6" at bounding box center [472, 231] width 41 height 21
click at [413, 192] on input "d. 1-5-6" at bounding box center [412, 189] width 1 height 5
click at [457, 235] on text "1-5-6" at bounding box center [472, 231] width 41 height 21
click at [413, 192] on input "d. 1-5-6" at bounding box center [412, 189] width 1 height 5
click at [457, 235] on text "1-5-6" at bounding box center [472, 231] width 41 height 21
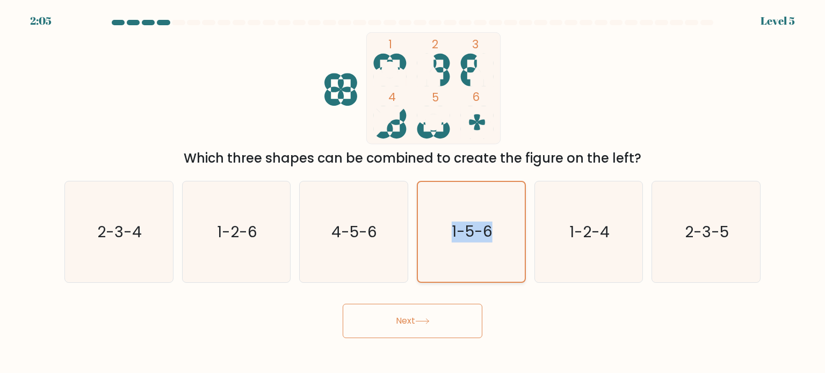
click at [413, 192] on input "d. 1-5-6" at bounding box center [412, 189] width 1 height 5
click at [511, 306] on div "Next" at bounding box center [412, 317] width 709 height 42
click at [537, 83] on icon "1 2 3 4 5 6" at bounding box center [412, 88] width 289 height 112
click at [422, 329] on button "Next" at bounding box center [413, 321] width 140 height 34
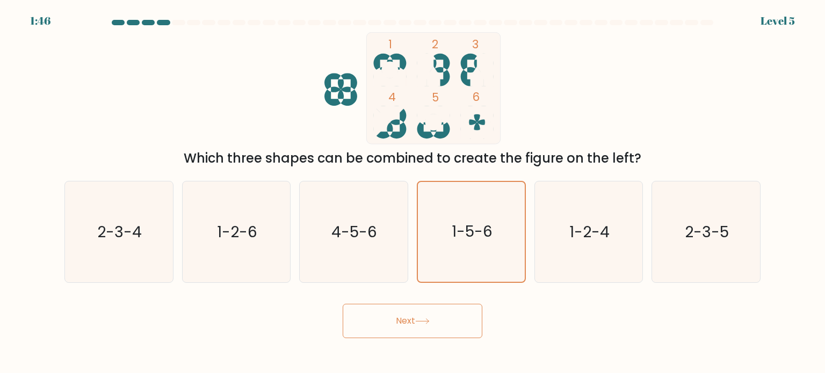
click at [422, 329] on button "Next" at bounding box center [413, 321] width 140 height 34
click at [365, 214] on icon "4-5-6" at bounding box center [353, 232] width 101 height 101
click at [412, 192] on input "c. 4-5-6" at bounding box center [412, 189] width 1 height 5
radio input "true"
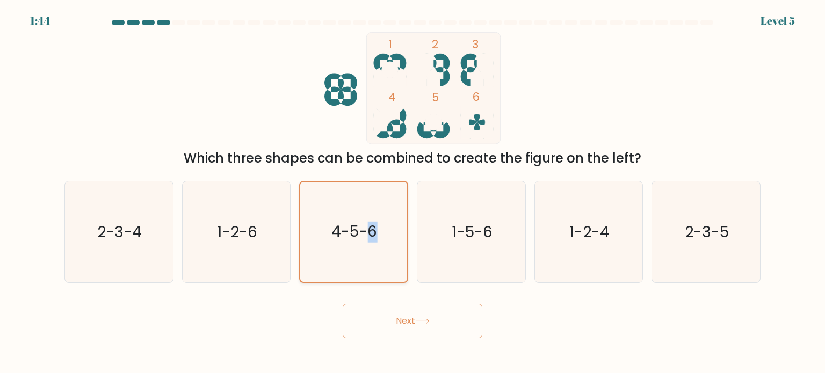
click at [365, 214] on icon "4-5-6" at bounding box center [353, 232] width 100 height 100
click at [412, 192] on input "c. 4-5-6" at bounding box center [412, 189] width 1 height 5
click at [444, 215] on icon "1-5-6" at bounding box center [471, 232] width 101 height 101
click at [413, 192] on input "d. 1-5-6" at bounding box center [412, 189] width 1 height 5
radio input "true"
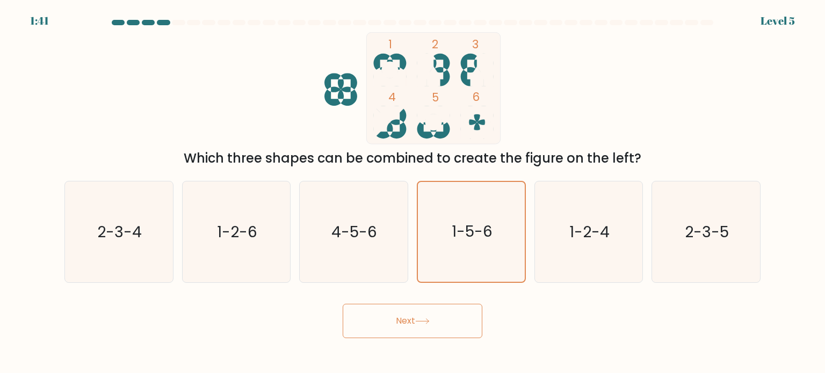
click at [401, 325] on button "Next" at bounding box center [413, 321] width 140 height 34
click at [455, 252] on icon "1-5-6" at bounding box center [471, 232] width 100 height 100
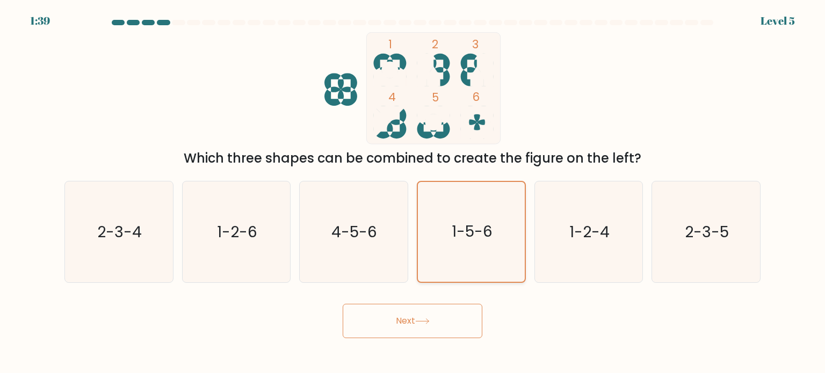
click at [413, 192] on input "d. 1-5-6" at bounding box center [412, 189] width 1 height 5
click at [455, 252] on icon "1-5-6" at bounding box center [471, 232] width 100 height 100
click at [413, 192] on input "d. 1-5-6" at bounding box center [412, 189] width 1 height 5
click at [431, 332] on button "Next" at bounding box center [413, 321] width 140 height 34
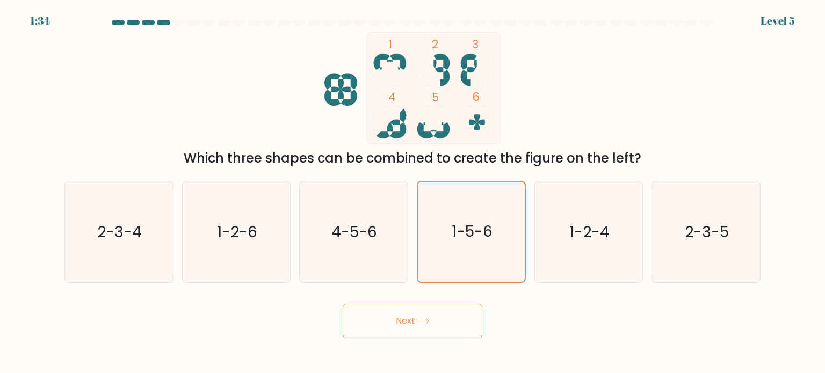
click at [169, 25] on div at bounding box center [412, 25] width 709 height 10
click at [489, 221] on icon "1-5-6" at bounding box center [471, 232] width 100 height 100
click at [413, 192] on input "d. 1-5-6" at bounding box center [412, 189] width 1 height 5
click at [405, 331] on button "Next" at bounding box center [413, 321] width 140 height 34
click at [342, 83] on icon at bounding box center [340, 89] width 33 height 33
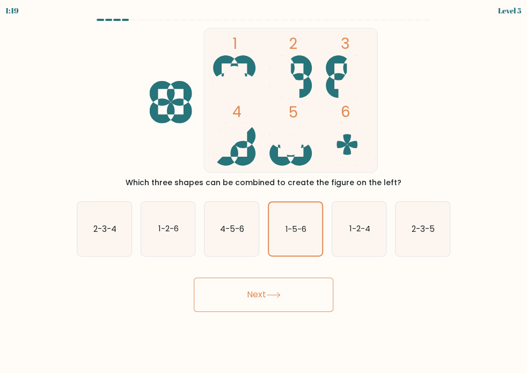
click at [278, 279] on button "Next" at bounding box center [264, 295] width 140 height 34
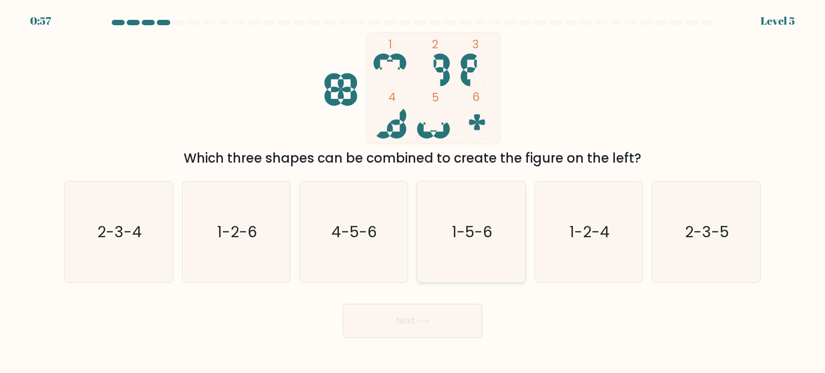
click at [451, 230] on icon "1-5-6" at bounding box center [471, 232] width 101 height 101
click at [413, 192] on input "d. 1-5-6" at bounding box center [412, 189] width 1 height 5
radio input "true"
click at [429, 311] on button "Next" at bounding box center [413, 321] width 140 height 34
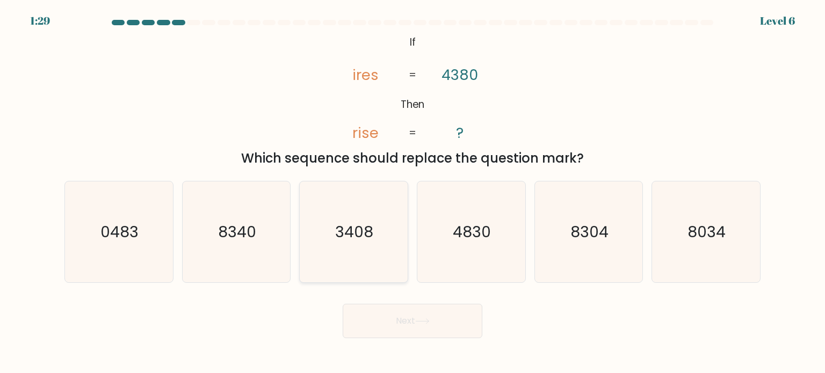
click at [340, 251] on icon "3408" at bounding box center [353, 232] width 101 height 101
click at [412, 192] on input "c. 3408" at bounding box center [412, 189] width 1 height 5
radio input "true"
click at [386, 326] on button "Next" at bounding box center [413, 321] width 140 height 34
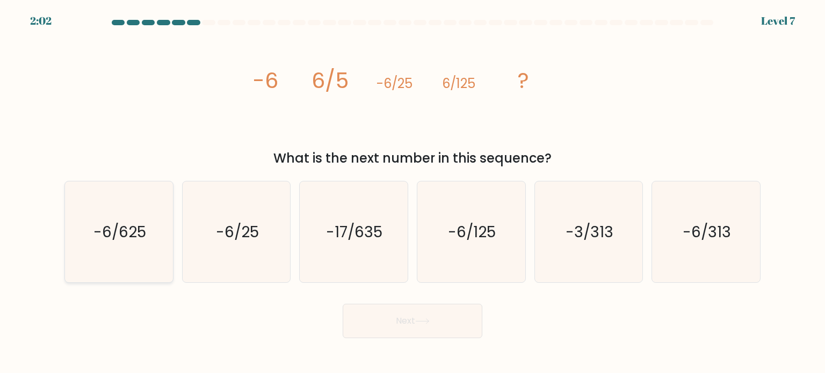
click at [126, 236] on text "-6/625" at bounding box center [119, 231] width 53 height 21
click at [412, 192] on input "a. -6/625" at bounding box center [412, 189] width 1 height 5
radio input "true"
click at [380, 326] on button "Next" at bounding box center [413, 321] width 140 height 34
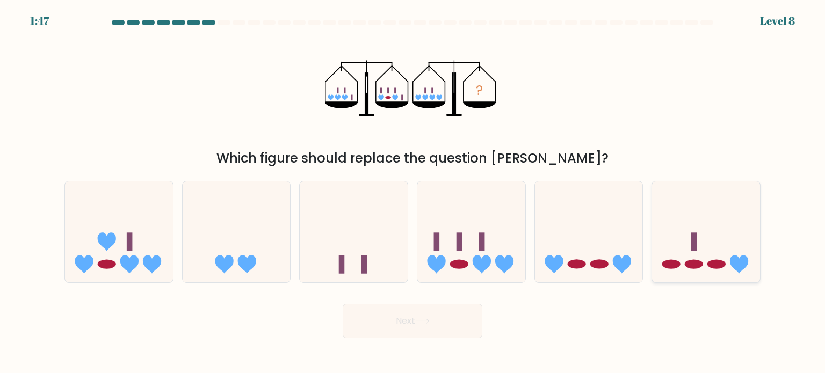
click at [696, 257] on icon at bounding box center [706, 231] width 108 height 89
click at [413, 192] on input "f." at bounding box center [412, 189] width 1 height 5
radio input "true"
click at [468, 312] on button "Next" at bounding box center [413, 321] width 140 height 34
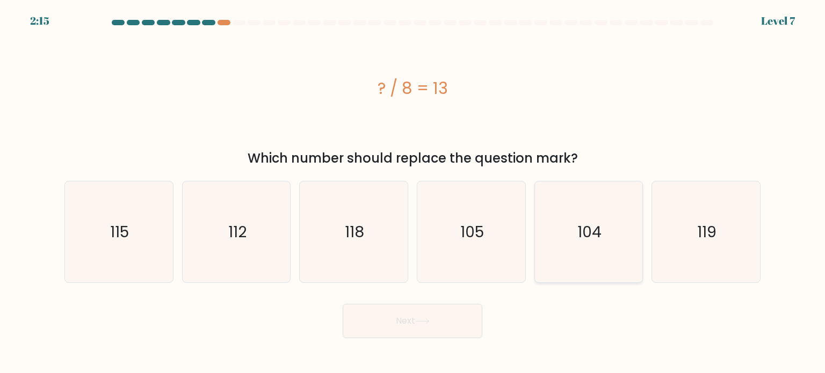
click at [560, 262] on icon "104" at bounding box center [588, 232] width 101 height 101
click at [413, 192] on input "e. 104" at bounding box center [412, 189] width 1 height 5
radio input "true"
click at [423, 325] on button "Next" at bounding box center [413, 321] width 140 height 34
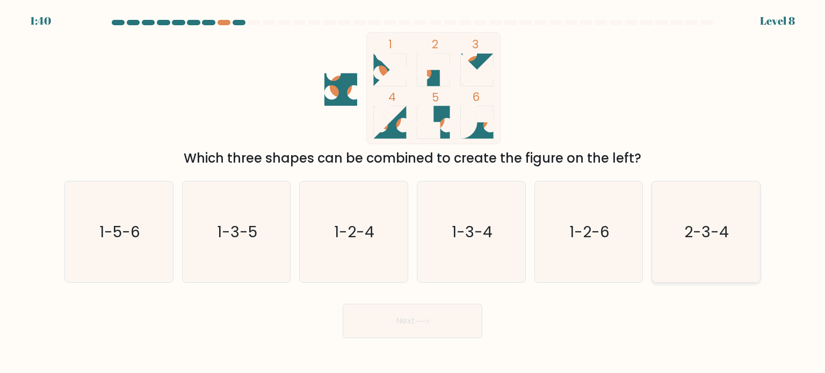
click at [670, 265] on icon "2-3-4" at bounding box center [705, 232] width 101 height 101
click at [413, 192] on input "f. 2-3-4" at bounding box center [412, 189] width 1 height 5
radio input "true"
click at [429, 332] on button "Next" at bounding box center [413, 321] width 140 height 34
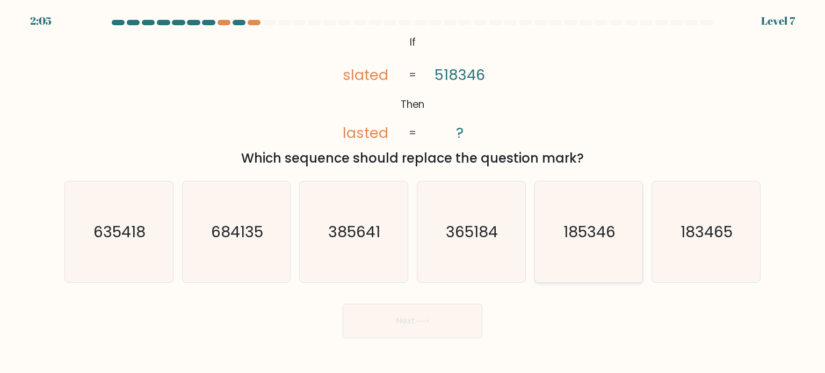
click at [608, 231] on text "185346" at bounding box center [589, 231] width 52 height 21
click at [413, 192] on input "e. 185346" at bounding box center [412, 189] width 1 height 5
radio input "true"
click at [458, 316] on button "Next" at bounding box center [413, 321] width 140 height 34
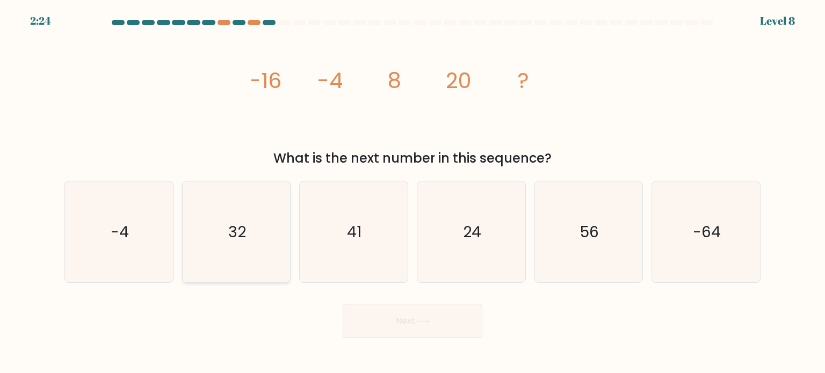
click at [270, 270] on icon "32" at bounding box center [236, 232] width 101 height 101
click at [412, 192] on input "b. 32" at bounding box center [412, 189] width 1 height 5
radio input "true"
click at [368, 319] on button "Next" at bounding box center [413, 321] width 140 height 34
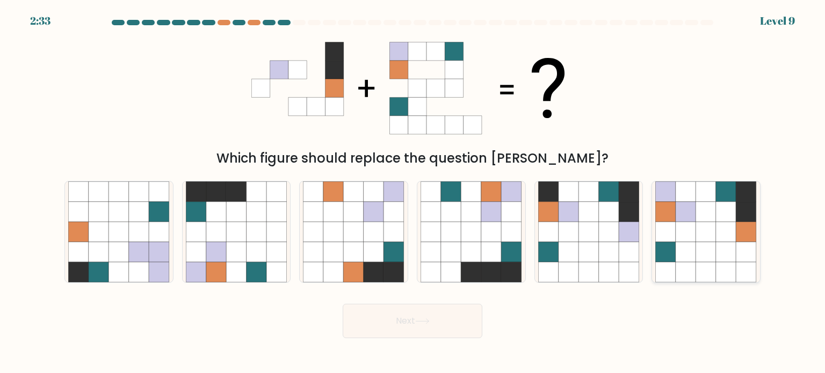
click at [694, 255] on icon at bounding box center [686, 252] width 20 height 20
click at [413, 192] on input "f." at bounding box center [412, 189] width 1 height 5
radio input "true"
click at [459, 316] on button "Next" at bounding box center [413, 321] width 140 height 34
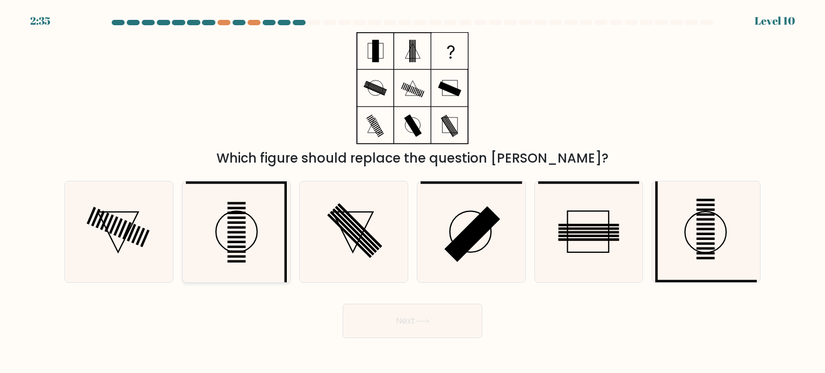
click at [243, 248] on icon at bounding box center [236, 232] width 101 height 101
click at [412, 192] on input "b." at bounding box center [412, 189] width 1 height 5
radio input "true"
click at [393, 317] on button "Next" at bounding box center [413, 321] width 140 height 34
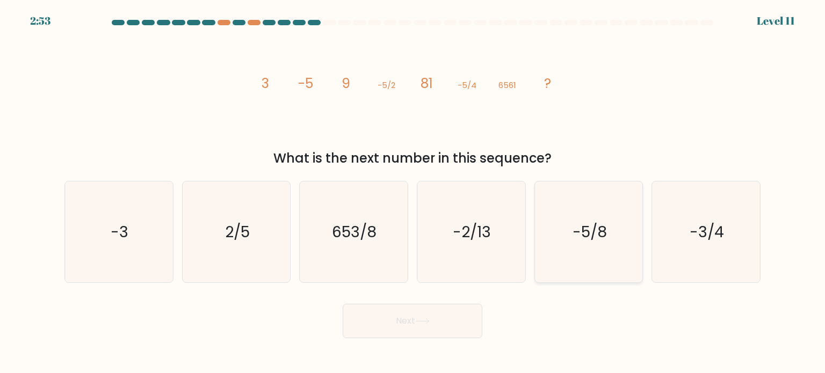
click at [586, 255] on icon "-5/8" at bounding box center [588, 232] width 101 height 101
click at [413, 192] on input "e. -5/8" at bounding box center [412, 189] width 1 height 5
radio input "true"
click at [448, 314] on button "Next" at bounding box center [413, 321] width 140 height 34
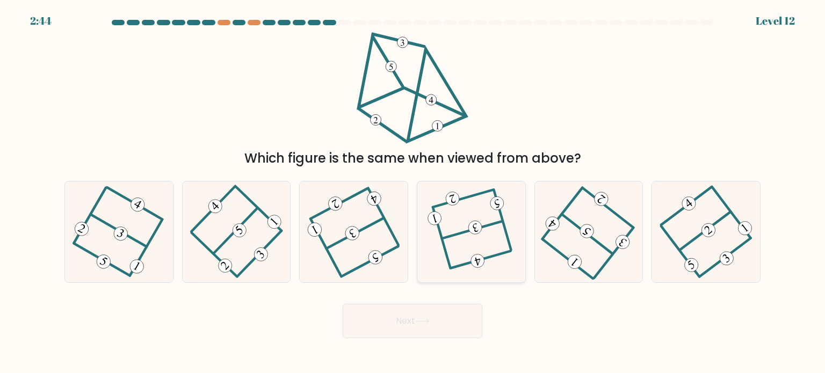
click at [466, 245] on icon at bounding box center [471, 231] width 78 height 81
click at [413, 192] on input "d." at bounding box center [412, 189] width 1 height 5
radio input "true"
click at [428, 321] on icon at bounding box center [422, 321] width 15 height 6
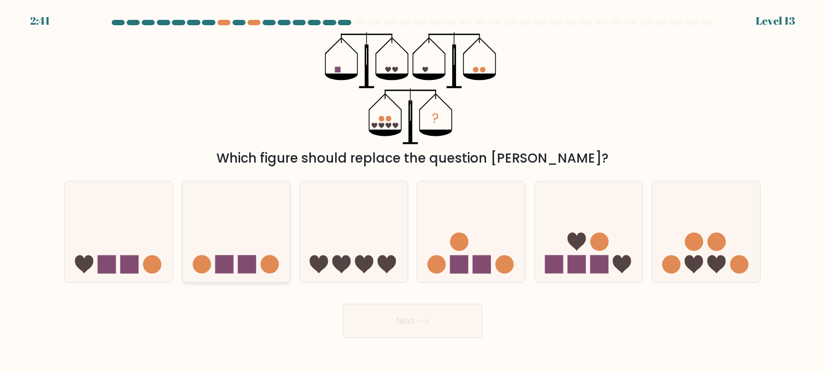
click at [200, 237] on icon at bounding box center [237, 231] width 108 height 89
click at [412, 192] on input "b." at bounding box center [412, 189] width 1 height 5
radio input "true"
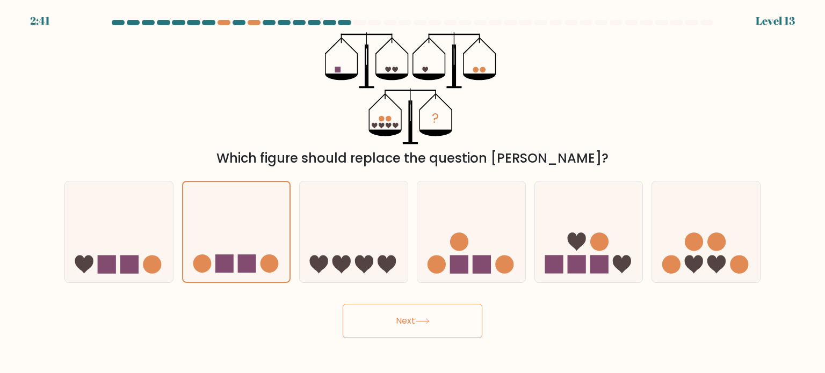
click at [357, 329] on button "Next" at bounding box center [413, 321] width 140 height 34
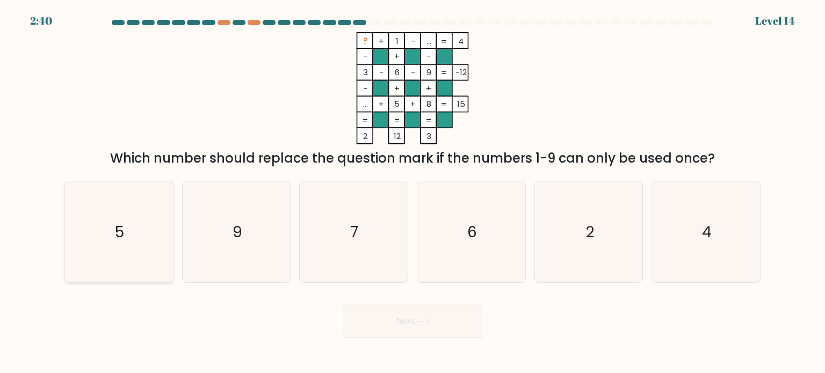
click at [144, 265] on icon "5" at bounding box center [118, 232] width 101 height 101
click at [412, 192] on input "a. 5" at bounding box center [412, 189] width 1 height 5
radio input "true"
click at [391, 325] on button "Next" at bounding box center [413, 321] width 140 height 34
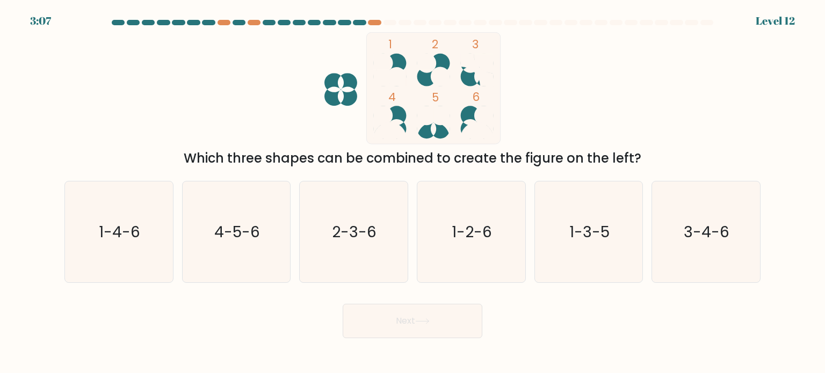
click at [255, 286] on form at bounding box center [412, 179] width 825 height 318
click at [255, 260] on icon "4-5-6" at bounding box center [236, 232] width 101 height 101
click at [412, 192] on input "b. 4-5-6" at bounding box center [412, 189] width 1 height 5
radio input "true"
click at [391, 320] on button "Next" at bounding box center [413, 321] width 140 height 34
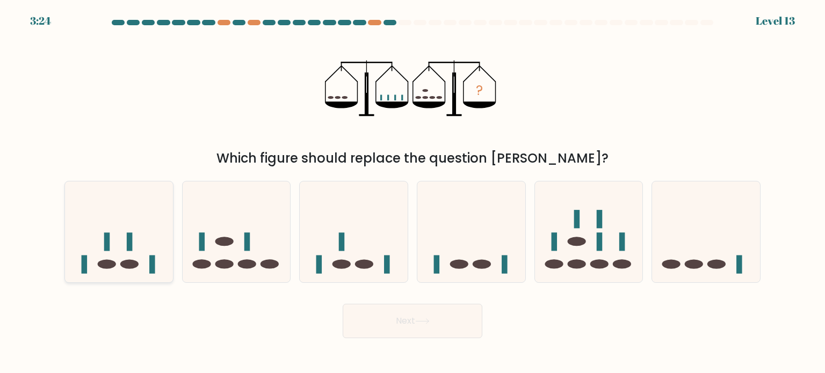
click at [137, 249] on icon at bounding box center [119, 231] width 108 height 89
click at [412, 192] on input "a." at bounding box center [412, 189] width 1 height 5
radio input "true"
click at [408, 322] on button "Next" at bounding box center [413, 321] width 140 height 34
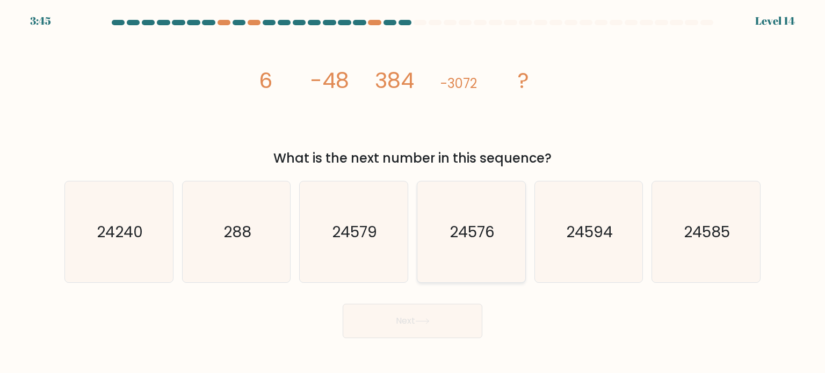
click at [463, 230] on text "24576" at bounding box center [472, 231] width 45 height 21
click at [413, 192] on input "d. 24576" at bounding box center [412, 189] width 1 height 5
radio input "true"
click at [424, 309] on button "Next" at bounding box center [413, 321] width 140 height 34
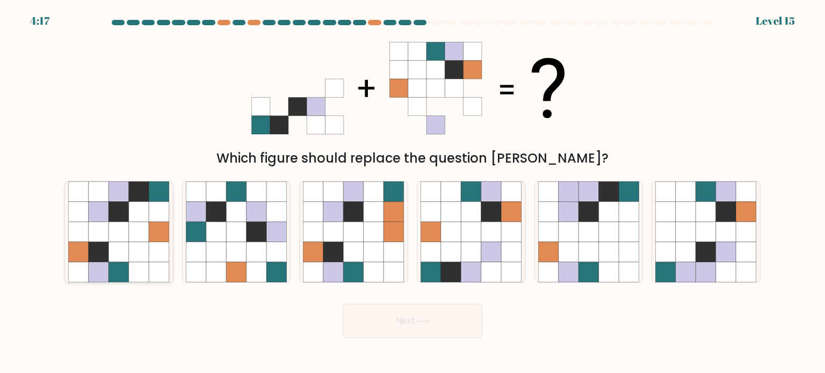
click at [134, 246] on icon at bounding box center [139, 252] width 20 height 20
click at [412, 192] on input "a." at bounding box center [412, 189] width 1 height 5
radio input "true"
click at [390, 323] on button "Next" at bounding box center [413, 321] width 140 height 34
click at [289, 345] on body "4:03 Level 15" at bounding box center [412, 186] width 825 height 373
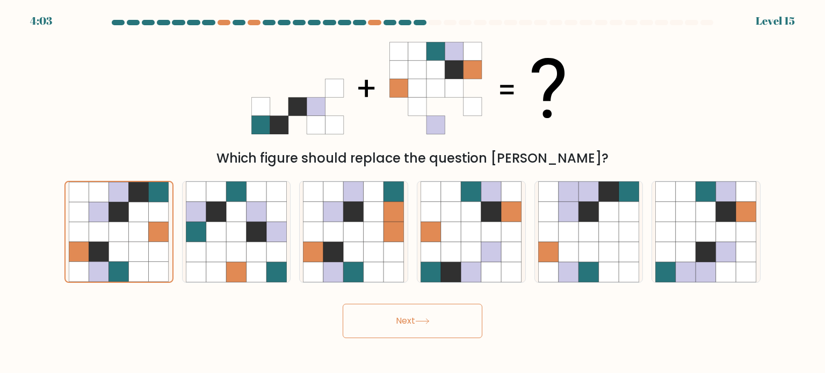
click at [387, 321] on button "Next" at bounding box center [413, 321] width 140 height 34
click at [118, 235] on icon at bounding box center [119, 232] width 20 height 20
click at [412, 192] on input "a." at bounding box center [412, 189] width 1 height 5
click at [125, 141] on div "Which figure should replace the question [PERSON_NAME]?" at bounding box center [412, 100] width 709 height 136
click at [212, 184] on icon at bounding box center [216, 192] width 20 height 20
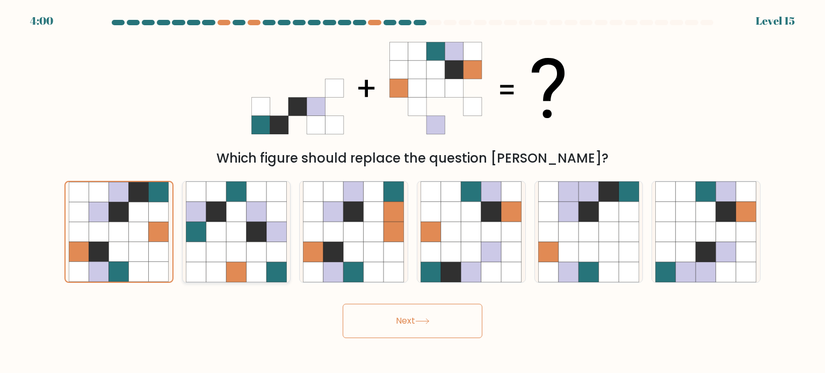
click at [412, 187] on input "b." at bounding box center [412, 189] width 1 height 5
radio input "true"
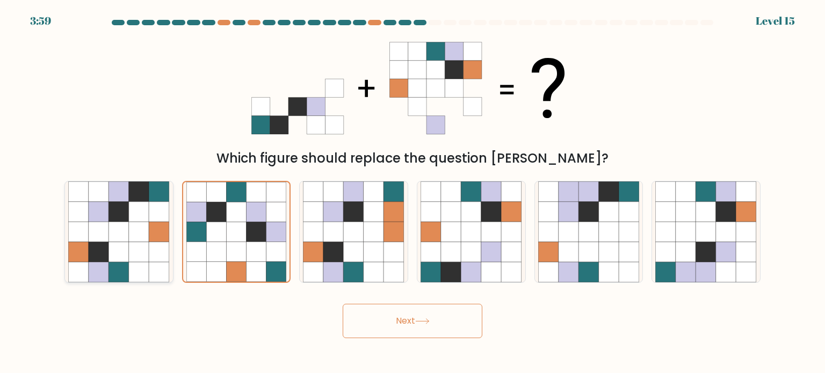
click at [134, 202] on icon at bounding box center [139, 211] width 20 height 20
click at [412, 192] on input "a." at bounding box center [412, 189] width 1 height 5
radio input "true"
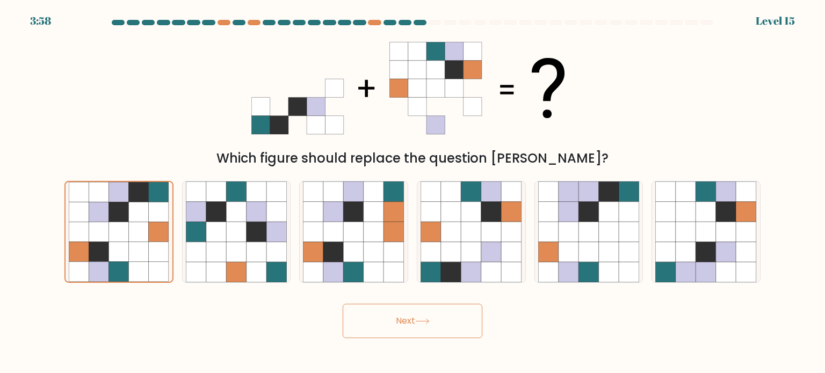
click at [392, 321] on button "Next" at bounding box center [413, 321] width 140 height 34
click at [343, 304] on button "Next" at bounding box center [413, 321] width 140 height 34
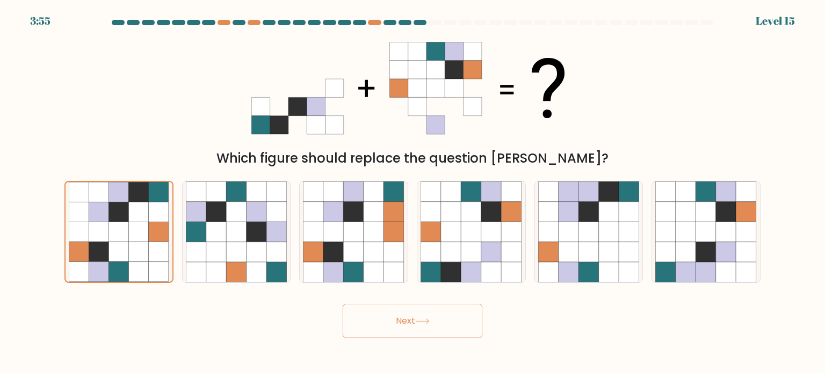
click at [343, 304] on button "Next" at bounding box center [413, 321] width 140 height 34
click at [557, 330] on div "Next" at bounding box center [412, 317] width 709 height 42
click at [116, 240] on icon at bounding box center [119, 232] width 20 height 20
click at [412, 192] on input "a." at bounding box center [412, 189] width 1 height 5
click at [408, 328] on button "Next" at bounding box center [413, 321] width 140 height 34
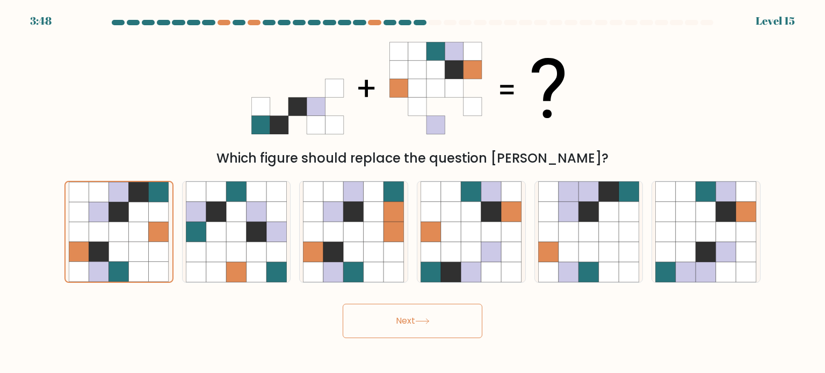
click at [408, 328] on button "Next" at bounding box center [413, 321] width 140 height 34
click at [343, 304] on button "Next" at bounding box center [413, 321] width 140 height 34
click at [200, 298] on div "Next" at bounding box center [412, 317] width 709 height 42
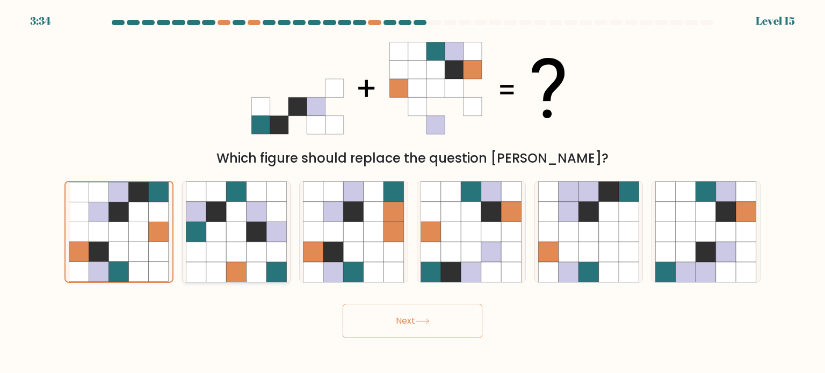
click at [237, 209] on icon at bounding box center [236, 211] width 20 height 20
click at [412, 192] on input "b." at bounding box center [412, 189] width 1 height 5
radio input "true"
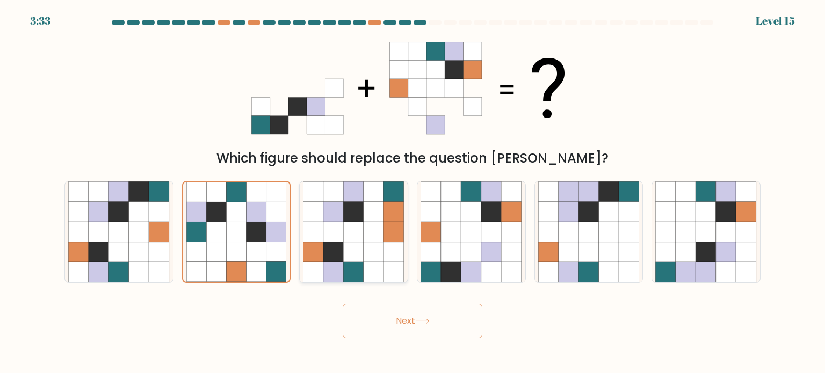
click at [334, 225] on icon at bounding box center [333, 232] width 20 height 20
click at [412, 192] on input "c." at bounding box center [412, 189] width 1 height 5
radio input "true"
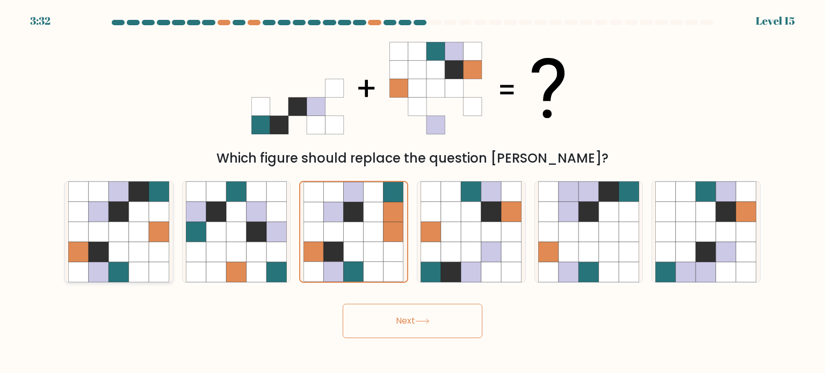
click at [93, 208] on icon at bounding box center [99, 211] width 20 height 20
click at [412, 192] on input "a." at bounding box center [412, 189] width 1 height 5
radio input "true"
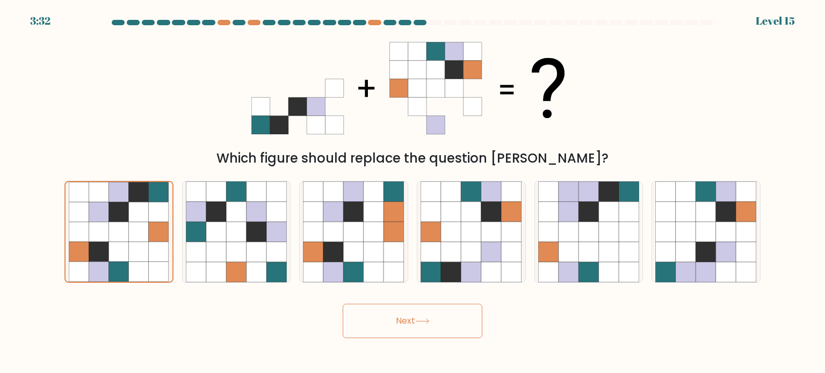
click at [400, 326] on button "Next" at bounding box center [413, 321] width 140 height 34
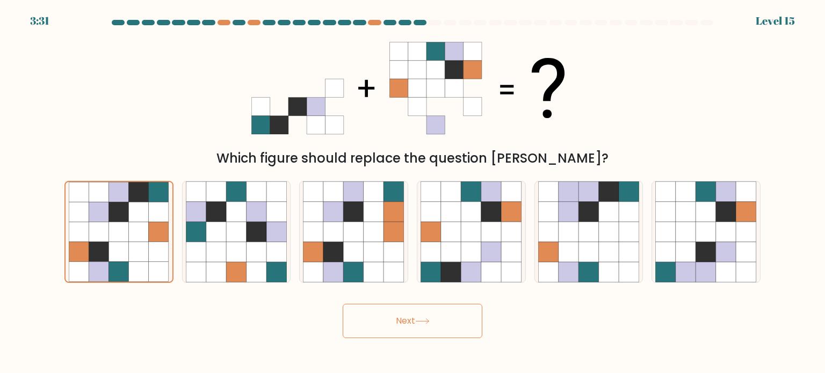
click at [400, 326] on button "Next" at bounding box center [413, 321] width 140 height 34
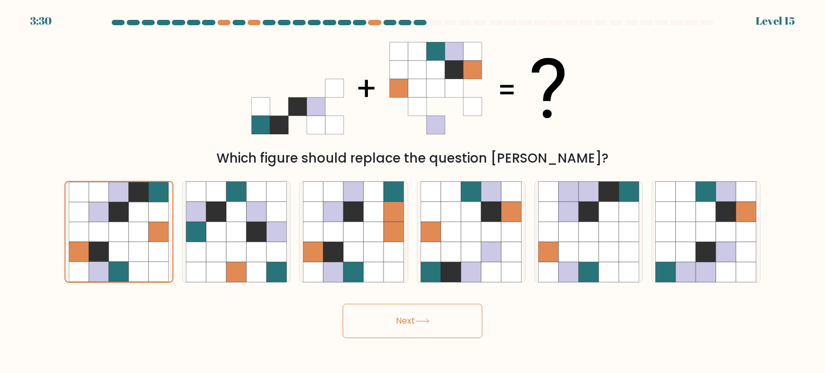
click at [400, 326] on button "Next" at bounding box center [413, 321] width 140 height 34
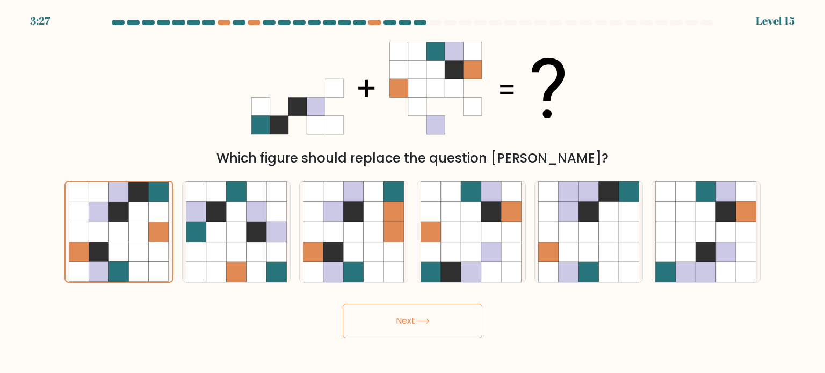
click at [400, 326] on button "Next" at bounding box center [413, 321] width 140 height 34
click at [343, 304] on button "Next" at bounding box center [413, 321] width 140 height 34
click at [393, 337] on button "Next" at bounding box center [413, 321] width 140 height 34
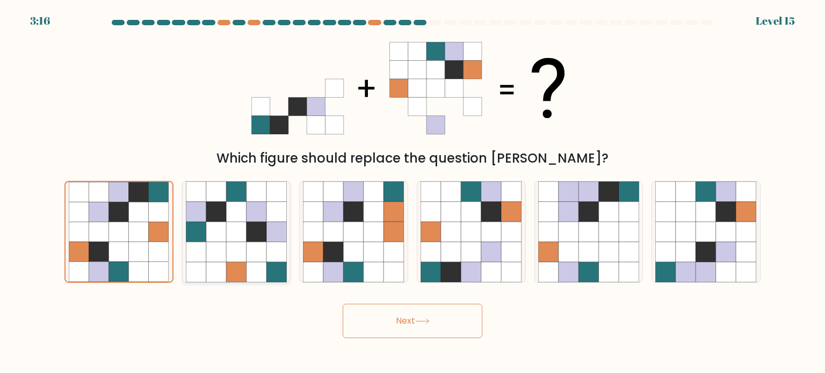
click at [205, 265] on icon at bounding box center [196, 272] width 20 height 20
click at [412, 192] on input "b." at bounding box center [412, 189] width 1 height 5
radio input "true"
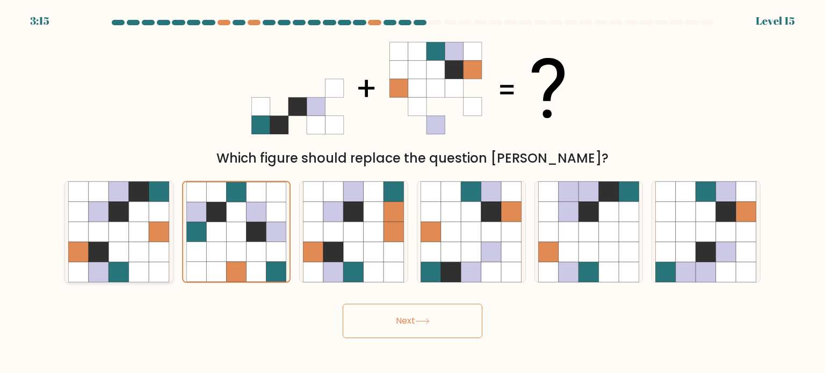
click at [155, 253] on icon at bounding box center [159, 252] width 20 height 20
click at [412, 192] on input "a." at bounding box center [412, 189] width 1 height 5
radio input "true"
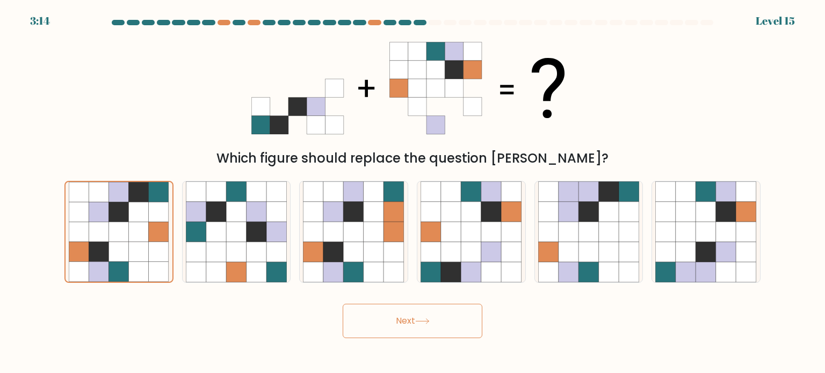
click at [397, 317] on button "Next" at bounding box center [413, 321] width 140 height 34
click at [423, 323] on icon at bounding box center [422, 321] width 15 height 6
